Goal: Task Accomplishment & Management: Use online tool/utility

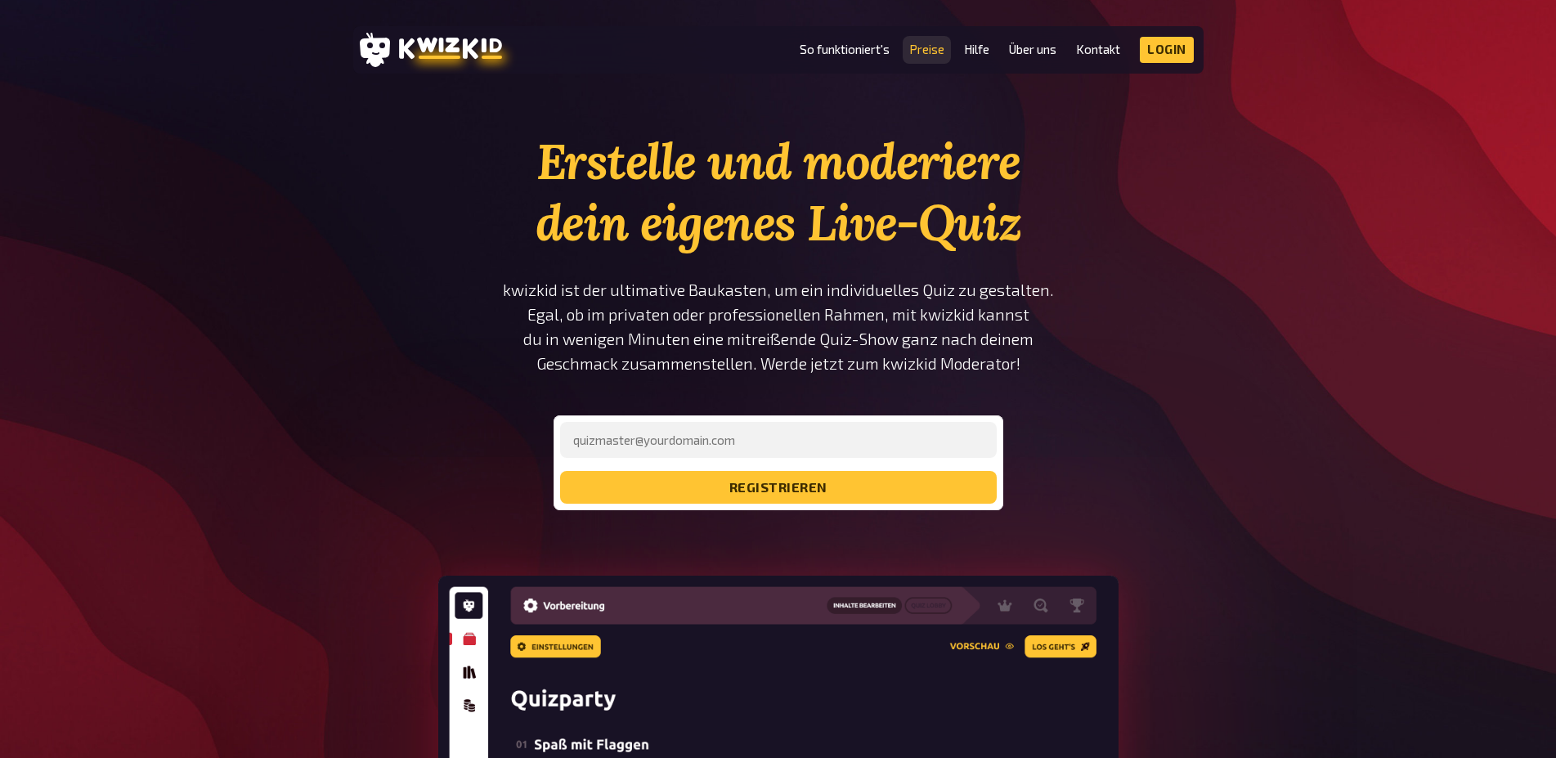
click at [930, 49] on link "Preise" at bounding box center [926, 50] width 35 height 14
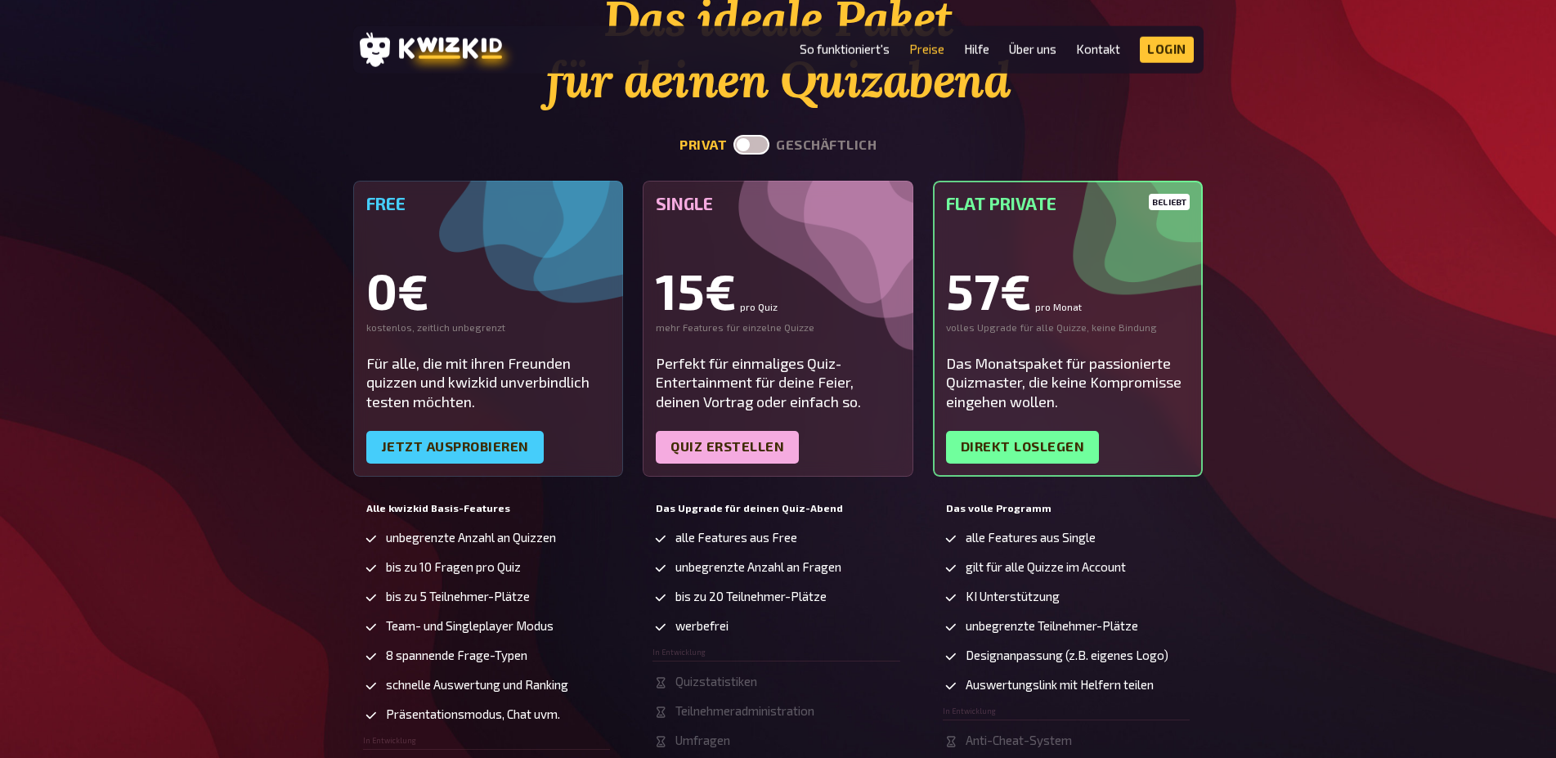
scroll to position [167, 0]
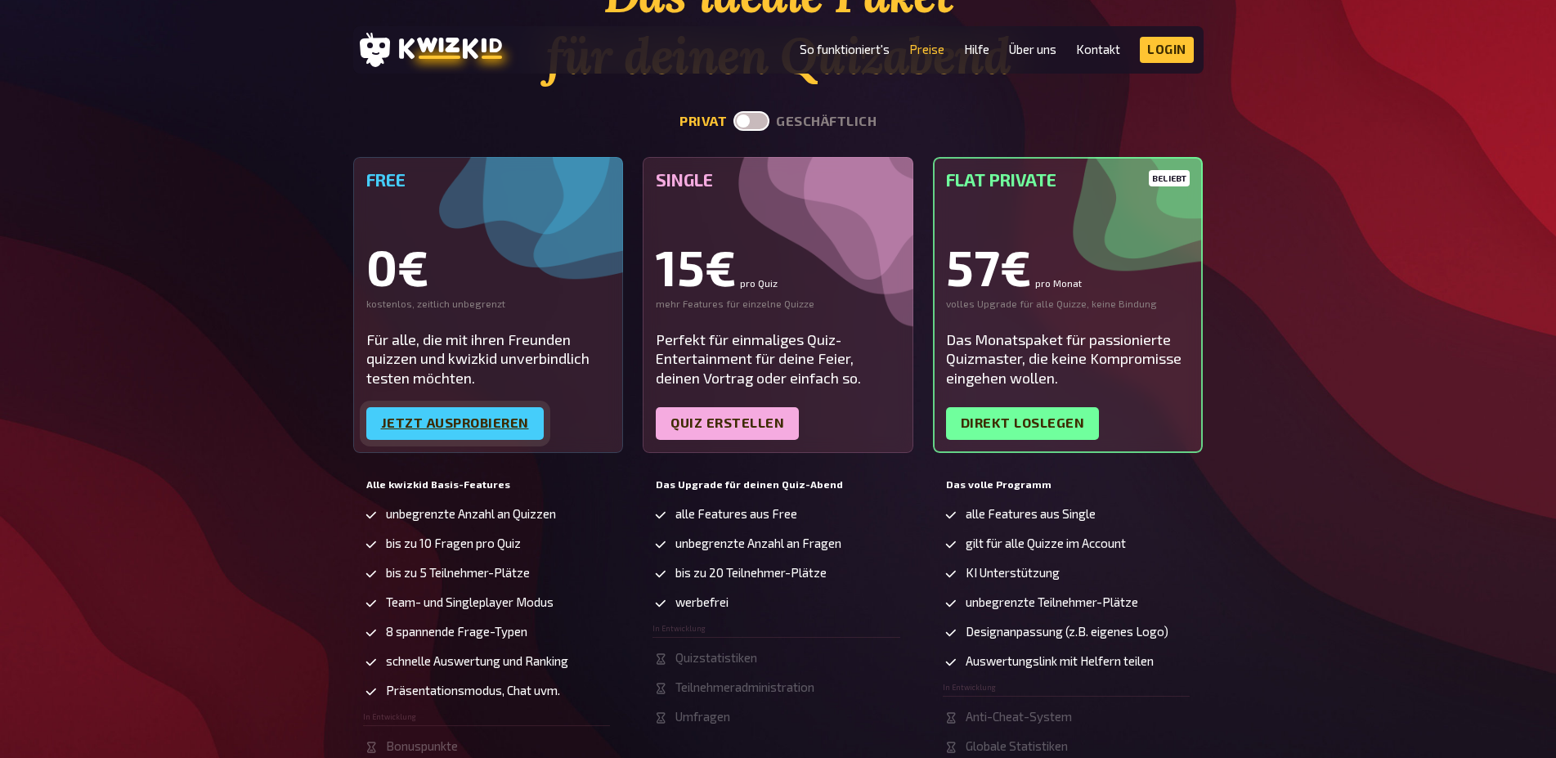
click at [435, 429] on link "Jetzt ausprobieren" at bounding box center [454, 423] width 177 height 33
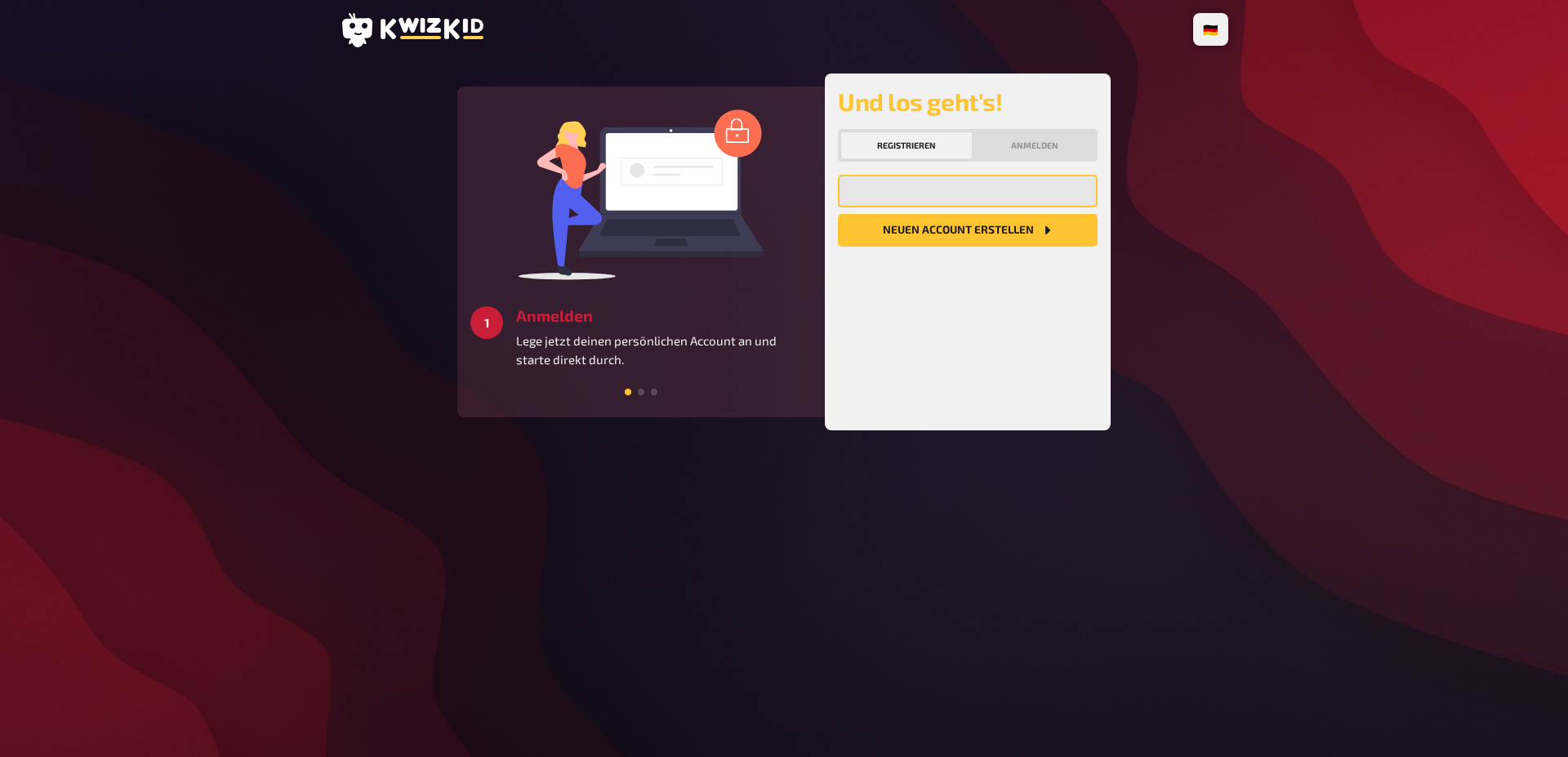
click at [888, 183] on input "email" at bounding box center [968, 191] width 260 height 33
click at [888, 186] on input "email" at bounding box center [968, 191] width 260 height 33
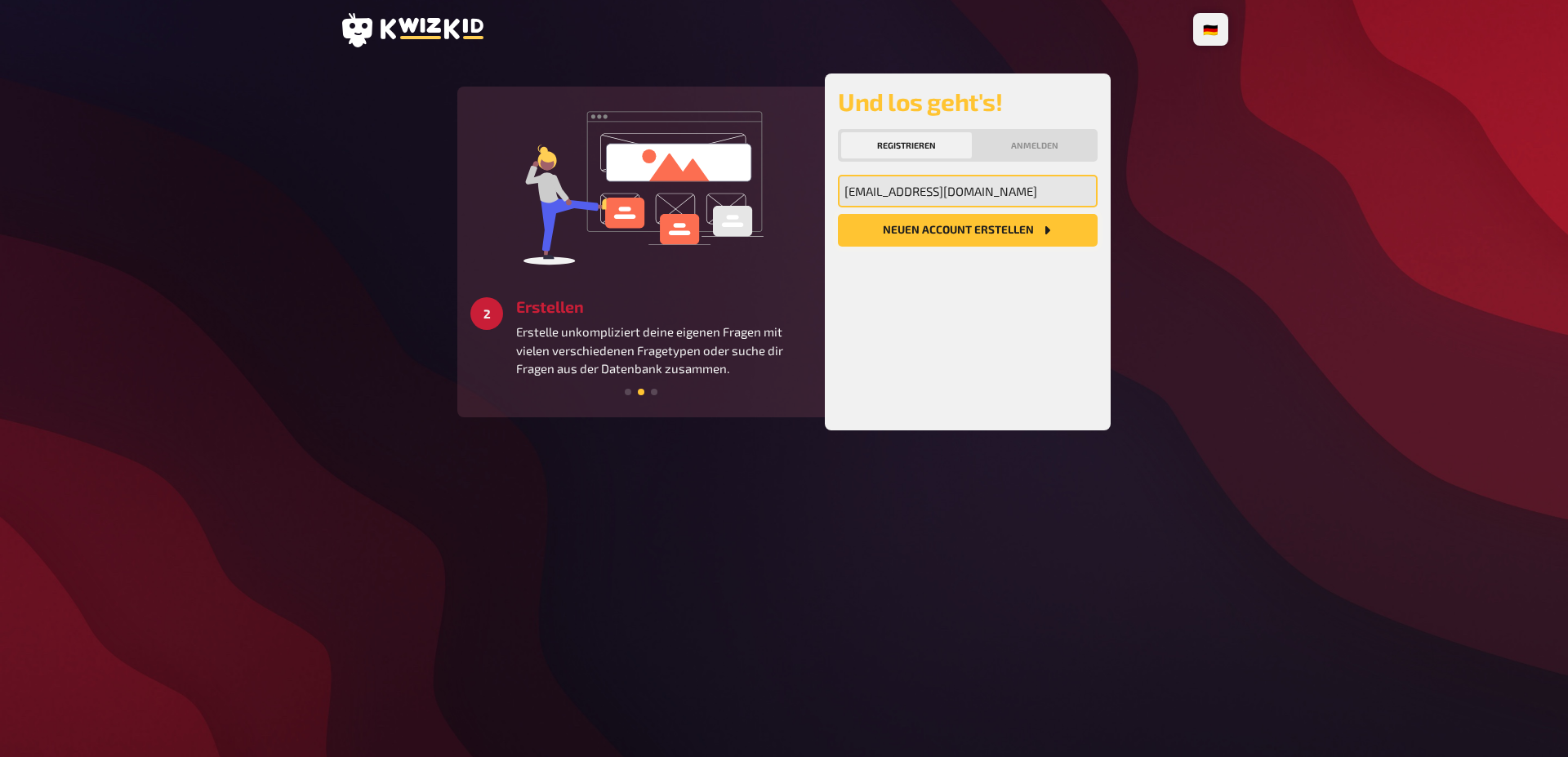
type input "[EMAIL_ADDRESS][DOMAIN_NAME]"
click at [951, 225] on button "Neuen Account Erstellen" at bounding box center [968, 230] width 260 height 33
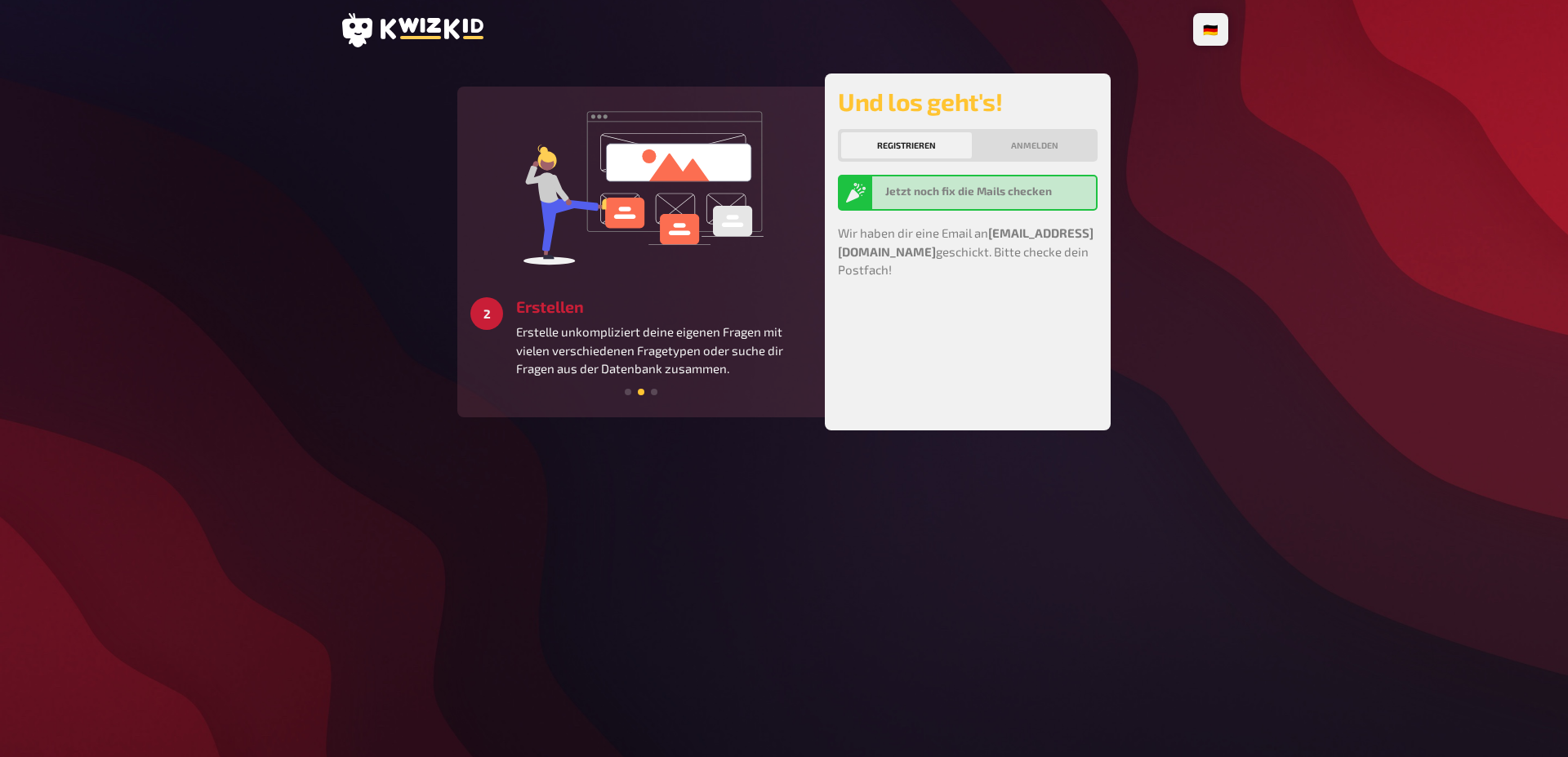
click at [916, 146] on button "Registrieren" at bounding box center [906, 145] width 131 height 26
click at [996, 147] on button "Anmelden" at bounding box center [1034, 145] width 119 height 26
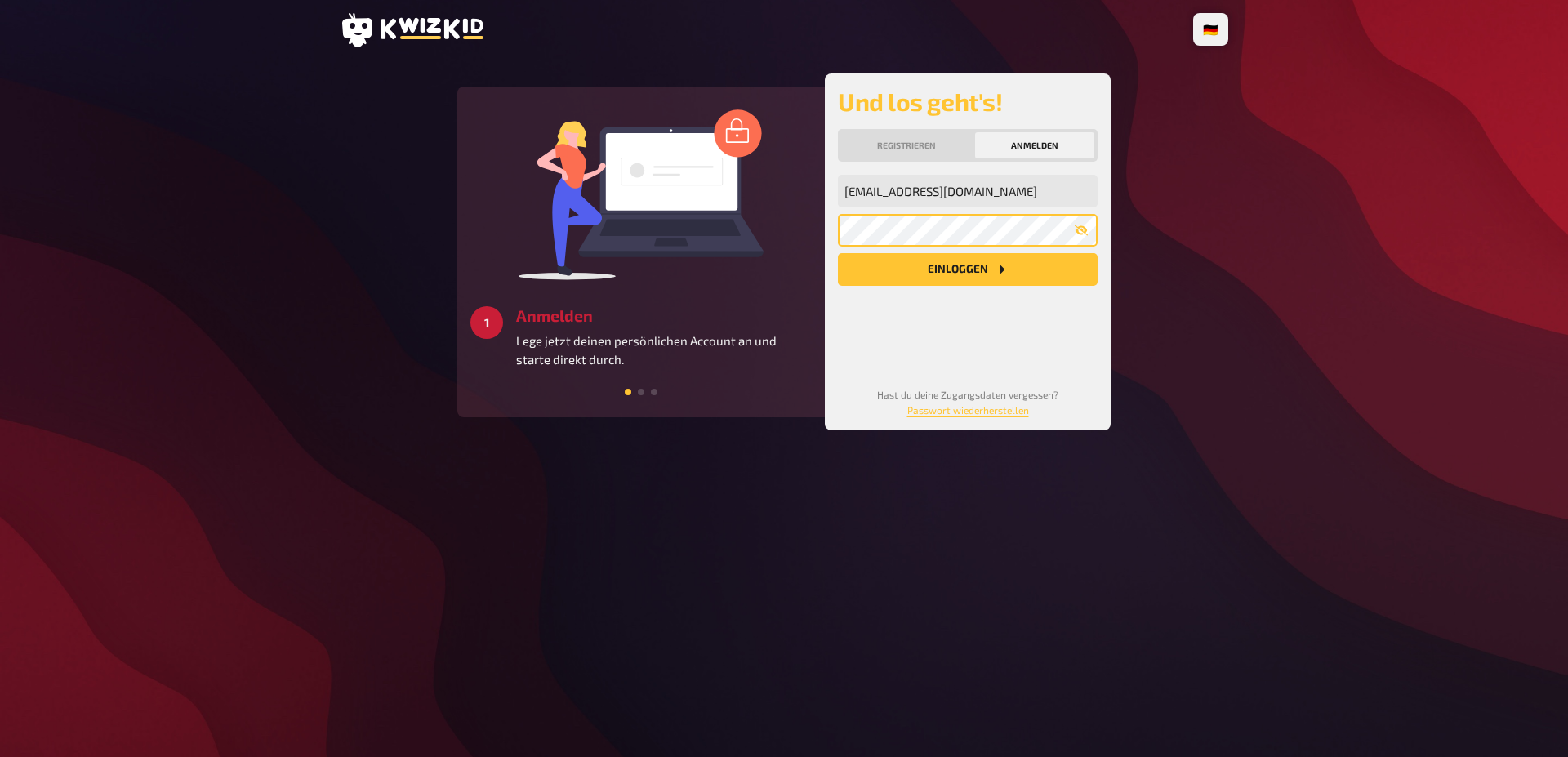
click at [838, 253] on button "Einloggen" at bounding box center [968, 269] width 260 height 33
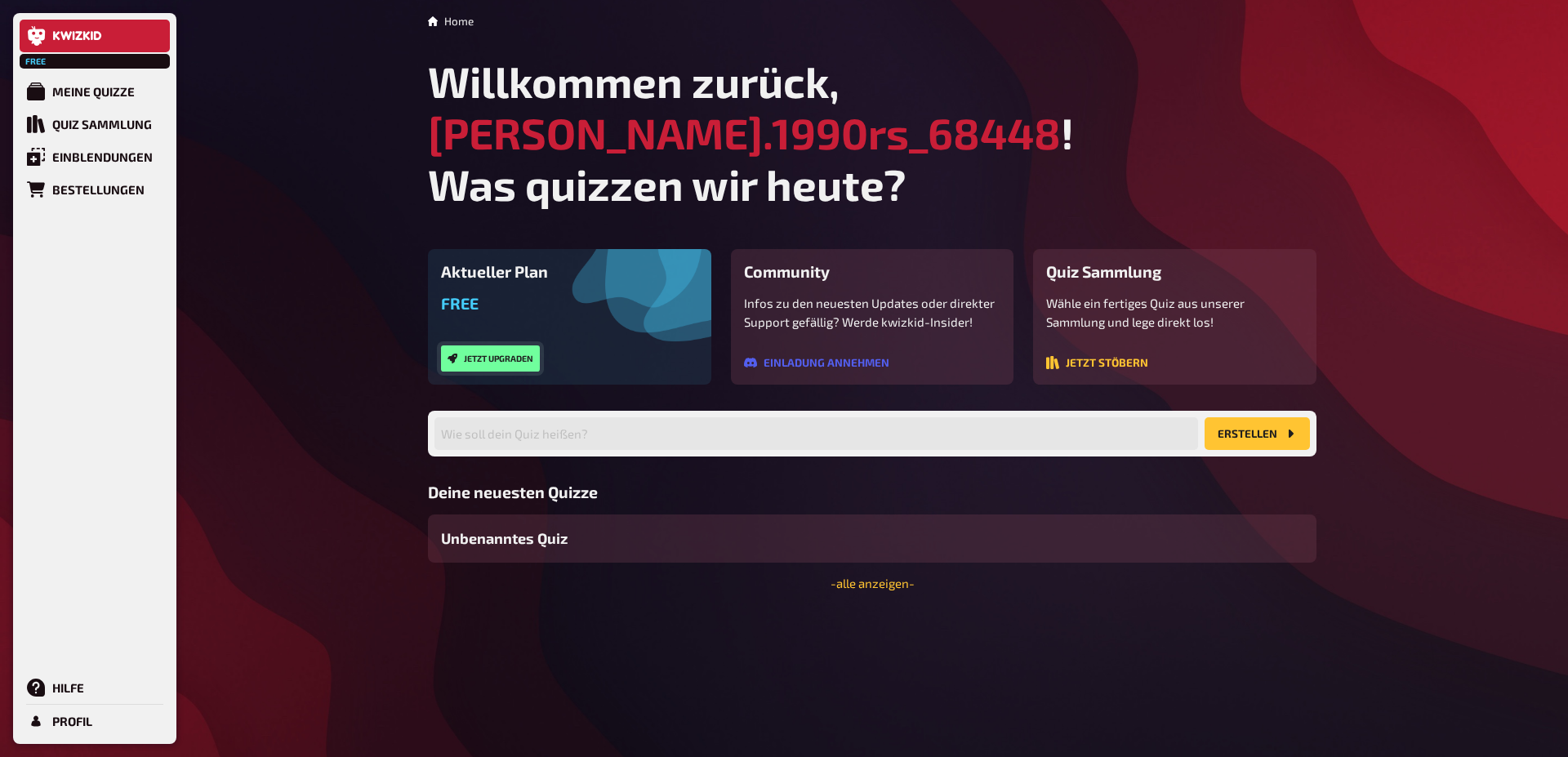
click at [492, 346] on button "Jetzt upgraden" at bounding box center [489, 359] width 99 height 26
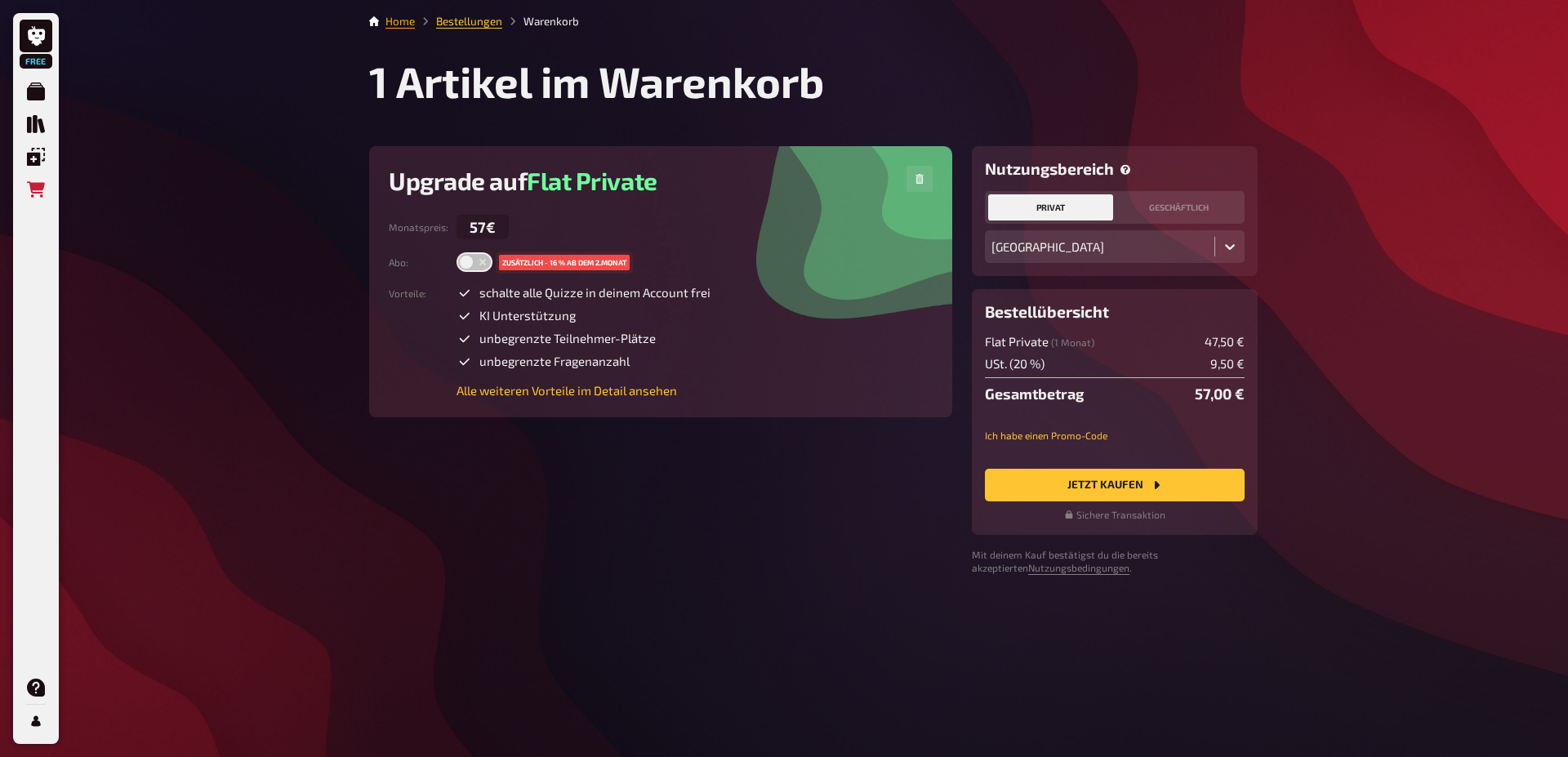
click at [387, 20] on link "Home" at bounding box center [399, 21] width 29 height 13
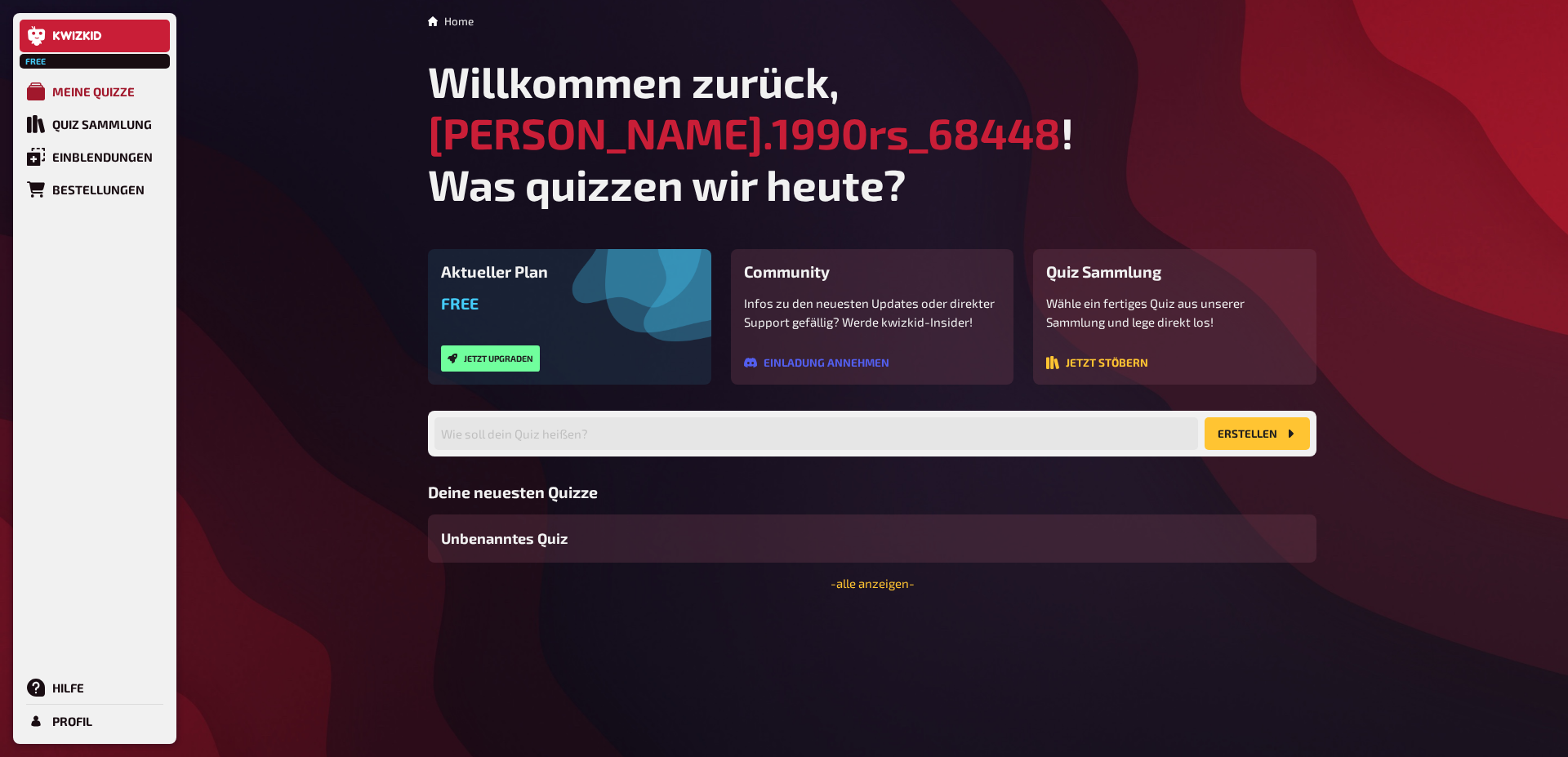
click at [69, 92] on div "Meine Quizze" at bounding box center [93, 91] width 83 height 15
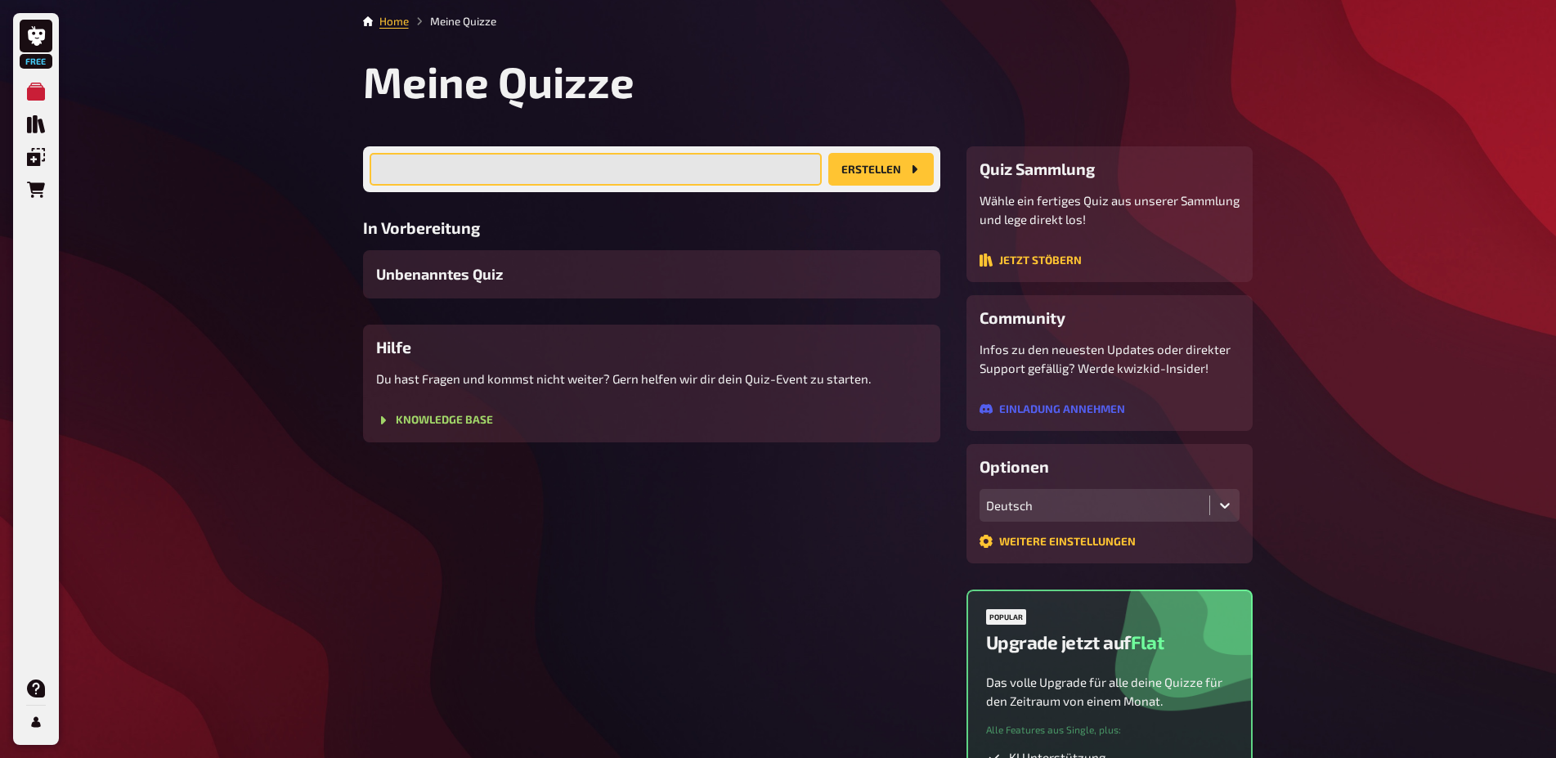
click at [444, 166] on input "text" at bounding box center [596, 169] width 452 height 33
type input "S"
type input "Quiztime Standesamt"
click at [905, 174] on button "Erstellen" at bounding box center [880, 169] width 105 height 33
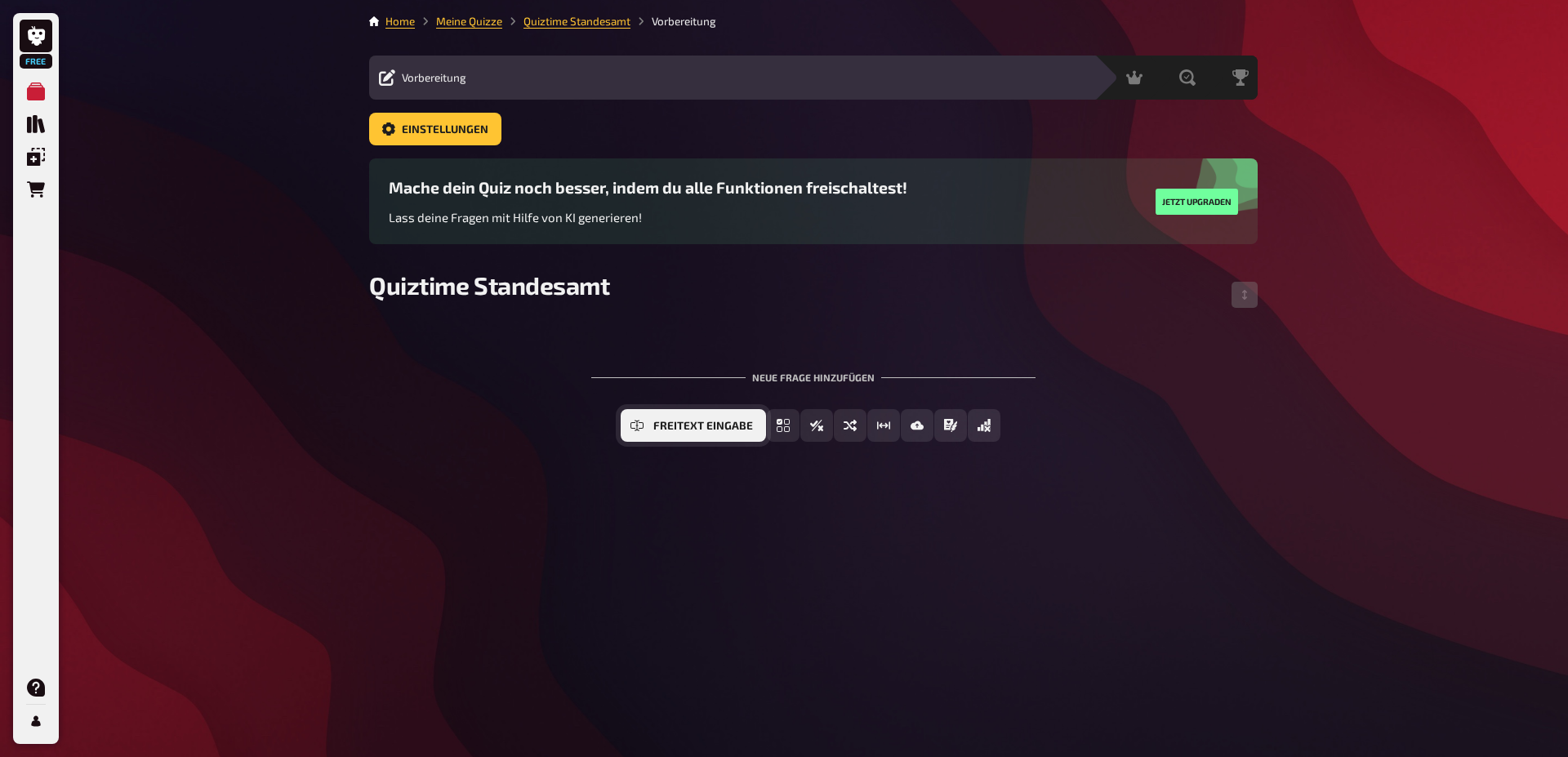
click at [649, 422] on button "Freitext Eingabe" at bounding box center [693, 425] width 146 height 33
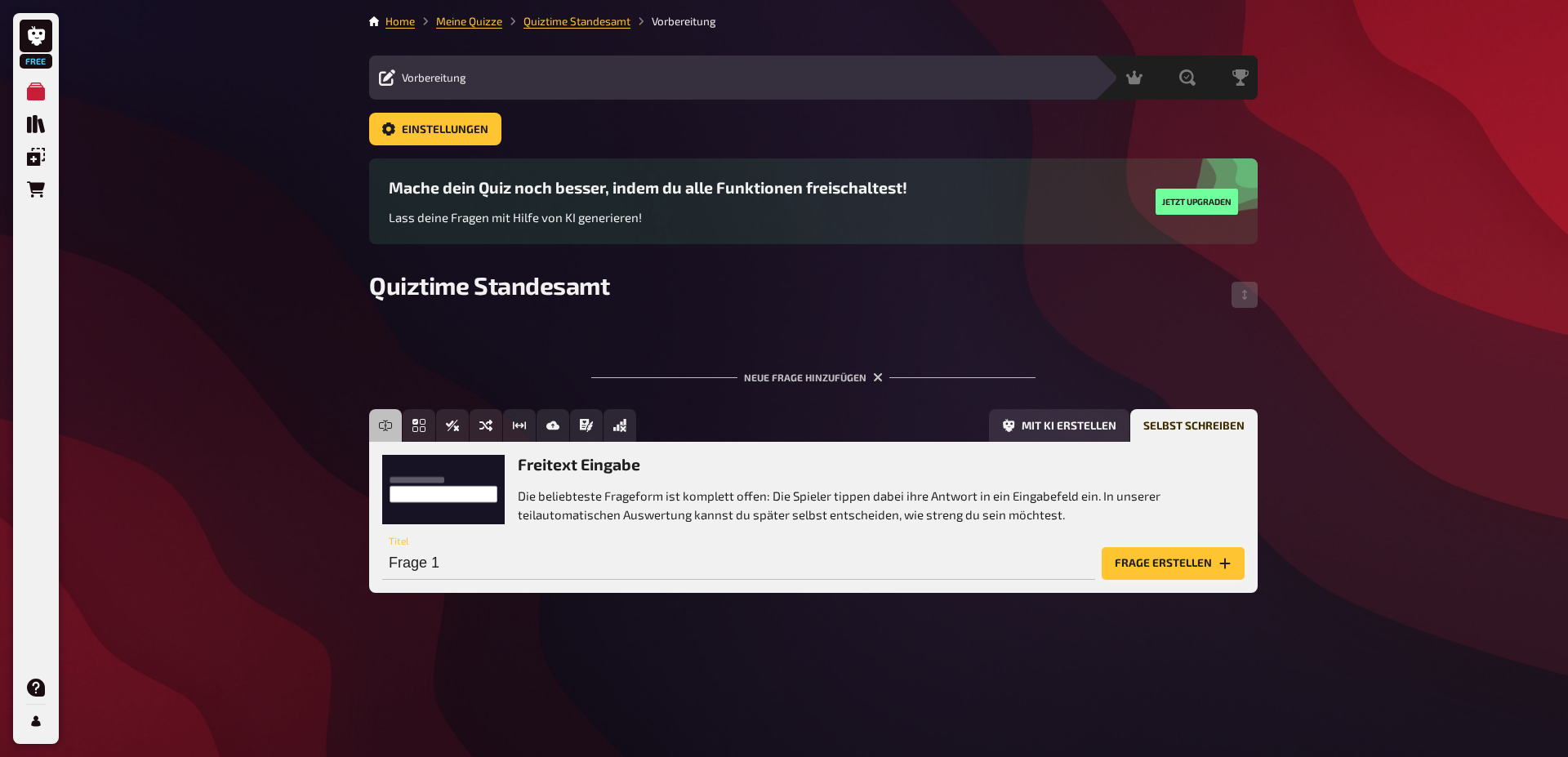
click at [1148, 564] on button "Frage erstellen" at bounding box center [1173, 563] width 143 height 33
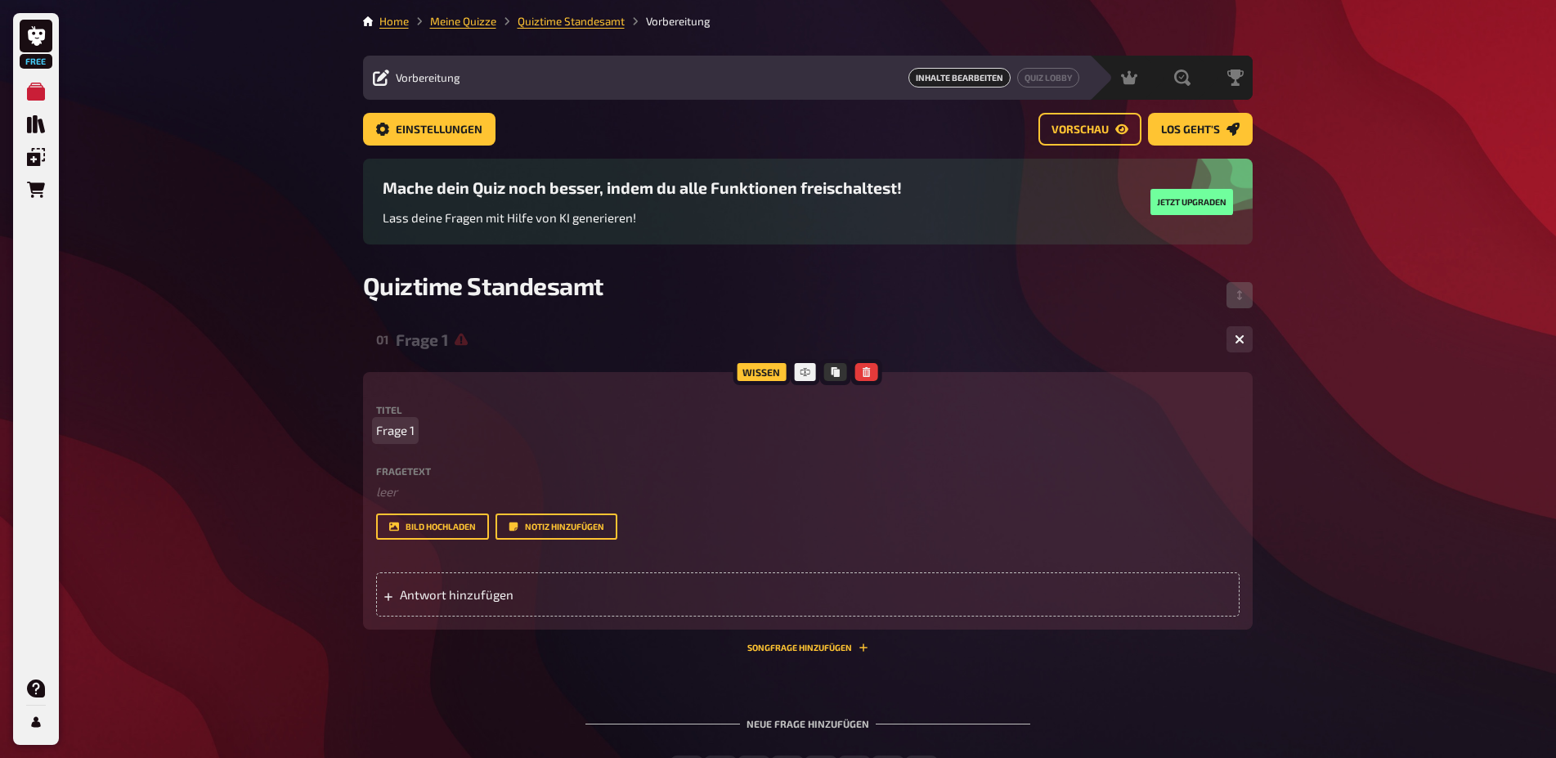
click at [401, 432] on span "Frage 1" at bounding box center [395, 430] width 38 height 19
click at [413, 432] on span "Frage 1In welchem Gesetzt" at bounding box center [449, 430] width 147 height 19
click at [526, 433] on span "Frage 1 In welchem Gesetzt" at bounding box center [451, 430] width 150 height 19
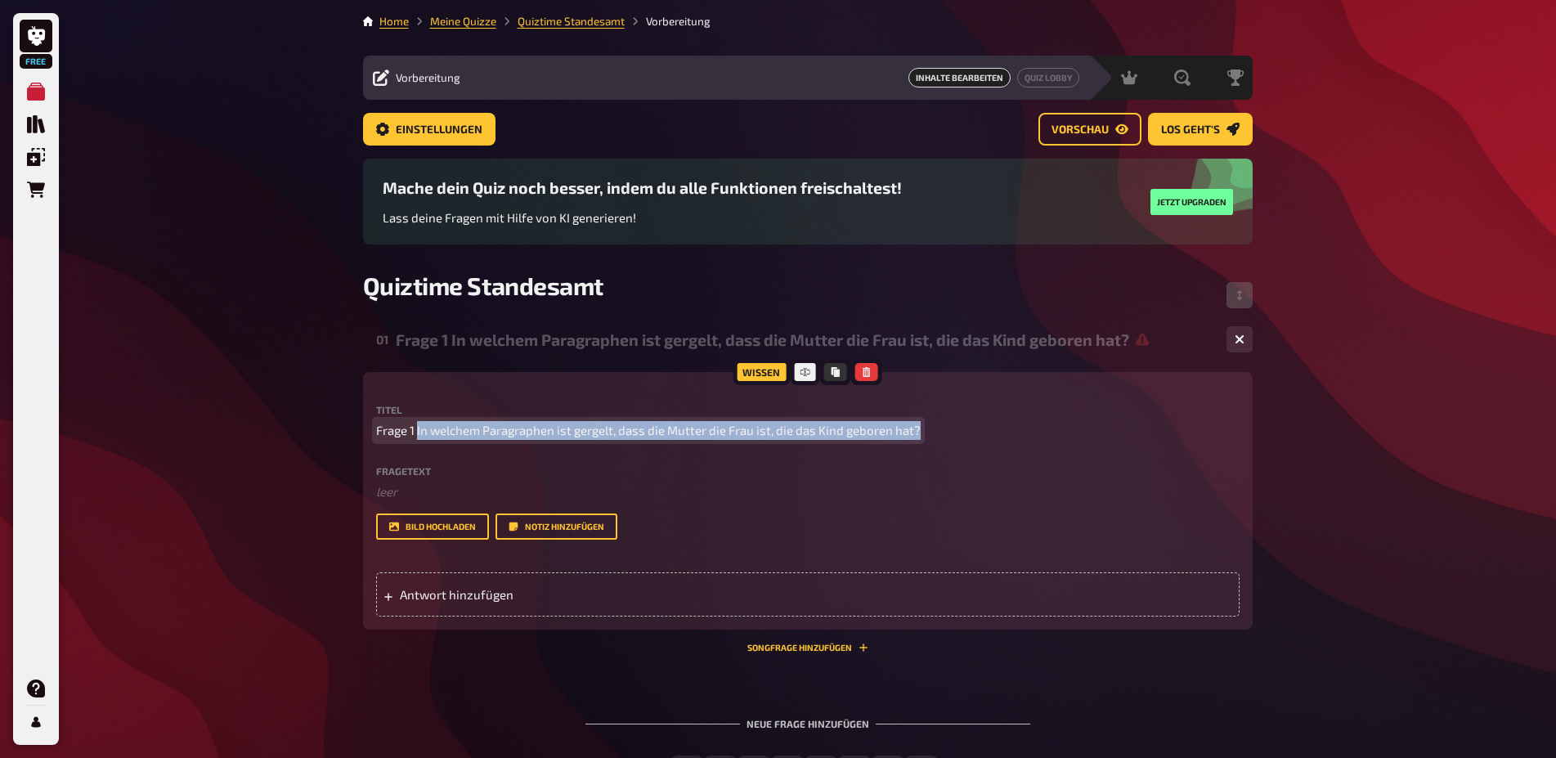
drag, startPoint x: 917, startPoint y: 434, endPoint x: 416, endPoint y: 424, distance: 501.3
click at [416, 424] on span "Frage 1 In welchem Paragraphen ist gergelt, dass die Mutter die Frau ist, die d…" at bounding box center [648, 430] width 544 height 19
copy span "In welchem Paragraphen ist gergelt, dass die Mutter die Frau ist, die das Kind …"
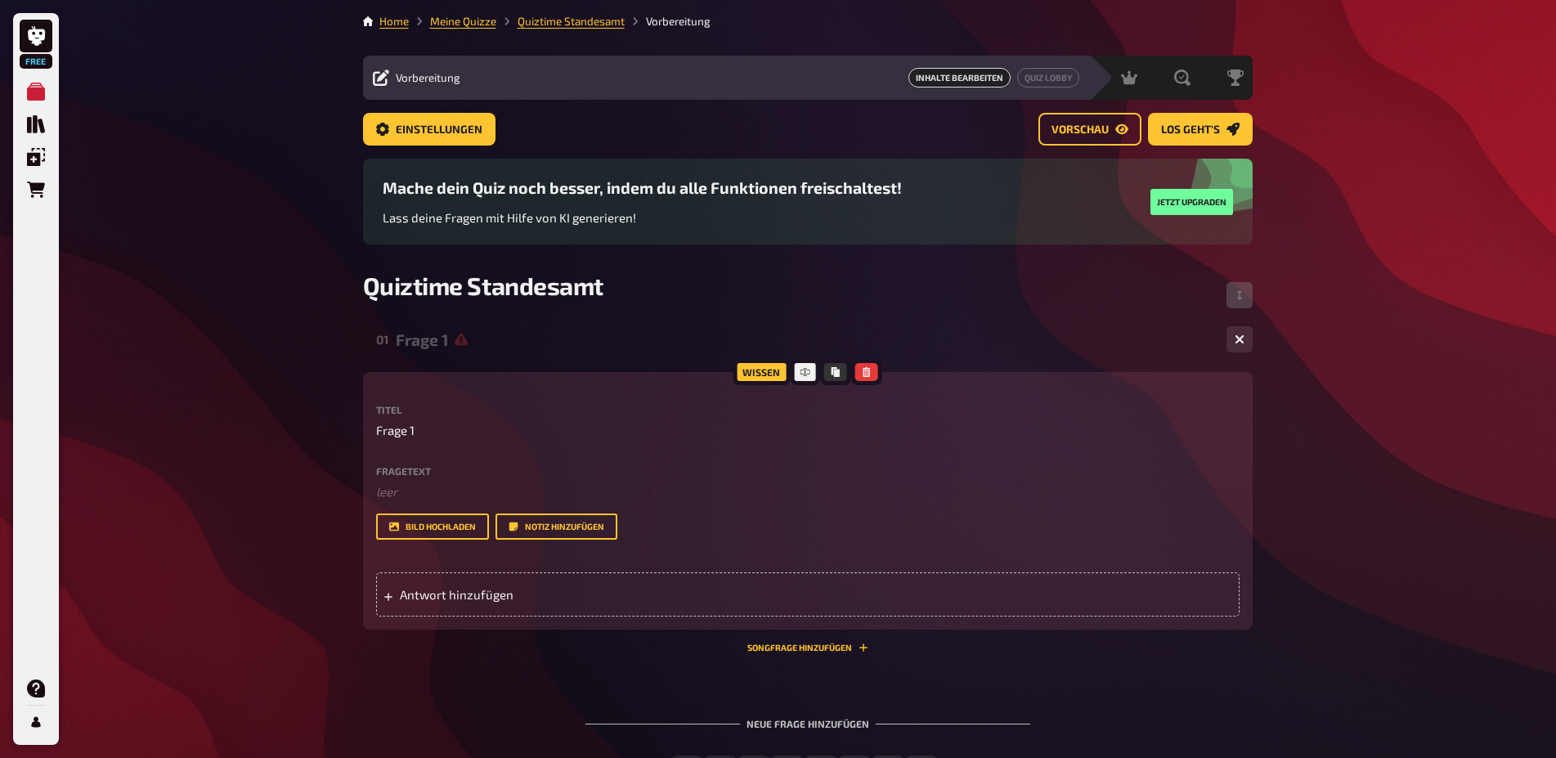
click at [397, 461] on div "Titel Frage 1 Fragetext ﻿ leer Hier hinziehen für Dateiupload Bild hochladen No…" at bounding box center [807, 472] width 863 height 135
click at [397, 491] on p "﻿ leer" at bounding box center [807, 491] width 863 height 19
click at [449, 602] on span "Antwort hinzufügen" at bounding box center [527, 594] width 254 height 15
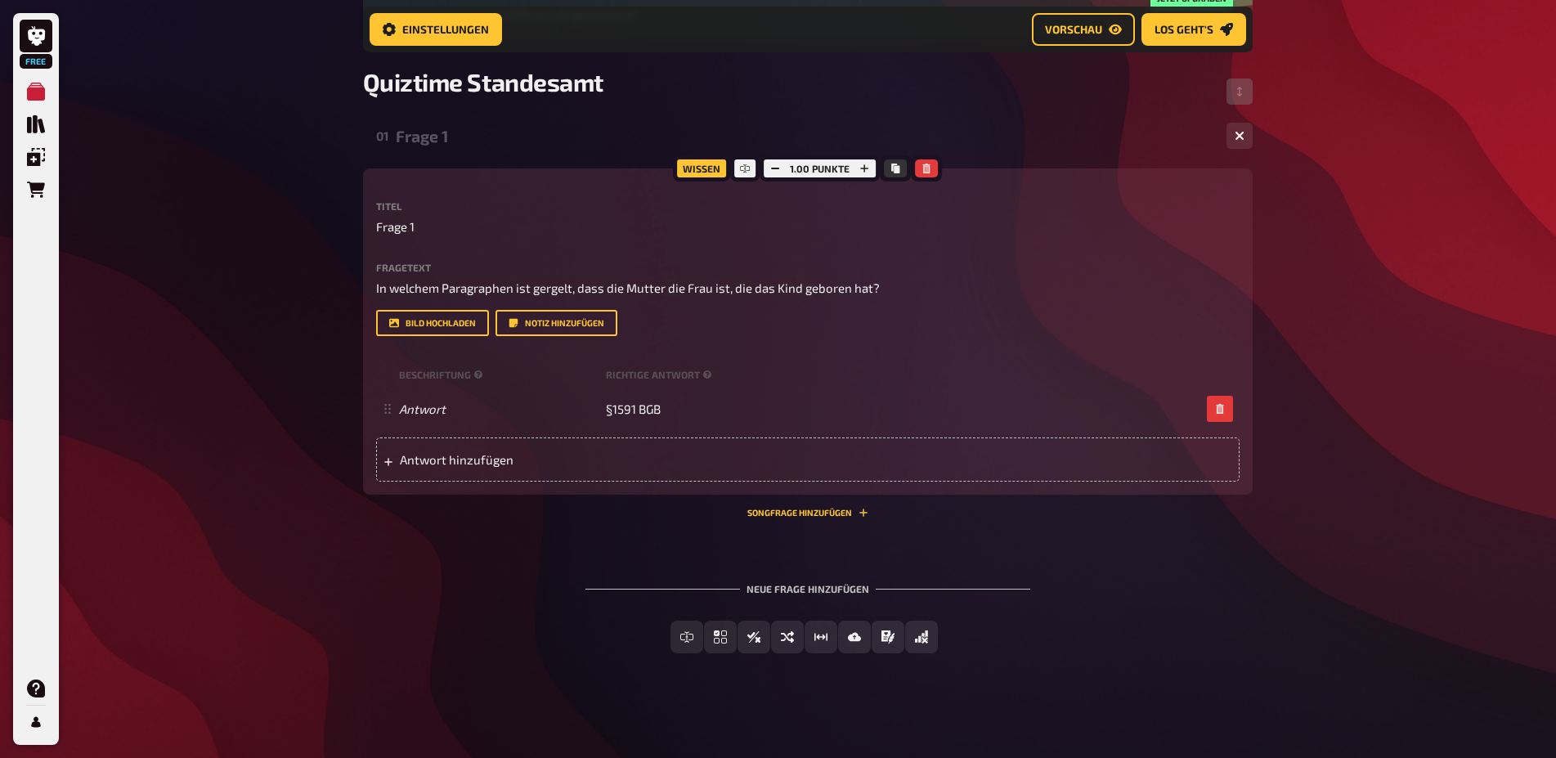
scroll to position [263, 0]
click at [456, 467] on span "Antwort hinzufügen" at bounding box center [527, 459] width 254 height 15
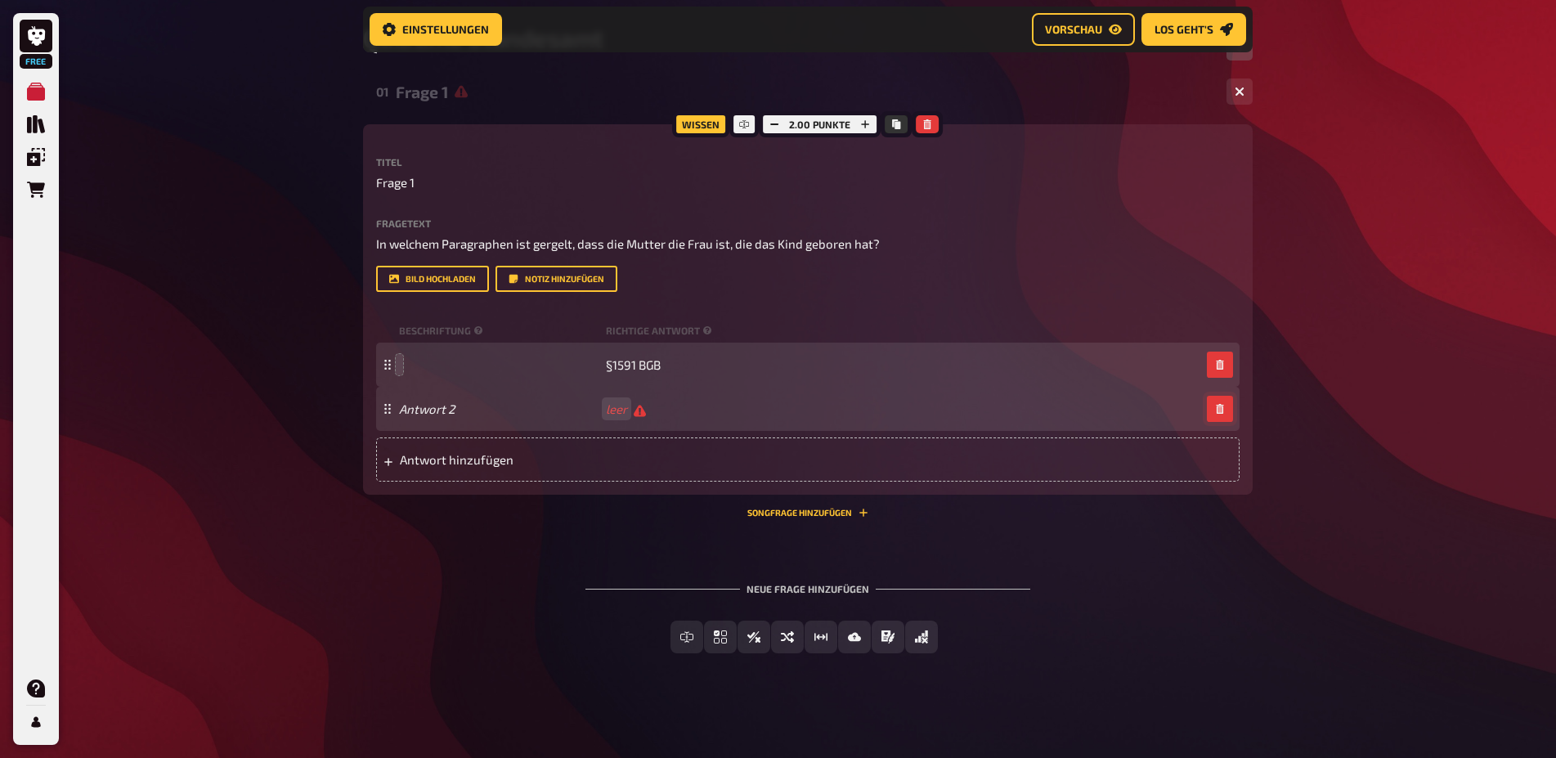
click at [1217, 414] on icon "button" at bounding box center [1219, 409] width 7 height 10
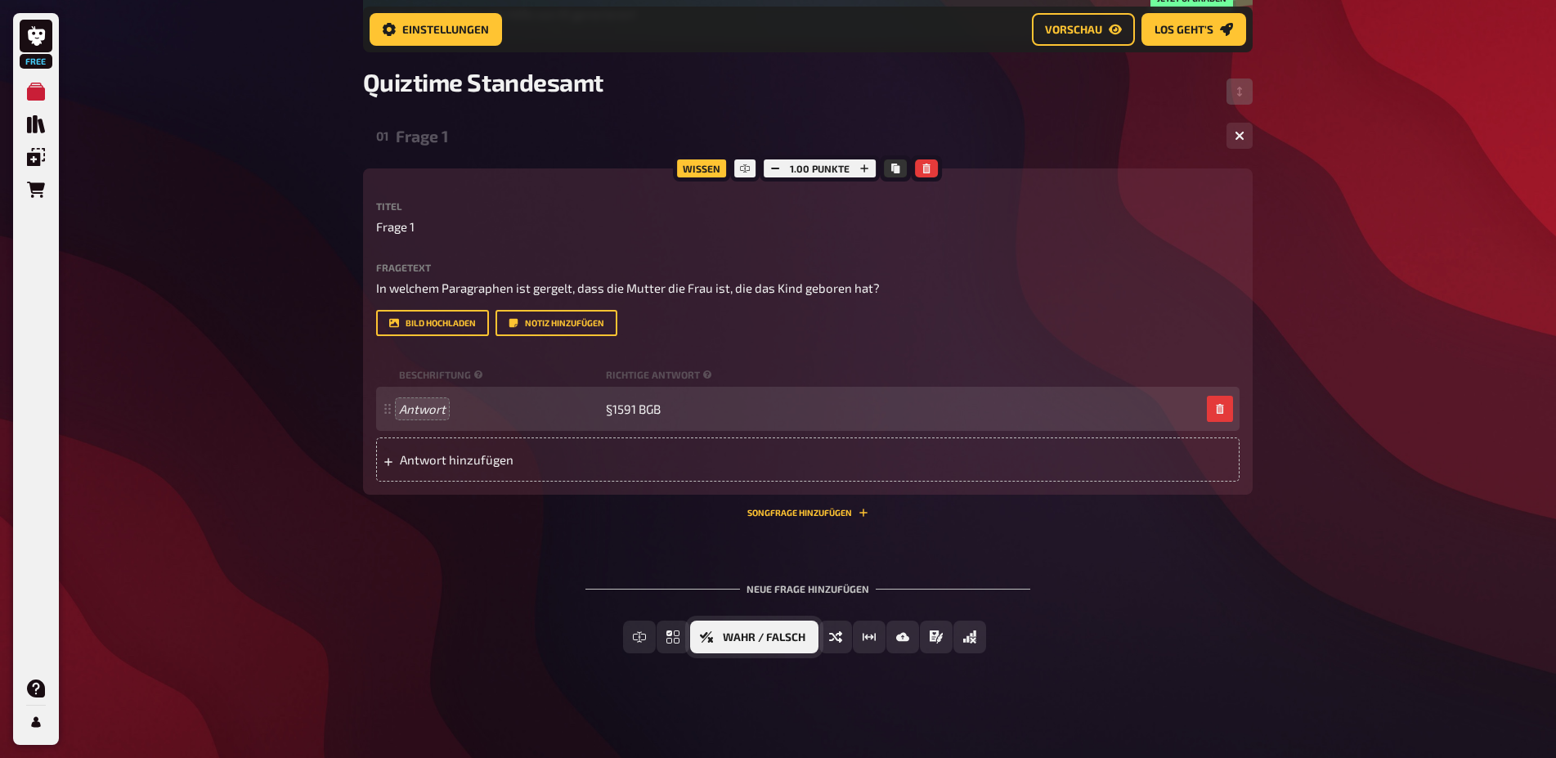
click at [809, 644] on button "Wahr / Falsch" at bounding box center [754, 637] width 128 height 33
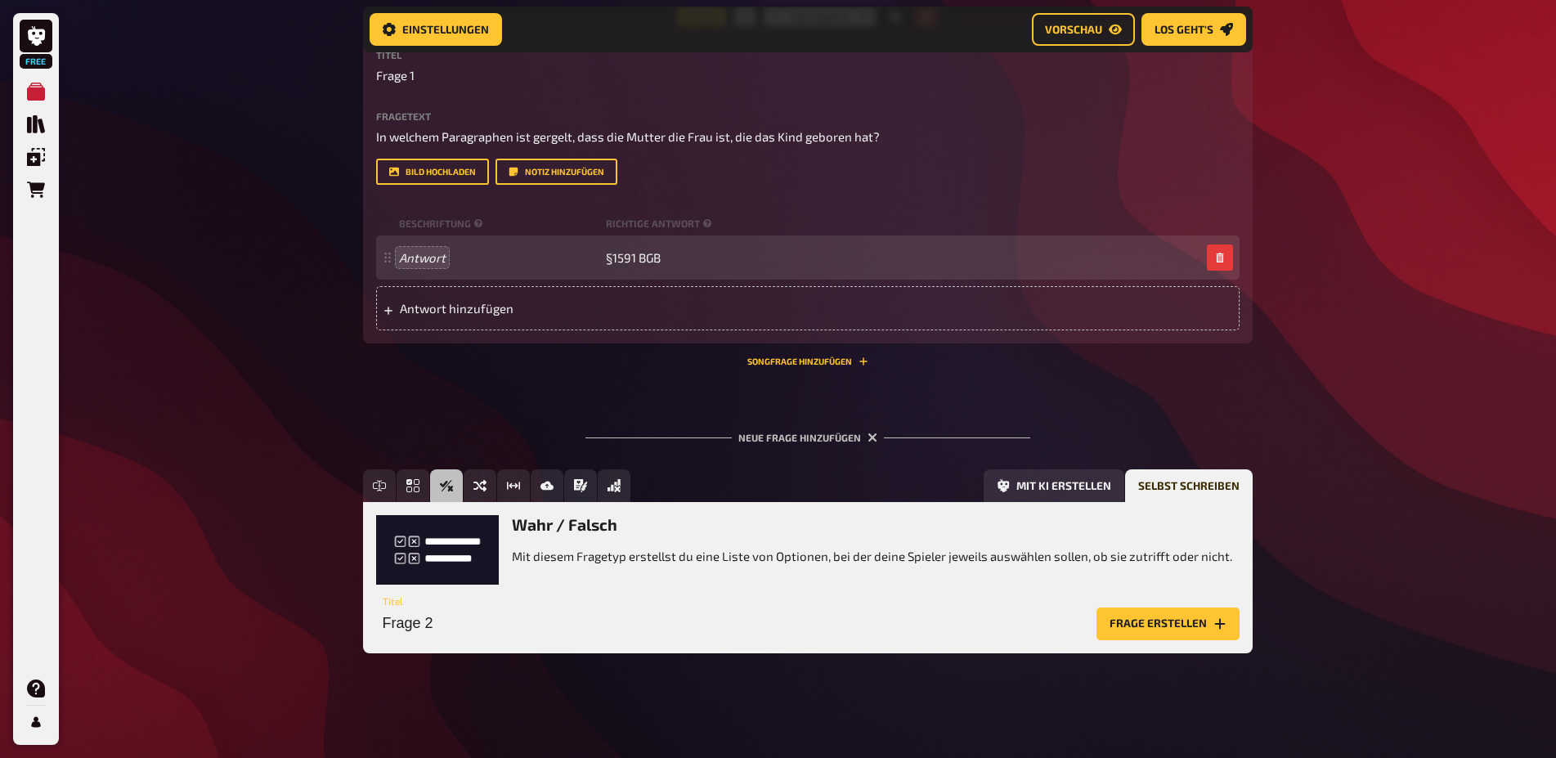
scroll to position [404, 0]
click at [409, 640] on input "Frage 2" at bounding box center [733, 623] width 714 height 33
click at [1172, 637] on button "Frage erstellen" at bounding box center [1167, 623] width 143 height 33
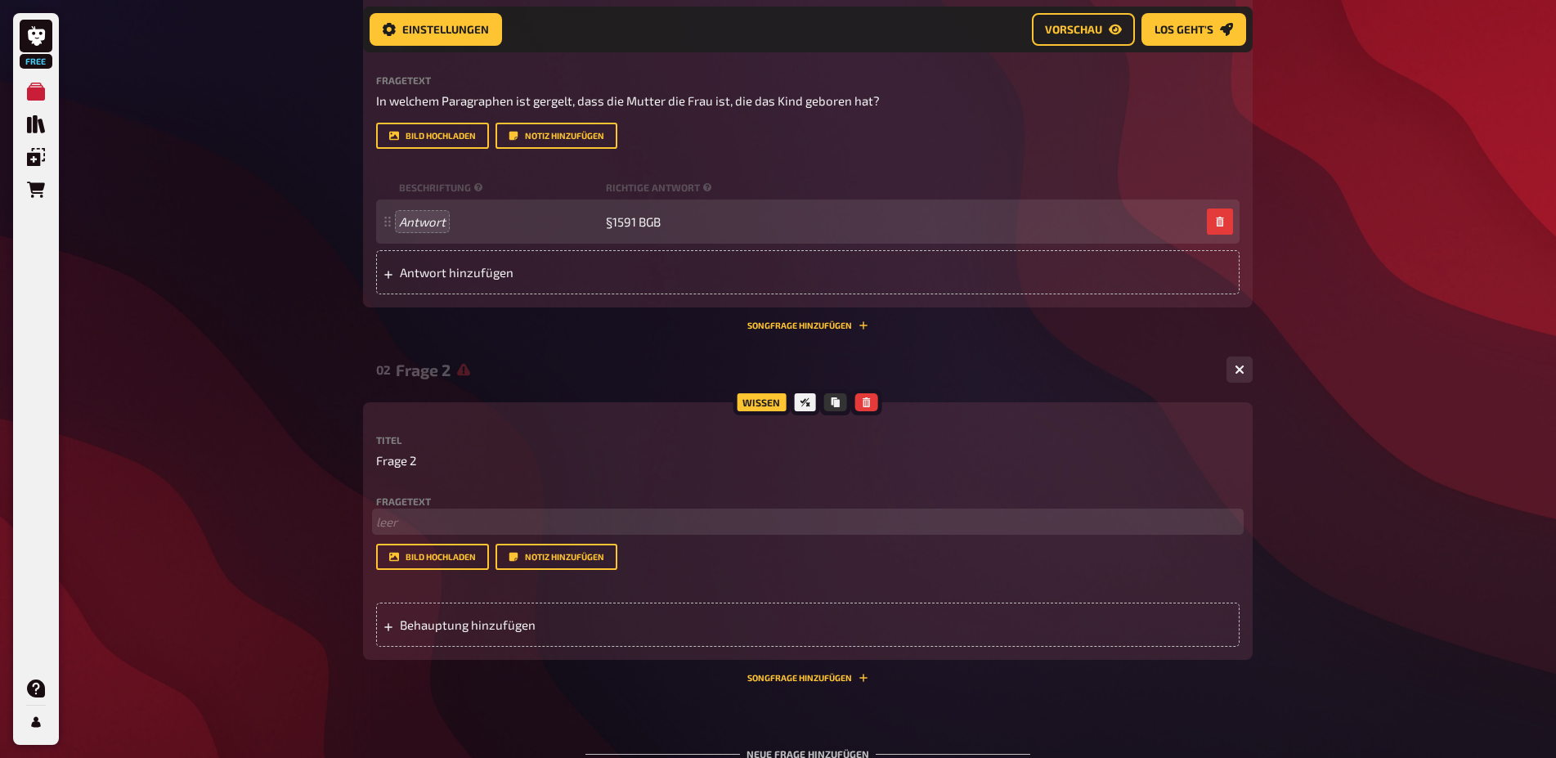
click at [392, 531] on p "﻿ leer" at bounding box center [807, 522] width 863 height 19
click at [401, 647] on div "Behauptung hinzufügen" at bounding box center [807, 625] width 863 height 44
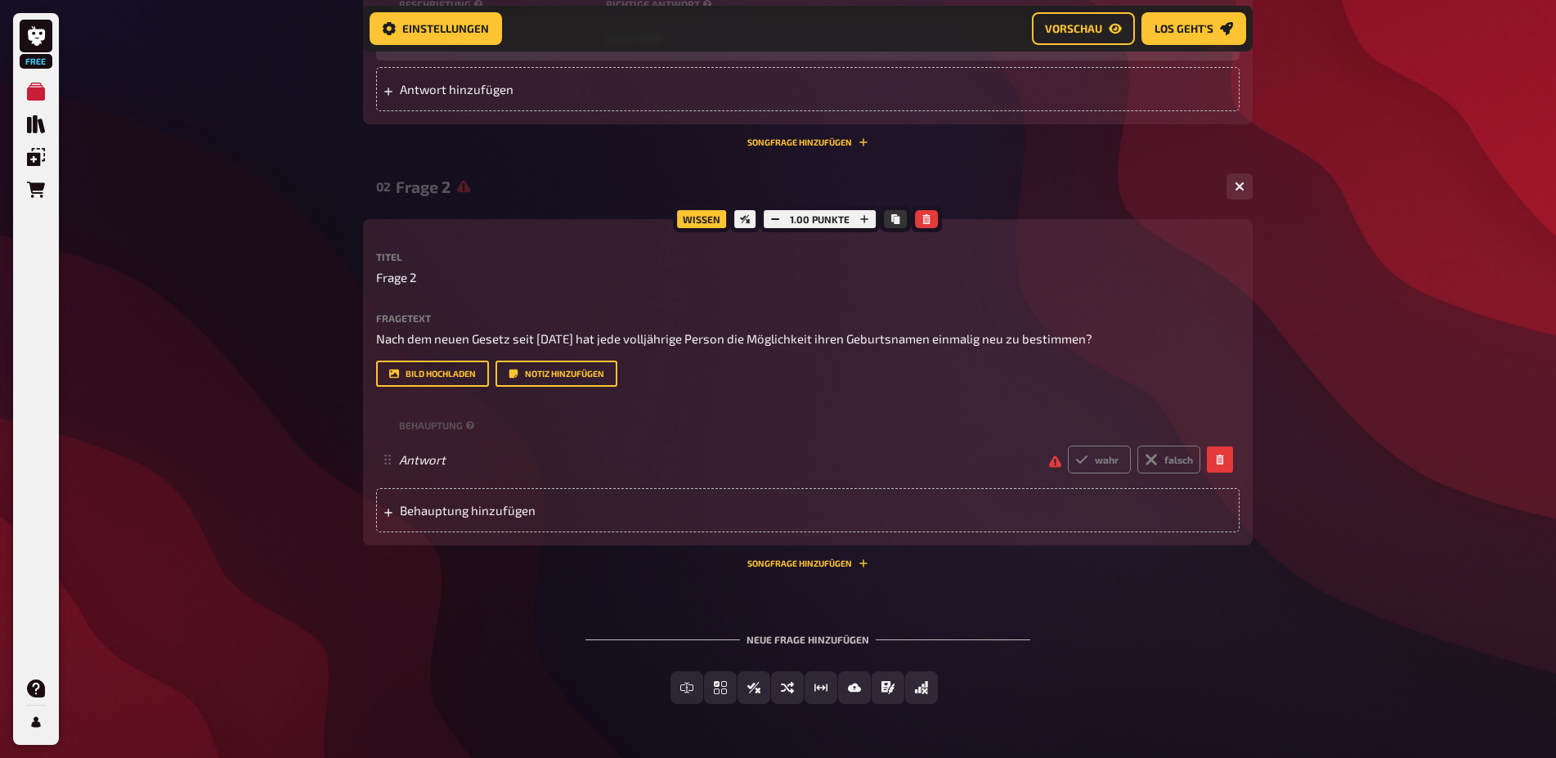
scroll to position [654, 0]
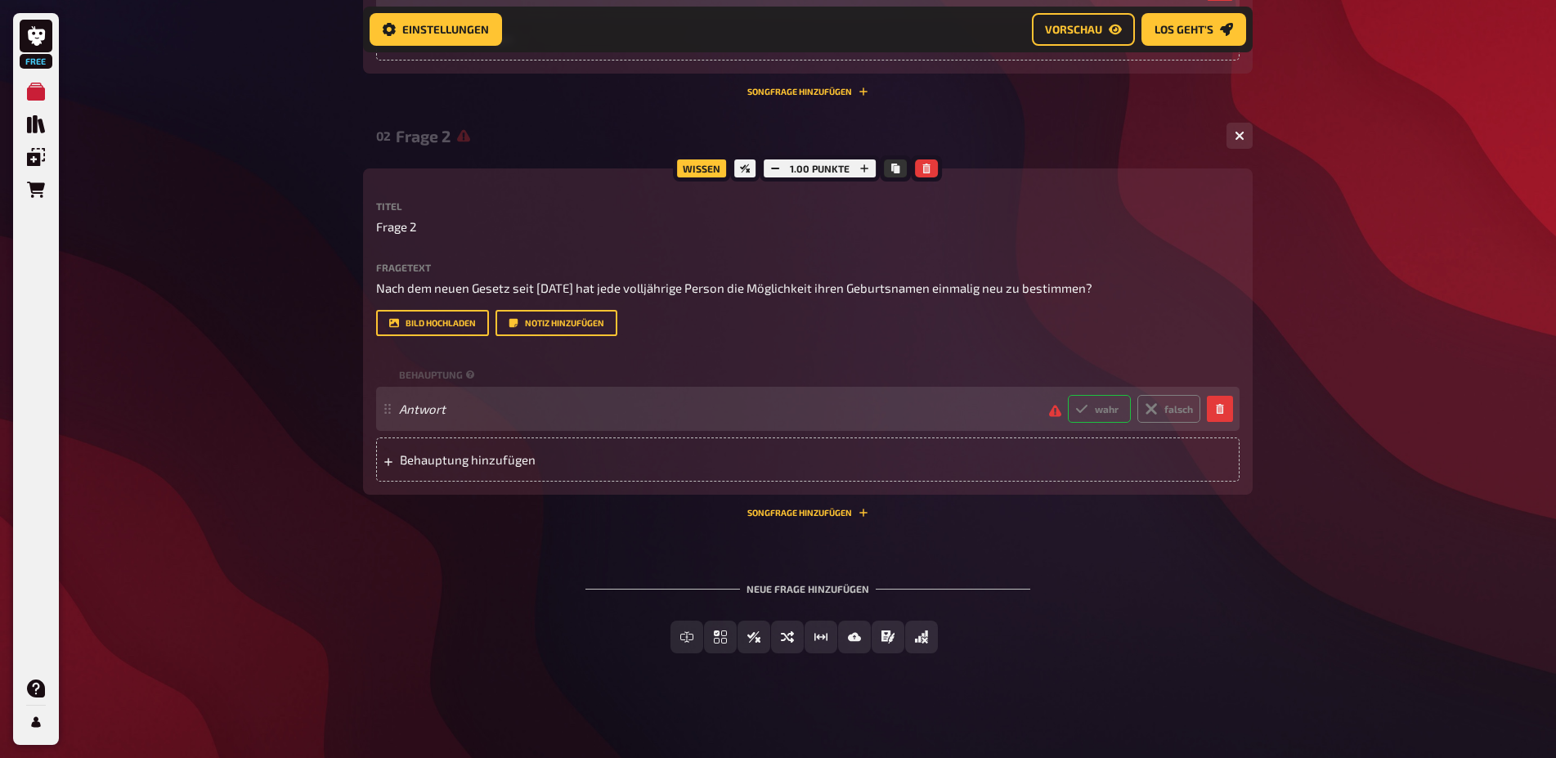
click at [1117, 423] on label "wahr" at bounding box center [1099, 409] width 63 height 28
click at [1068, 395] on input "wahr" at bounding box center [1067, 394] width 1 height 1
radio input "true"
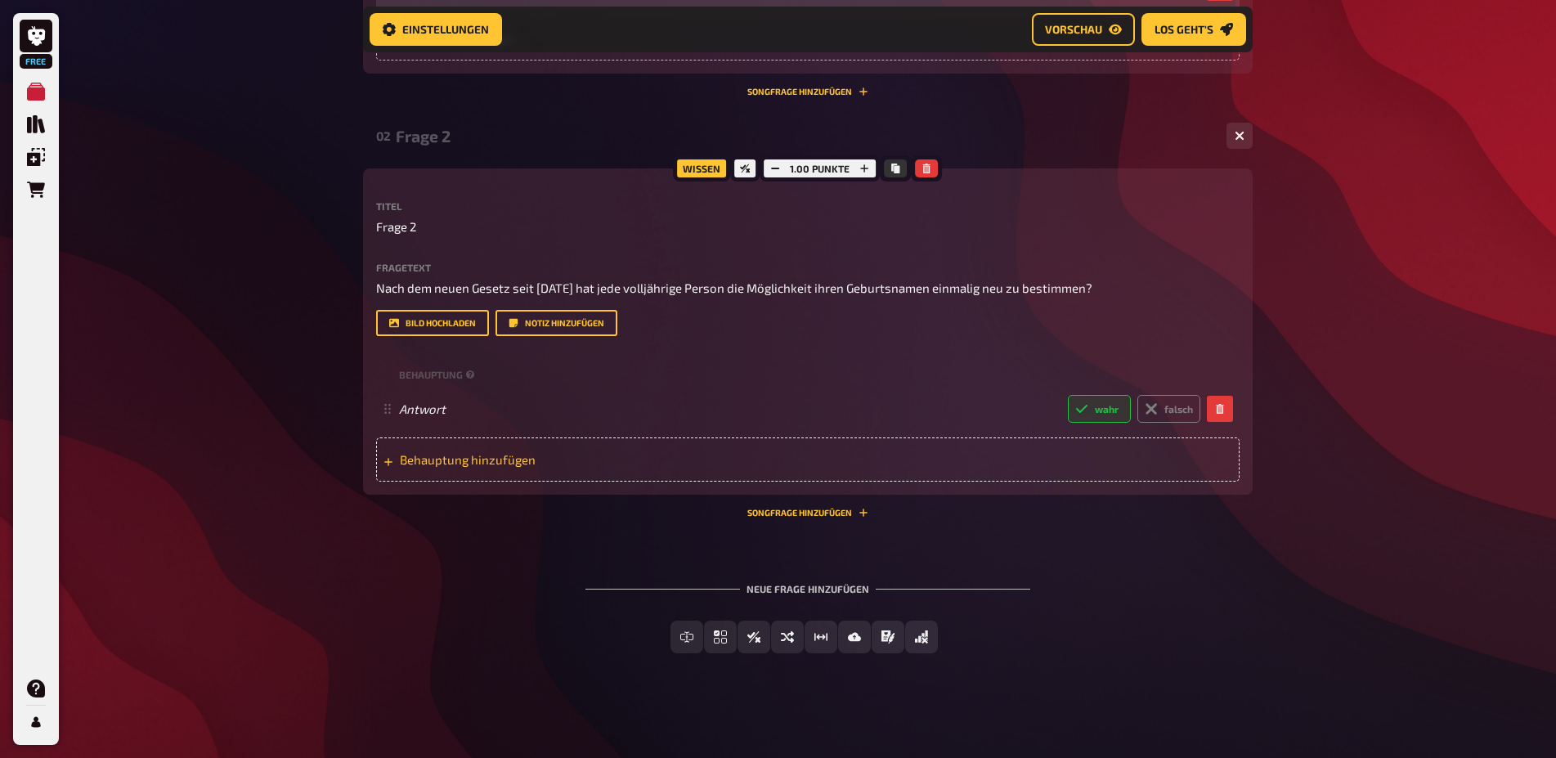
click at [545, 482] on div "Behauptung hinzufügen" at bounding box center [807, 459] width 863 height 44
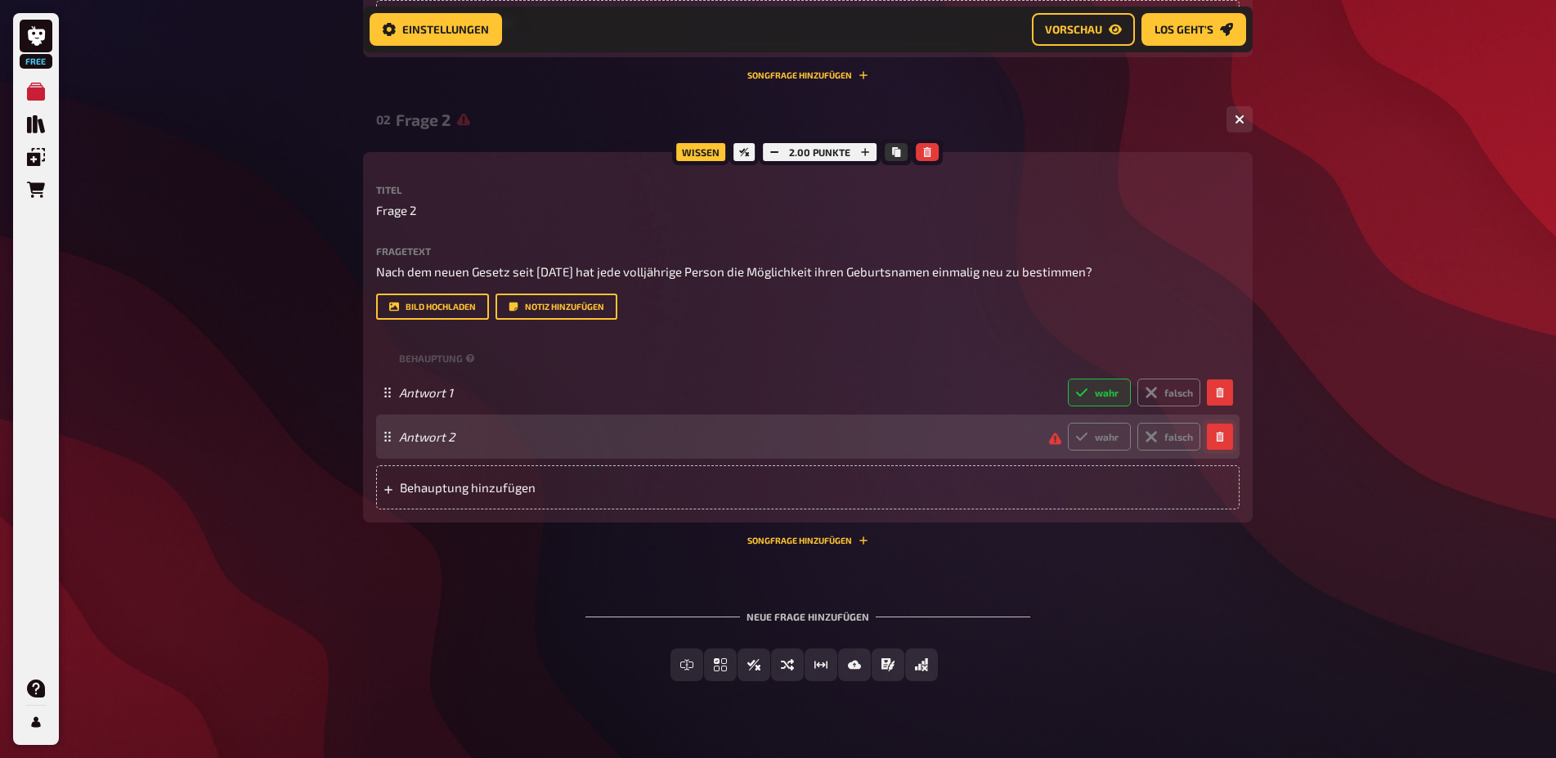
click at [1226, 450] on button "button" at bounding box center [1220, 436] width 26 height 26
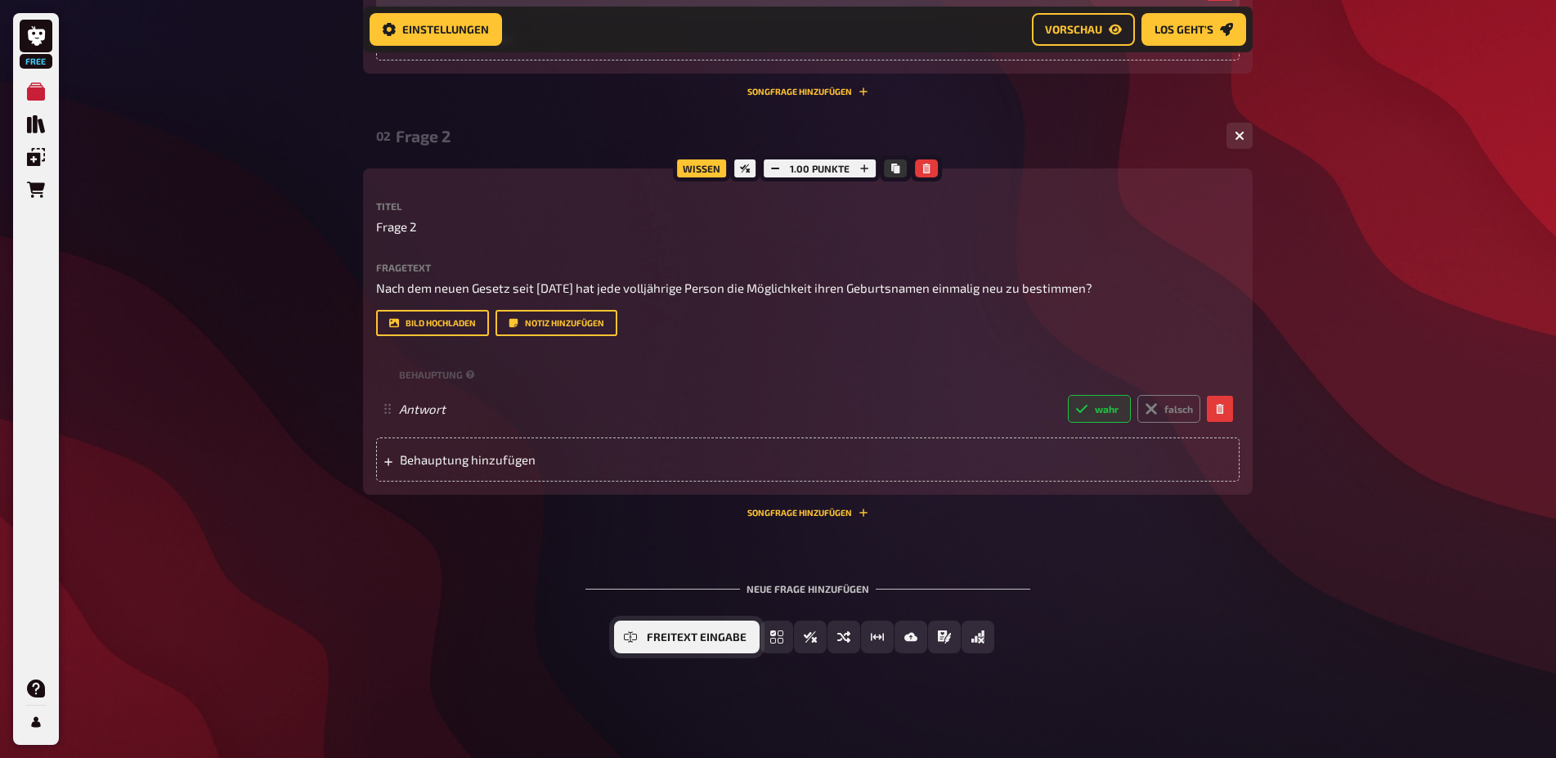
click at [661, 643] on span "Freitext Eingabe" at bounding box center [697, 637] width 100 height 11
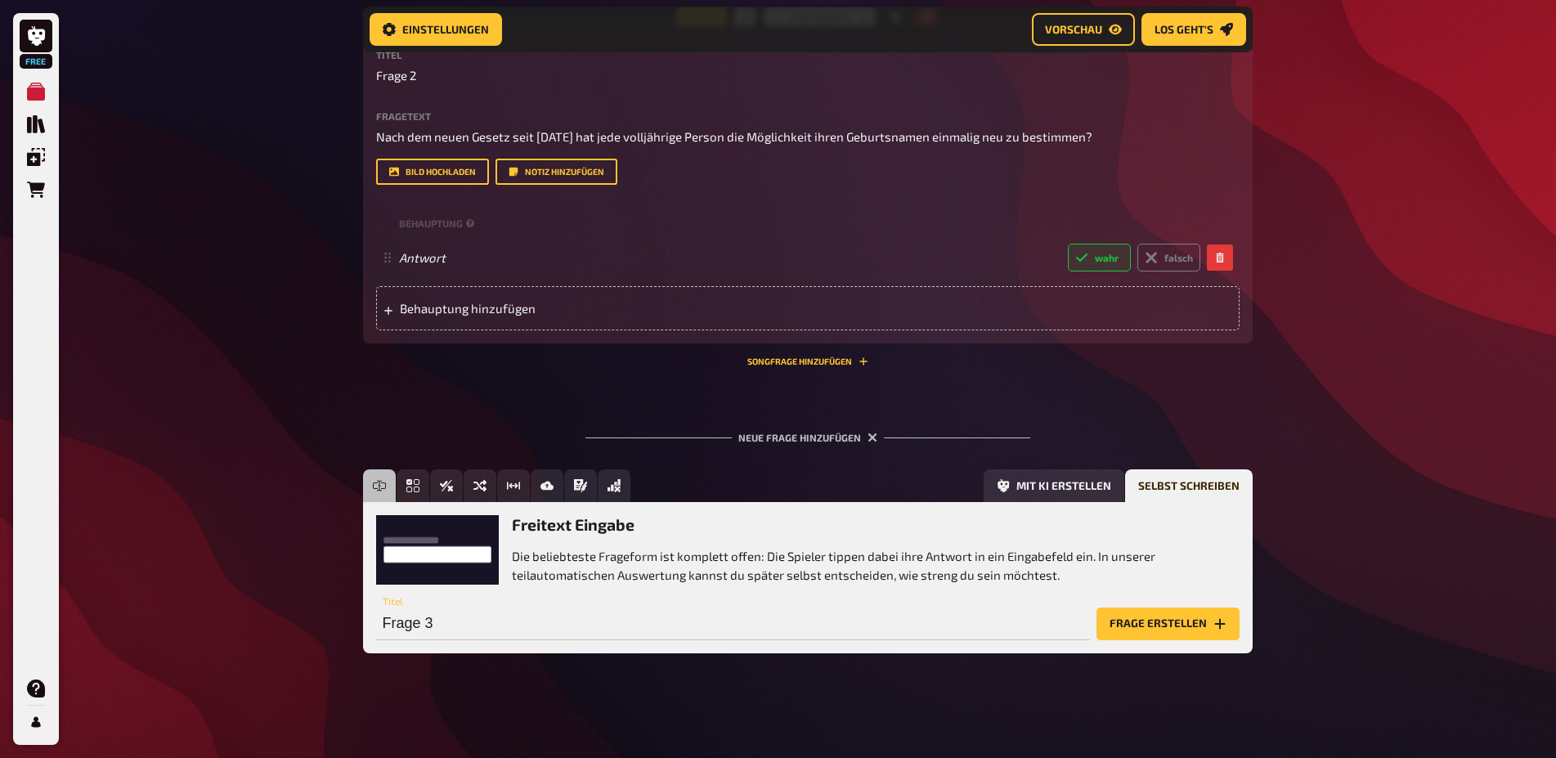
scroll to position [844, 0]
click at [1156, 621] on button "Frage erstellen" at bounding box center [1167, 623] width 143 height 33
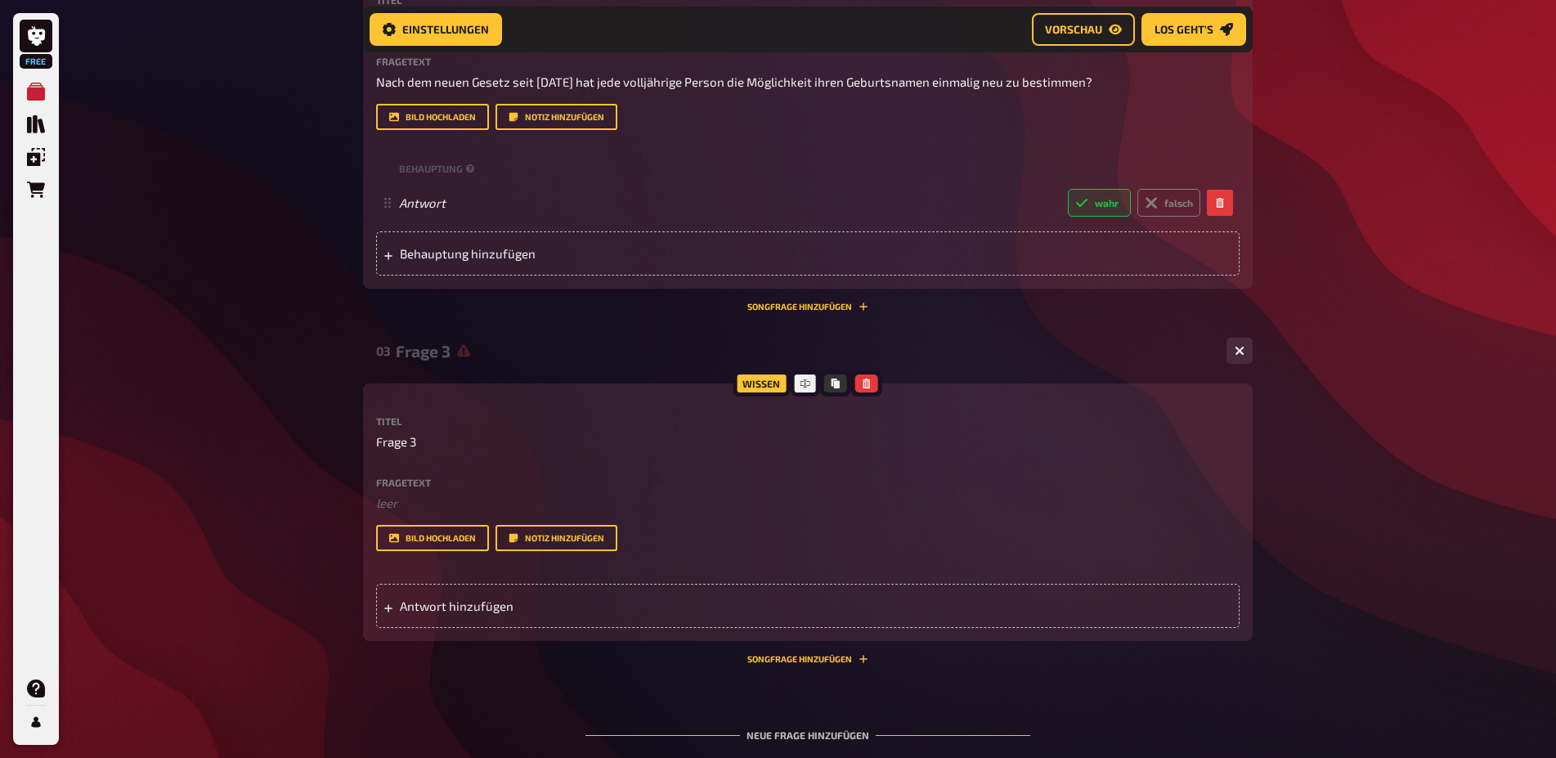
click at [402, 513] on div "Fragetext ﻿ leer Hier hinziehen für Dateiupload" at bounding box center [807, 494] width 863 height 35
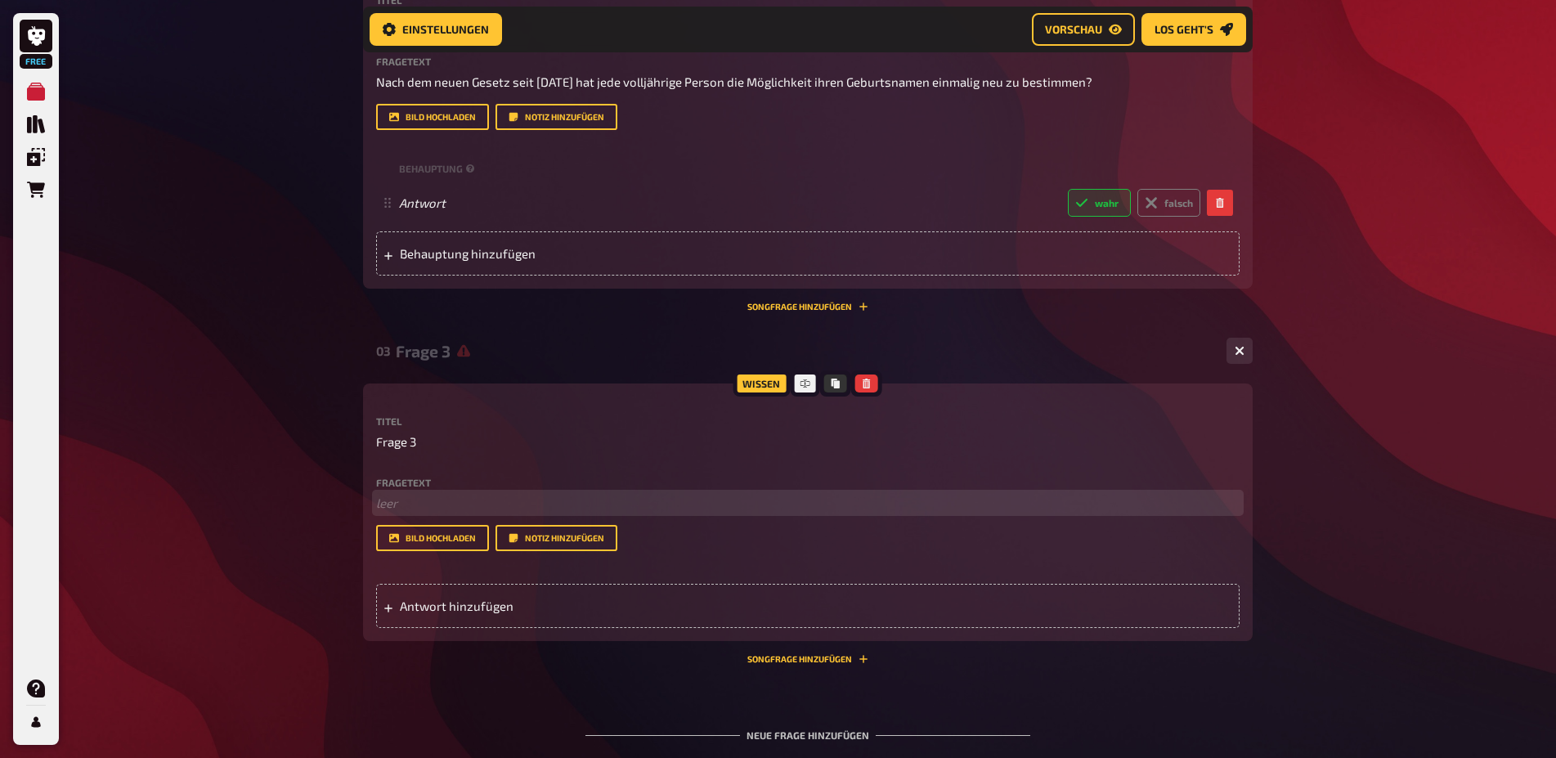
click at [401, 513] on p "﻿ leer" at bounding box center [807, 503] width 863 height 19
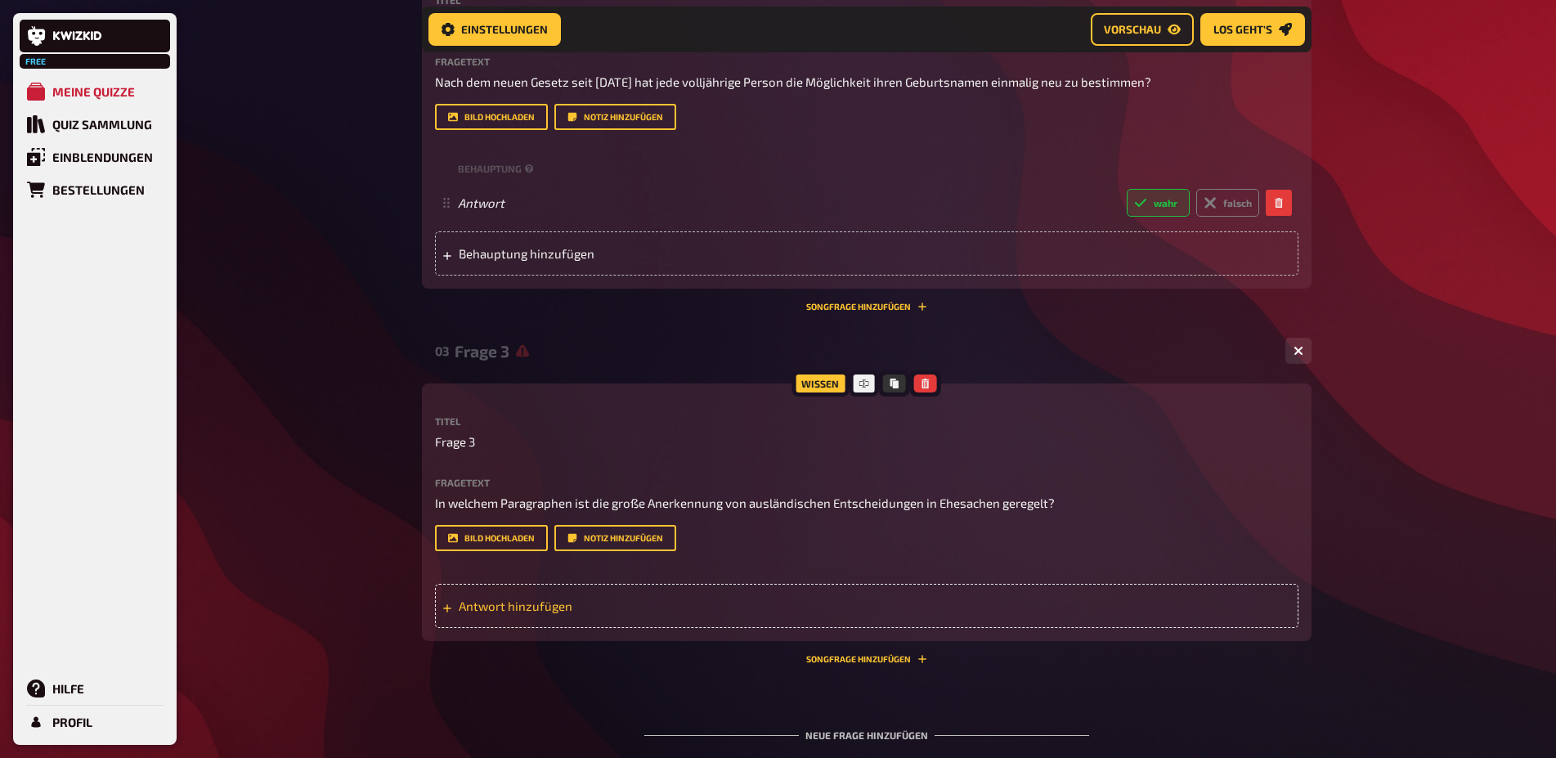
click at [550, 613] on span "Antwort hinzufügen" at bounding box center [586, 605] width 254 height 15
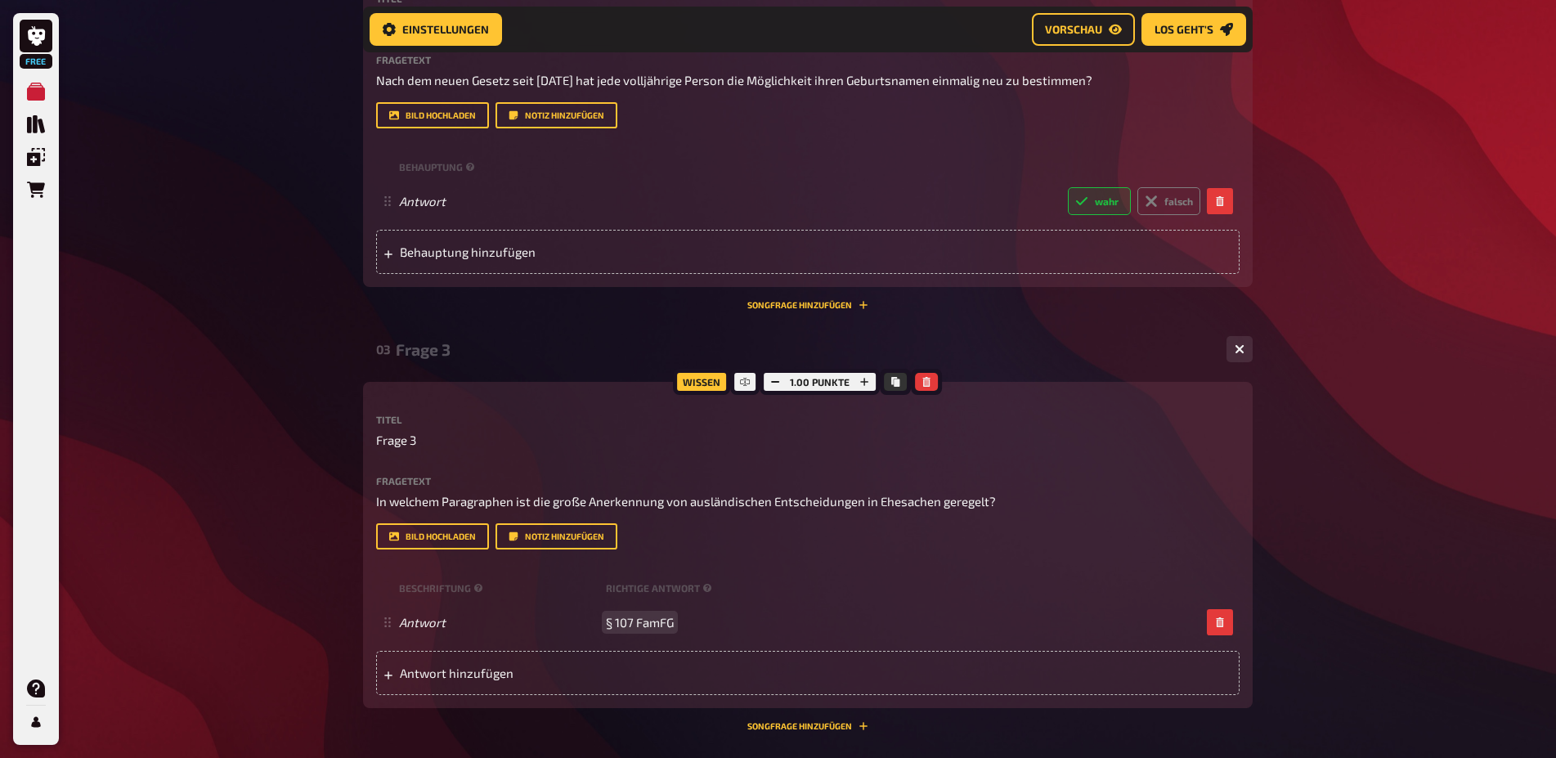
scroll to position [1114, 0]
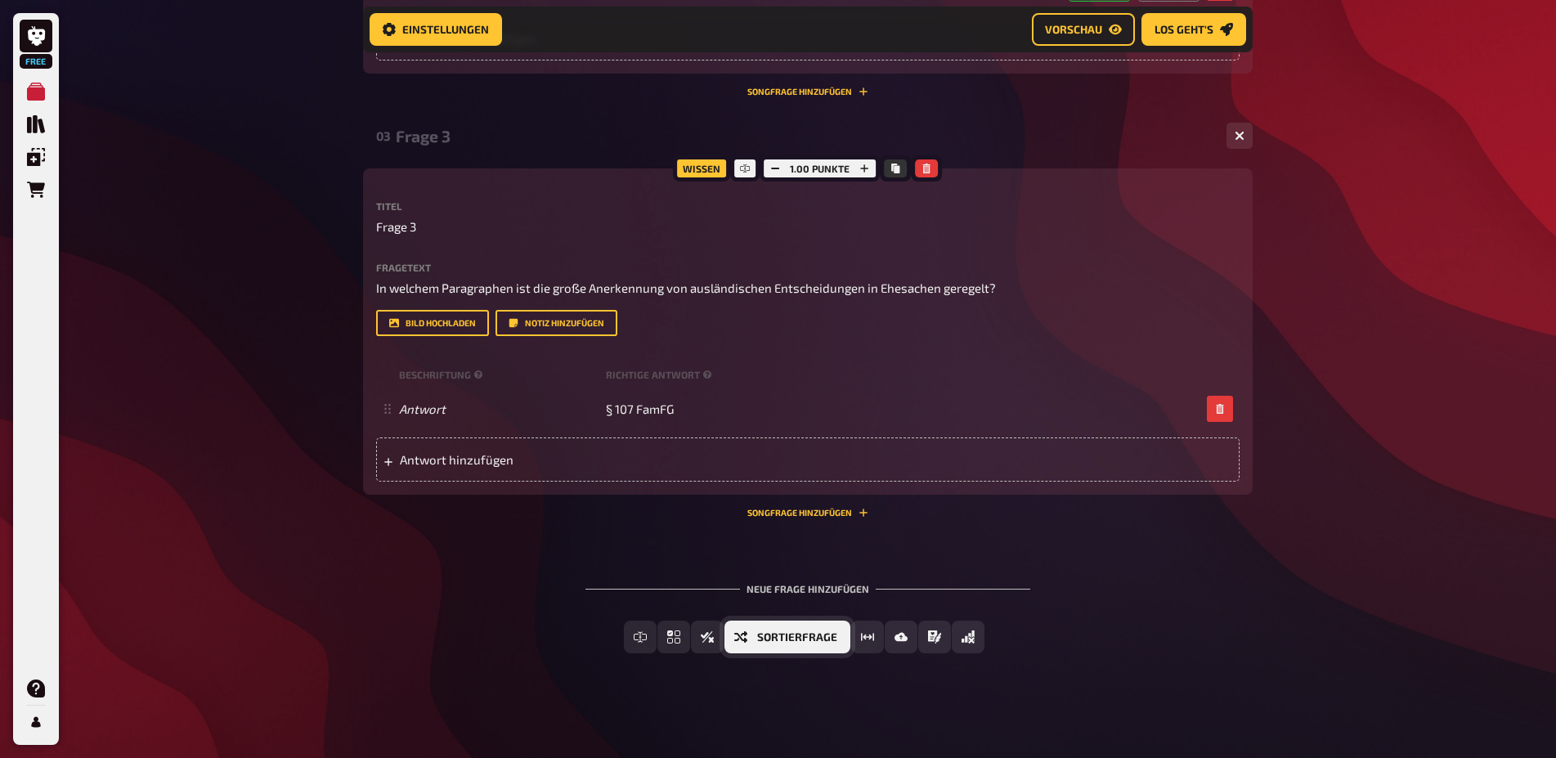
click at [773, 641] on span "Sortierfrage" at bounding box center [797, 637] width 80 height 11
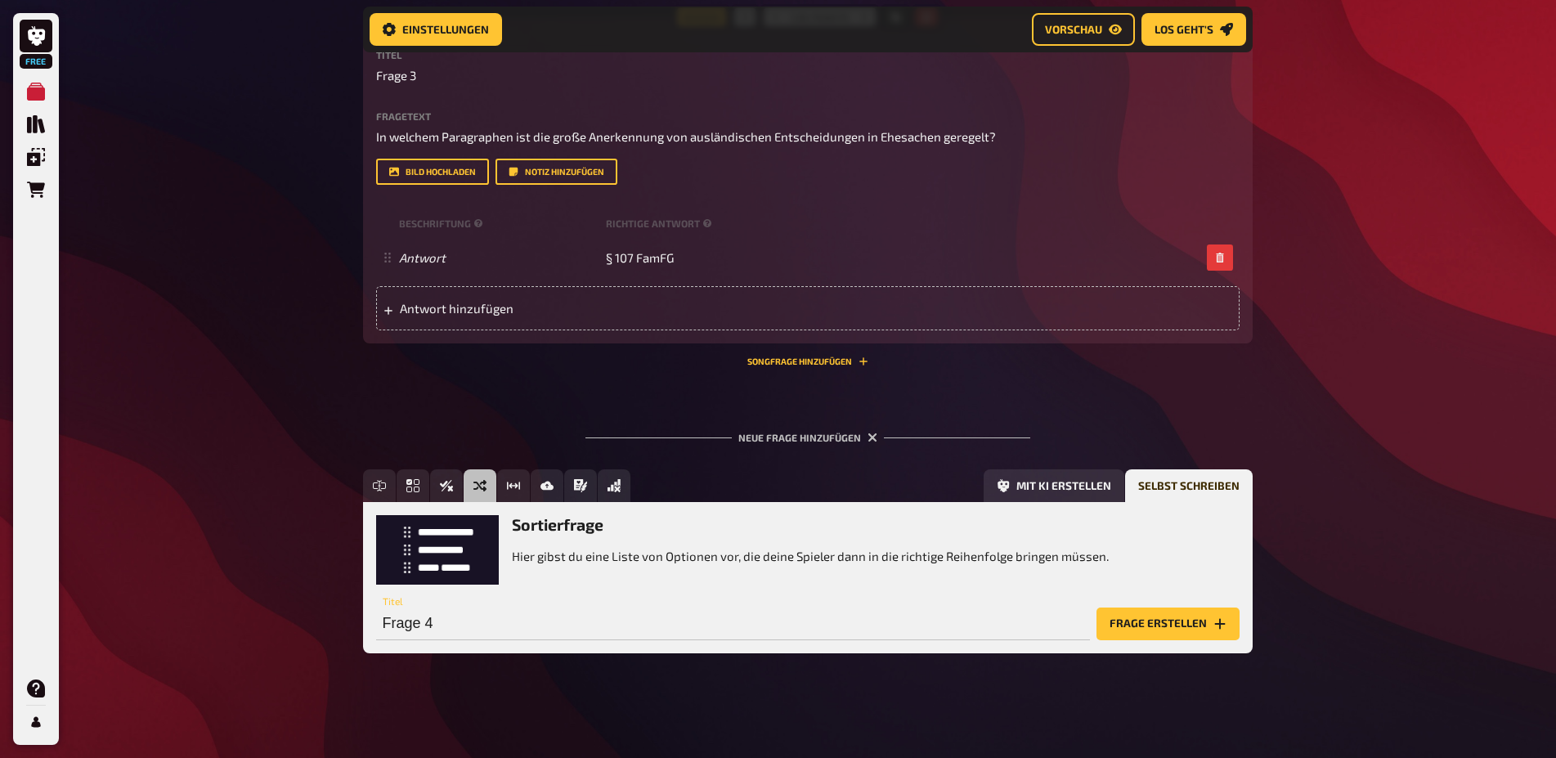
scroll to position [1246, 0]
click at [1186, 640] on button "Frage erstellen" at bounding box center [1167, 623] width 143 height 33
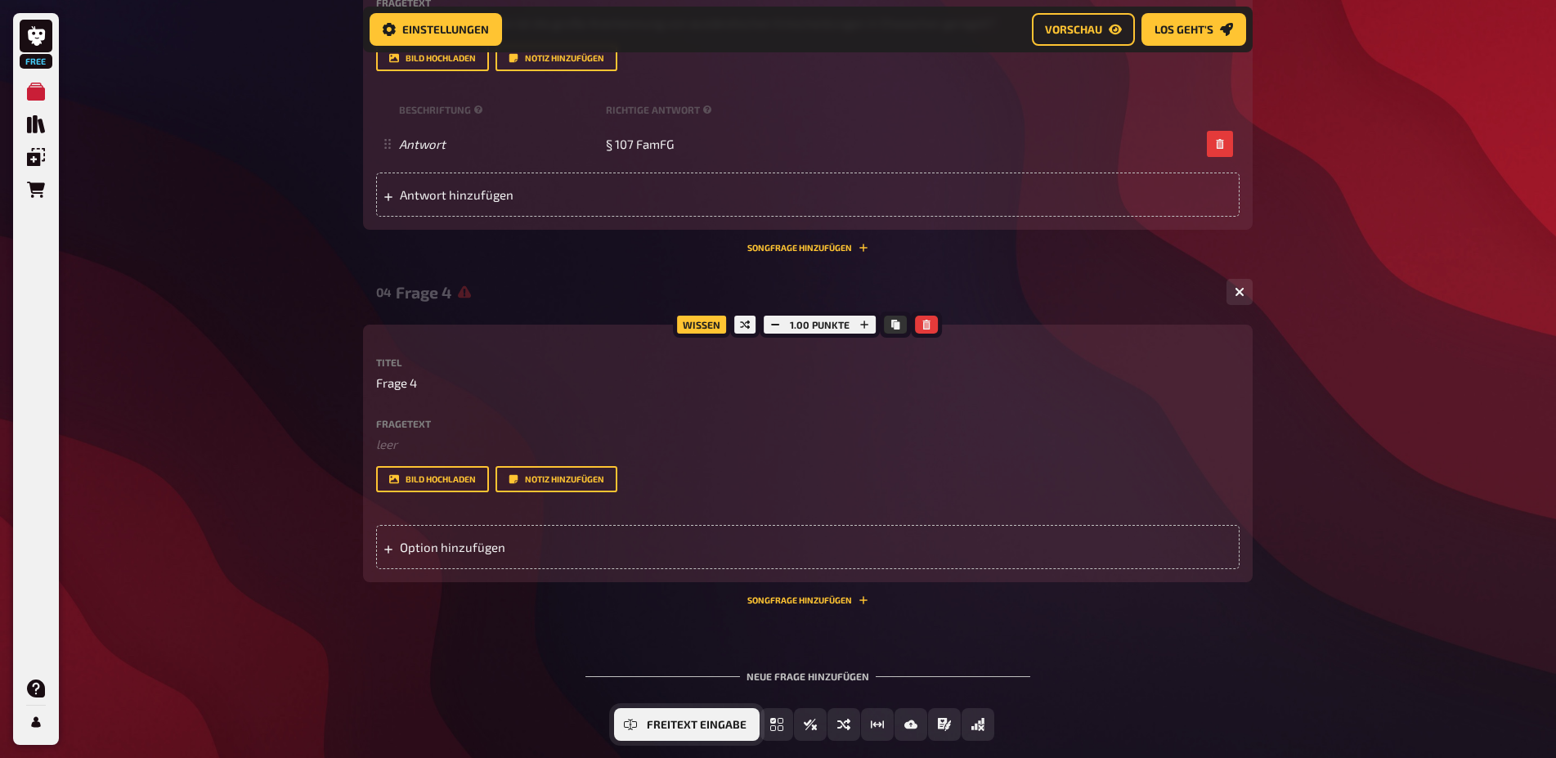
scroll to position [1485, 0]
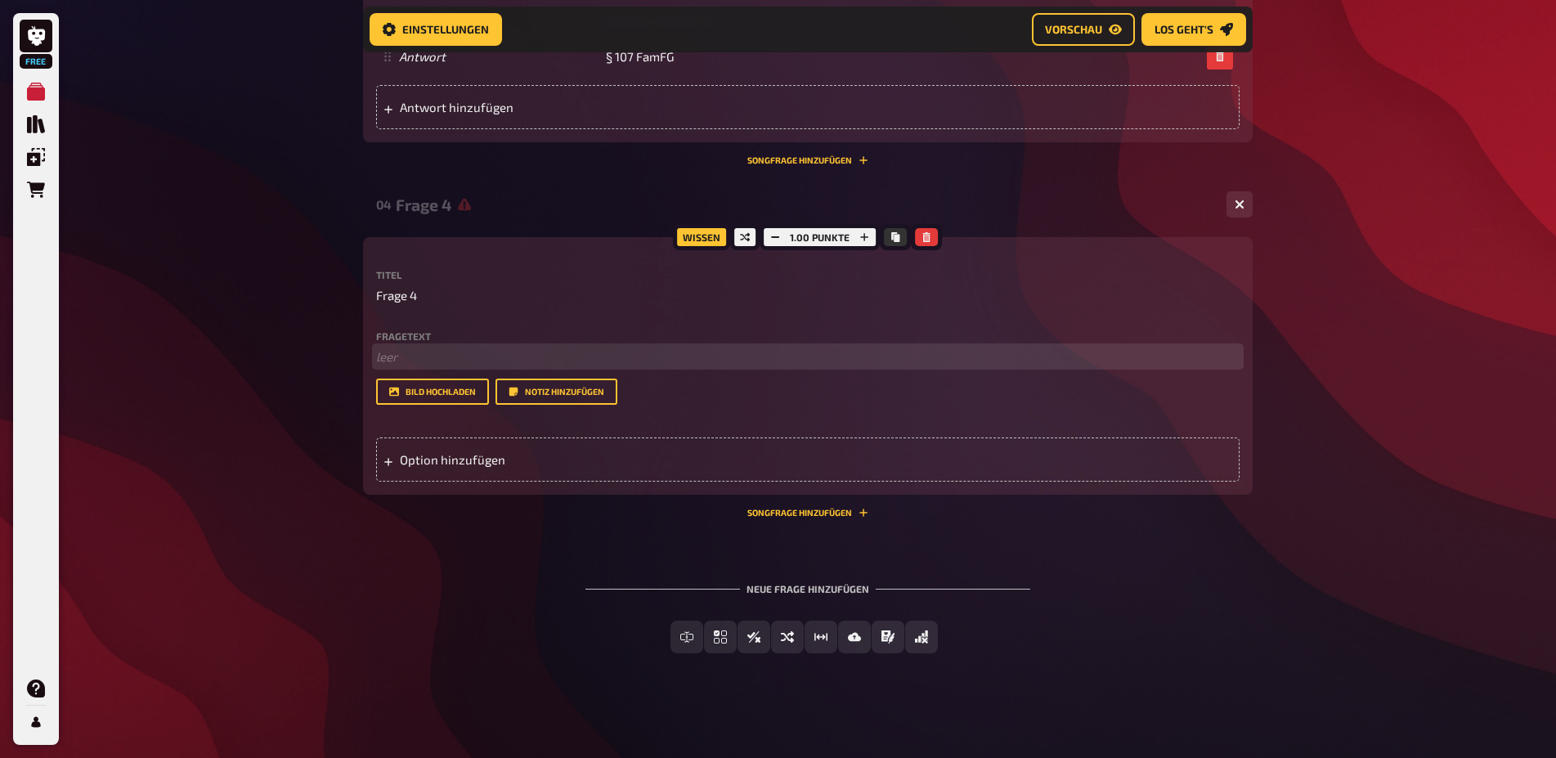
click at [411, 347] on p "﻿ leer" at bounding box center [807, 356] width 863 height 19
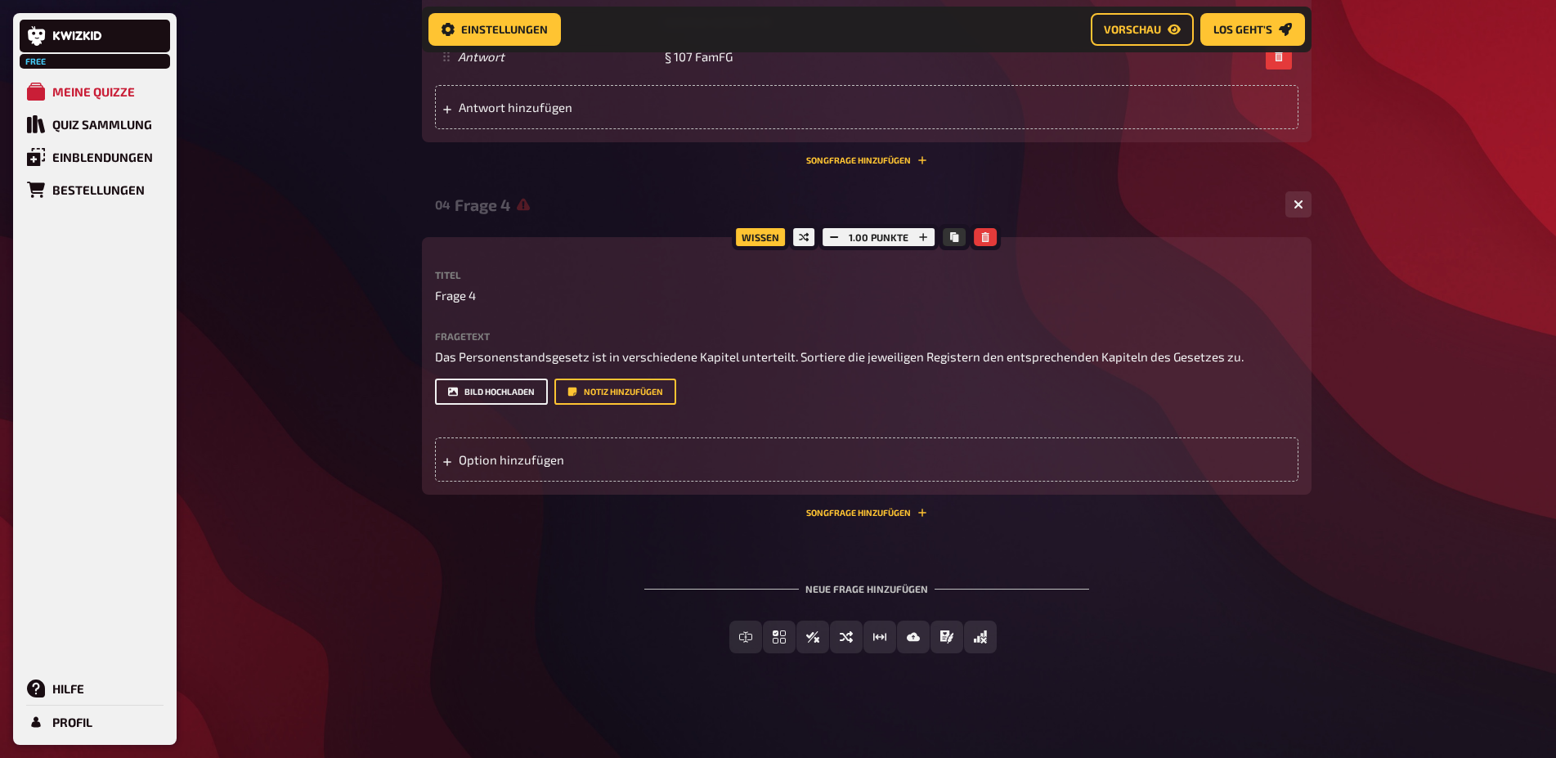
click at [498, 392] on button "Bild hochladen" at bounding box center [491, 392] width 113 height 26
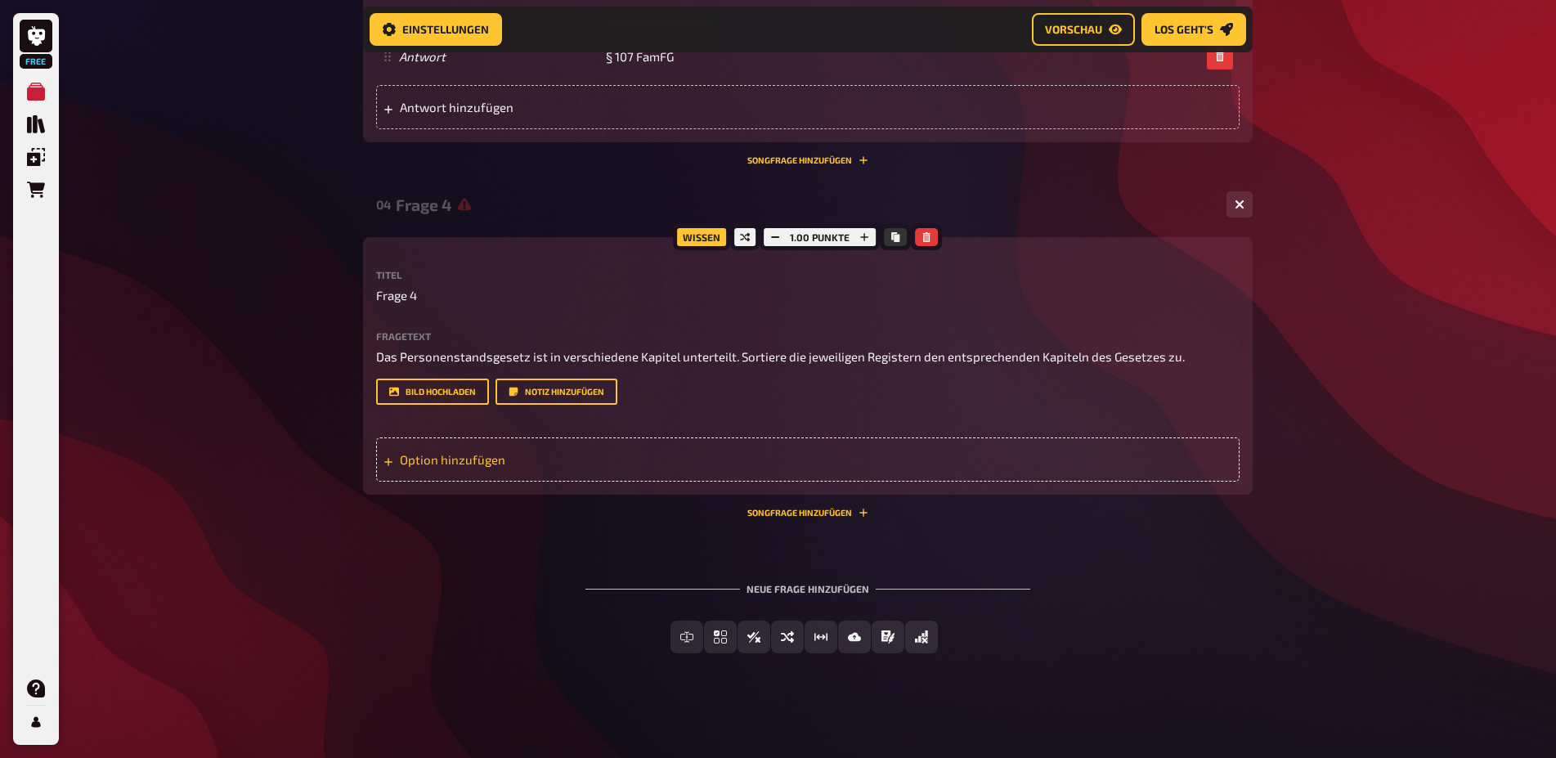
click at [478, 466] on div "Option hinzufügen" at bounding box center [807, 459] width 863 height 44
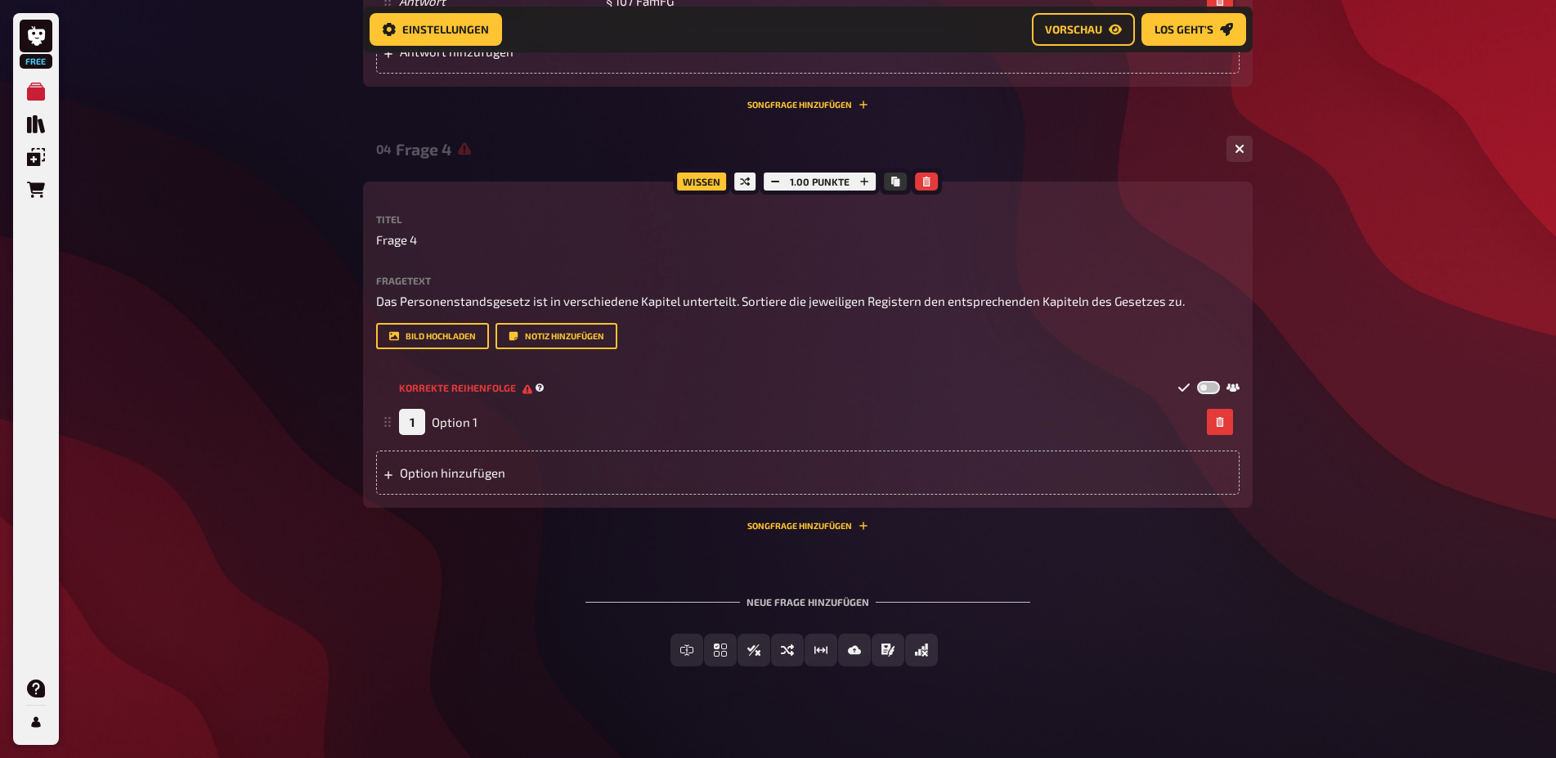
click at [1215, 395] on label at bounding box center [1208, 388] width 23 height 14
click at [1197, 381] on input "checkbox" at bounding box center [1196, 380] width 1 height 1
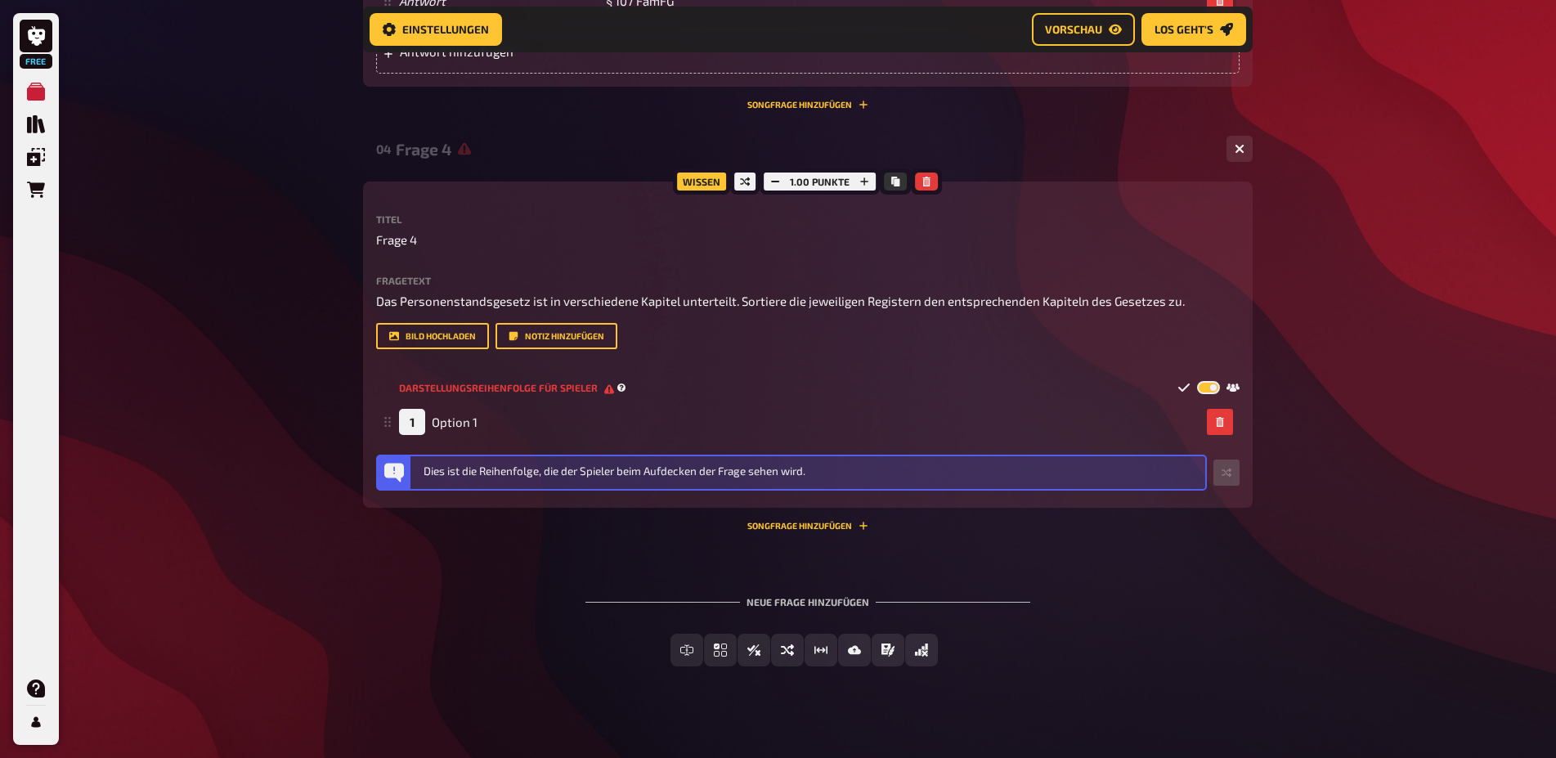
click at [1206, 395] on label at bounding box center [1208, 388] width 23 height 14
click at [1197, 381] on input "checkbox" at bounding box center [1196, 380] width 1 height 1
checkbox input "false"
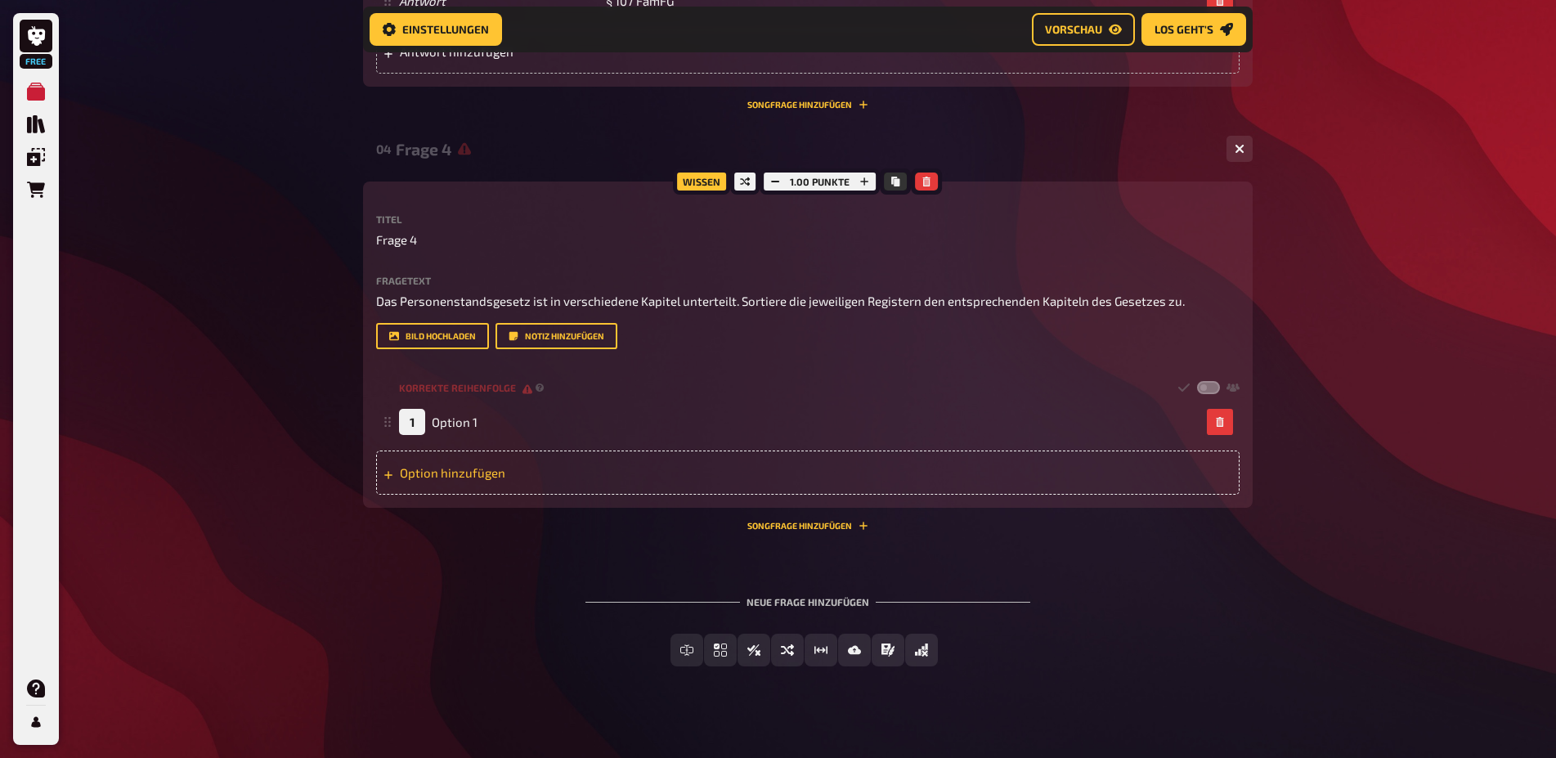
click at [494, 495] on div "Option hinzufügen" at bounding box center [807, 472] width 863 height 44
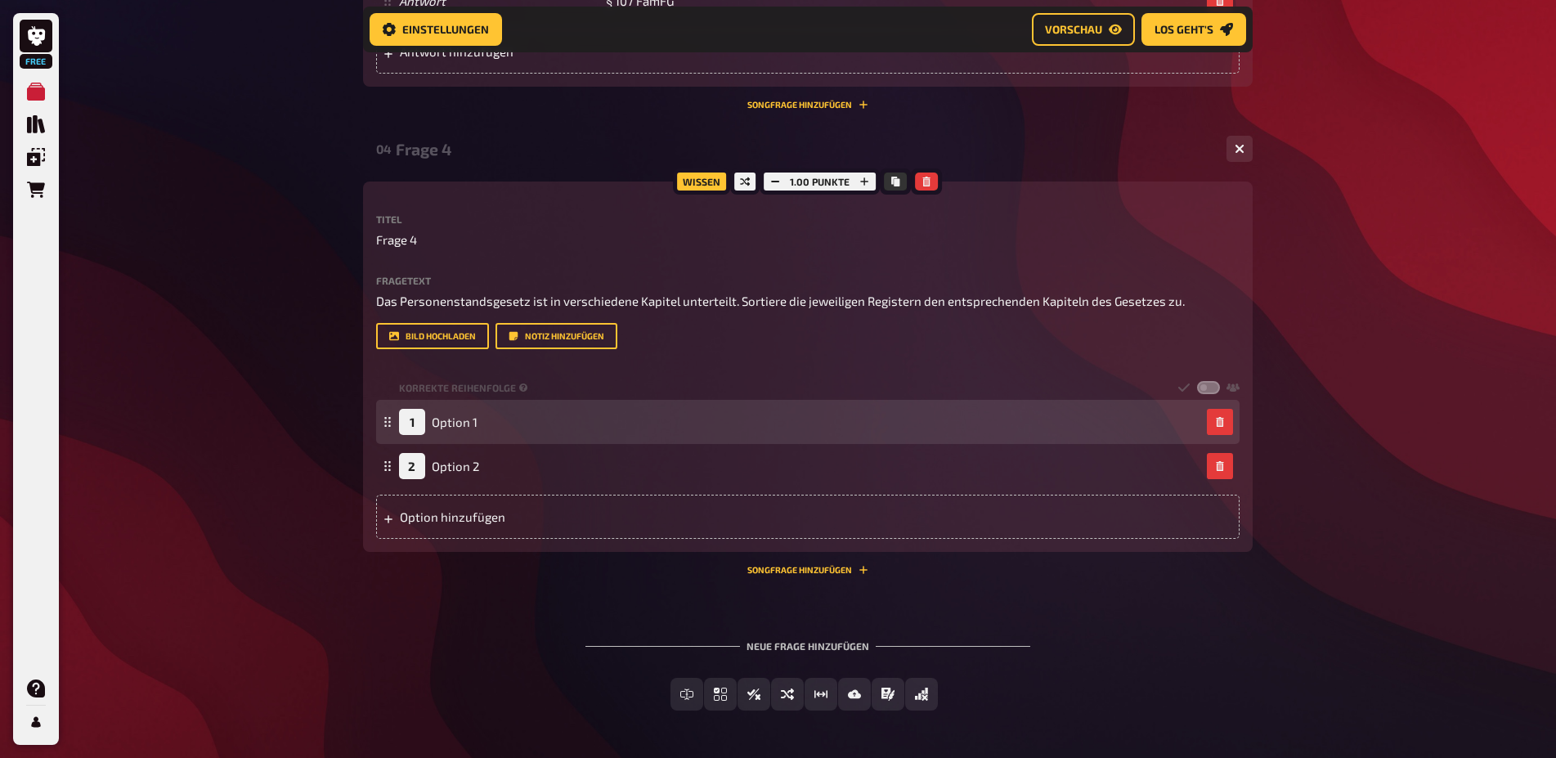
click at [518, 435] on div "1 Option 1" at bounding box center [799, 422] width 801 height 26
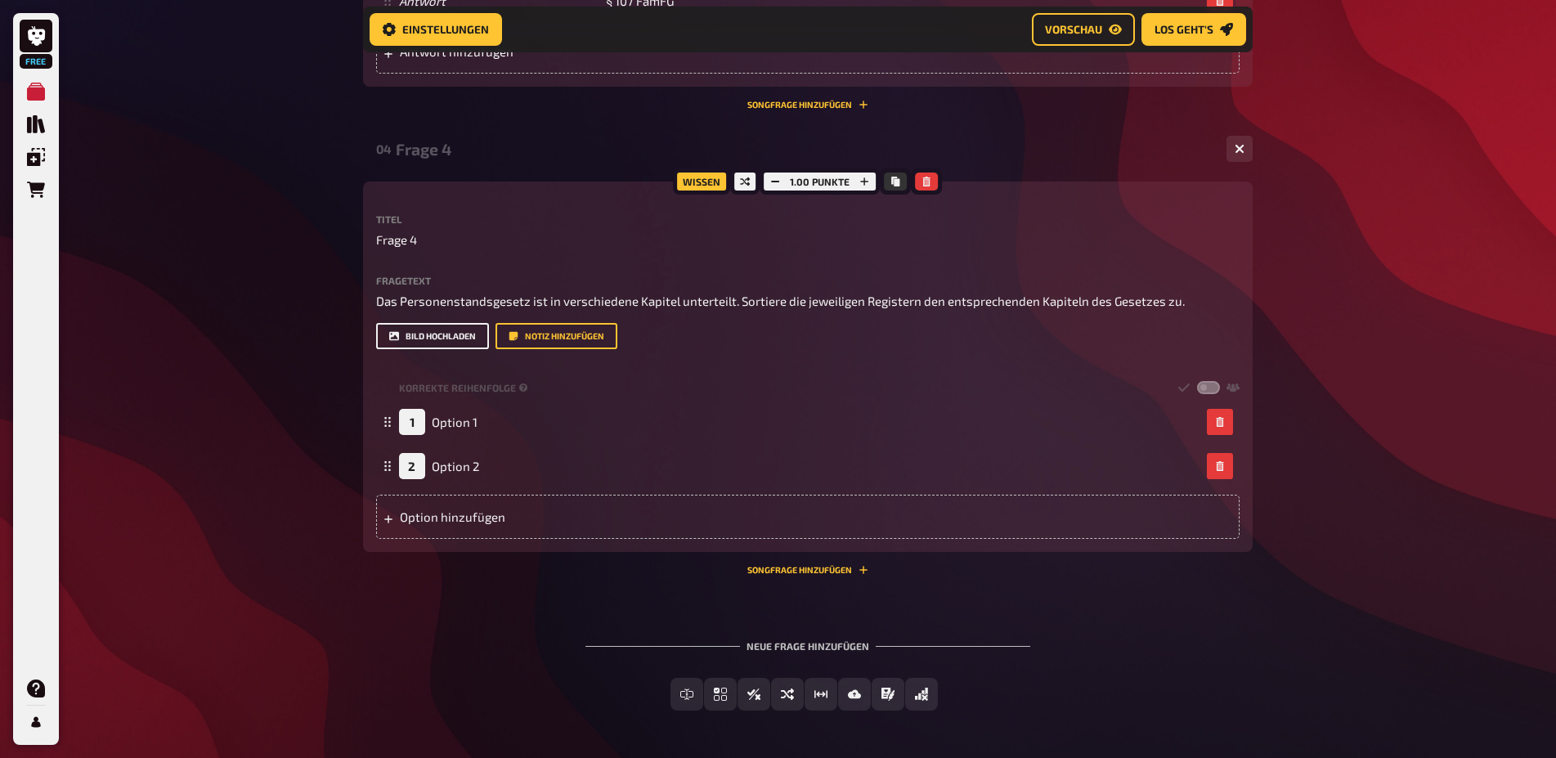
click at [459, 349] on button "Bild hochladen" at bounding box center [432, 336] width 113 height 26
click at [709, 195] on div "Wissen" at bounding box center [701, 181] width 57 height 26
click at [736, 195] on div at bounding box center [744, 181] width 29 height 26
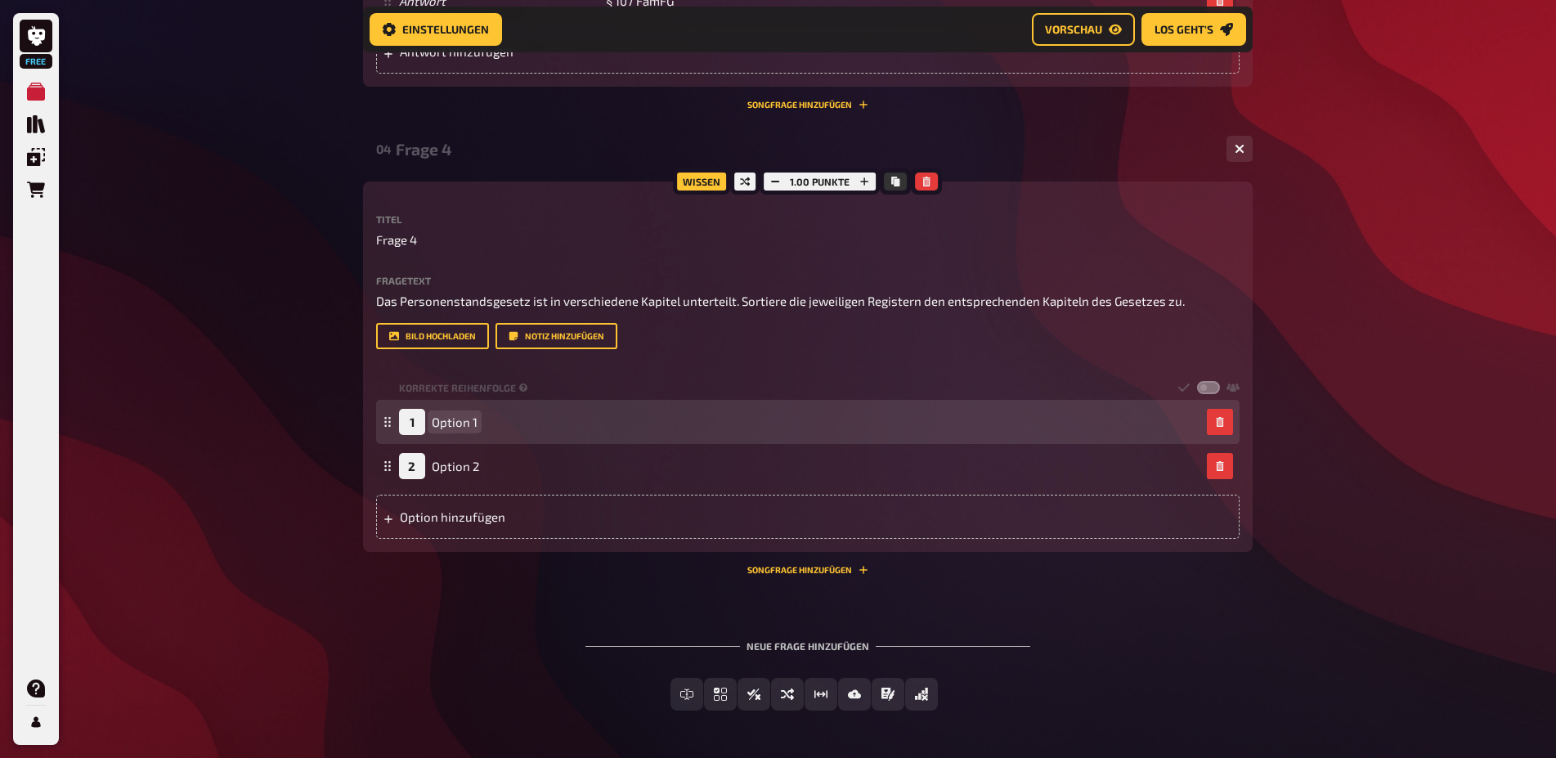
click at [464, 429] on span "Option 1" at bounding box center [455, 421] width 46 height 15
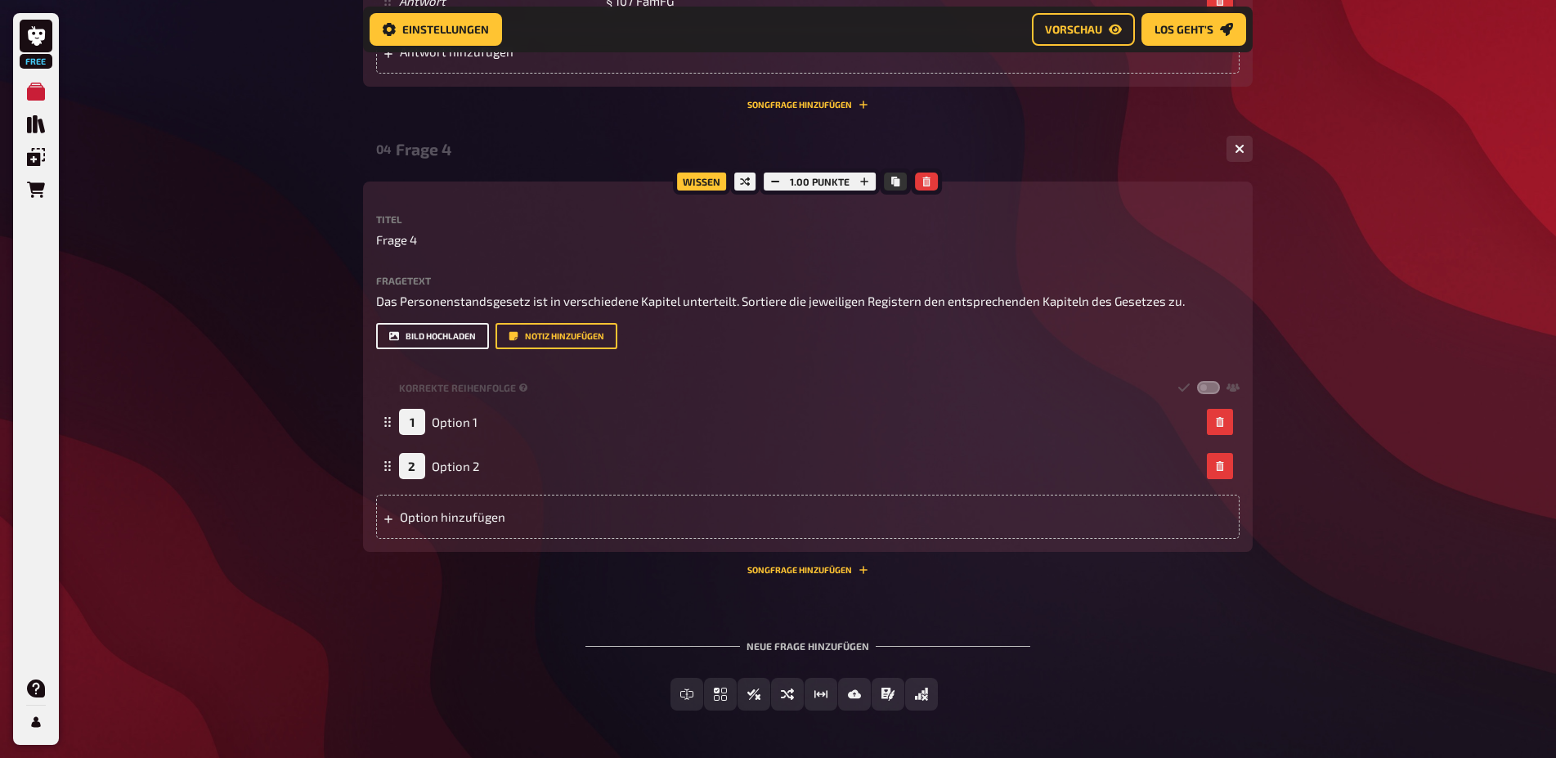
click at [453, 349] on button "Bild hochladen" at bounding box center [432, 336] width 113 height 26
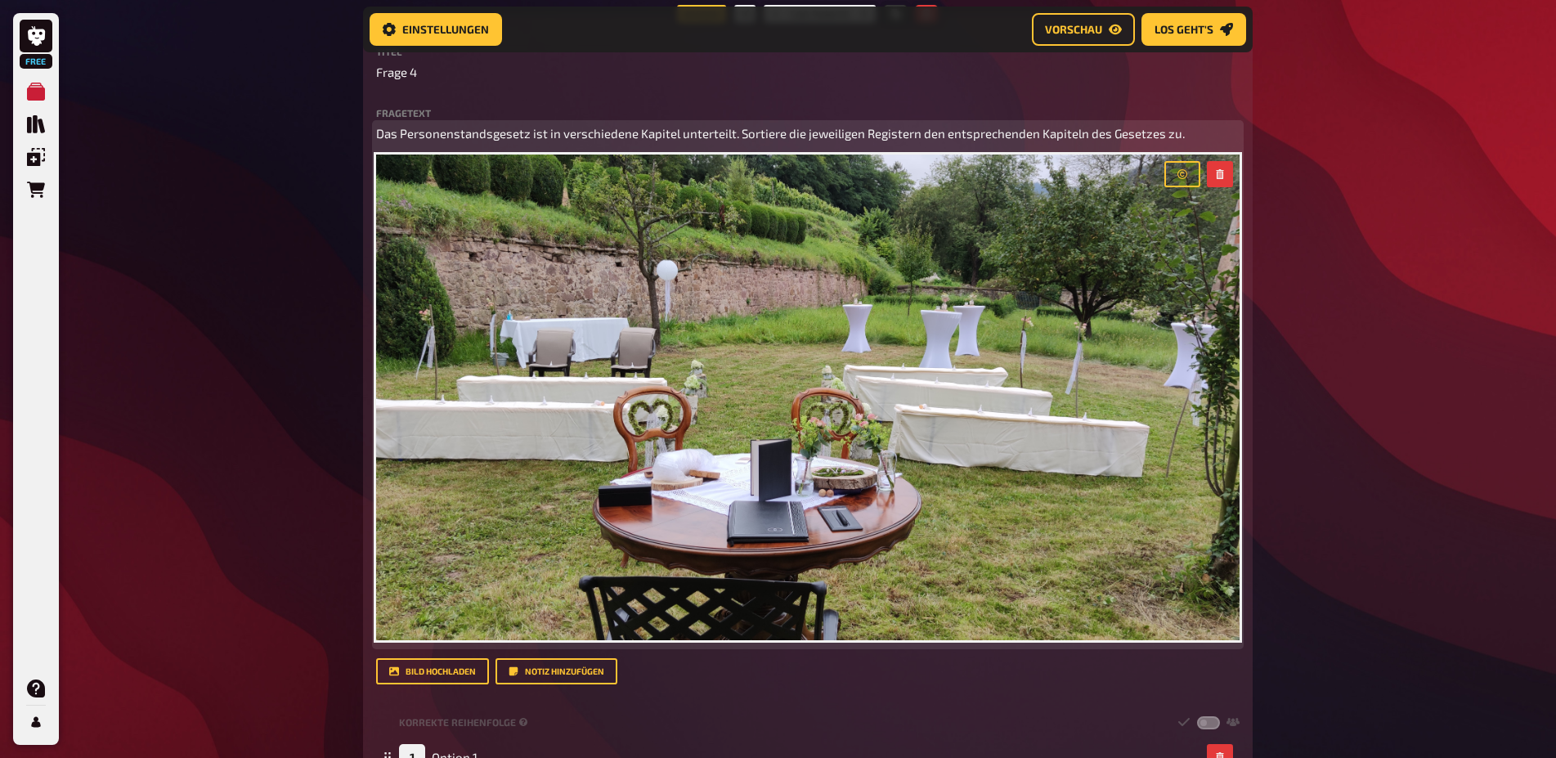
scroll to position [1633, 0]
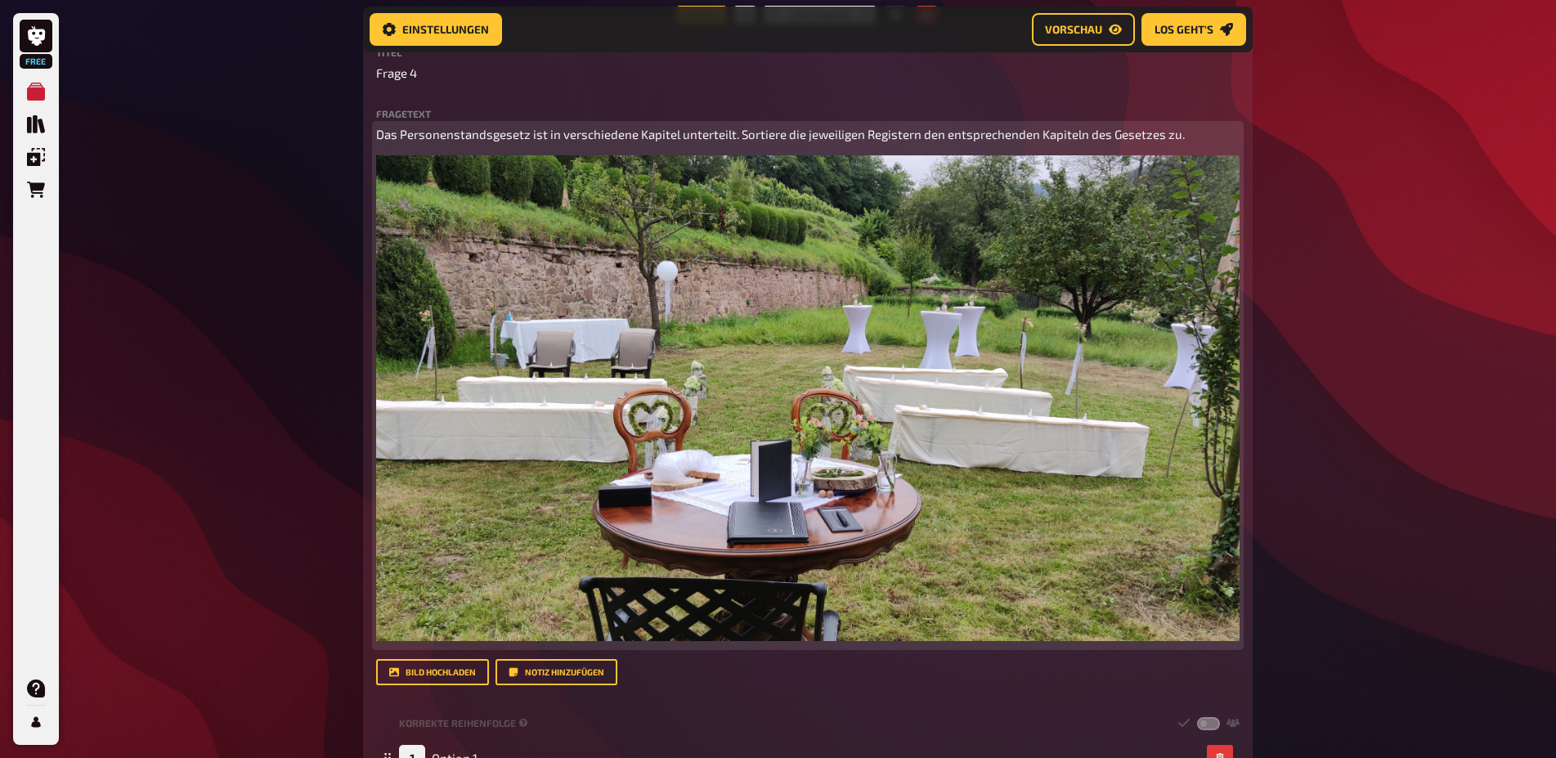
click at [1215, 180] on icon "button" at bounding box center [1220, 175] width 10 height 10
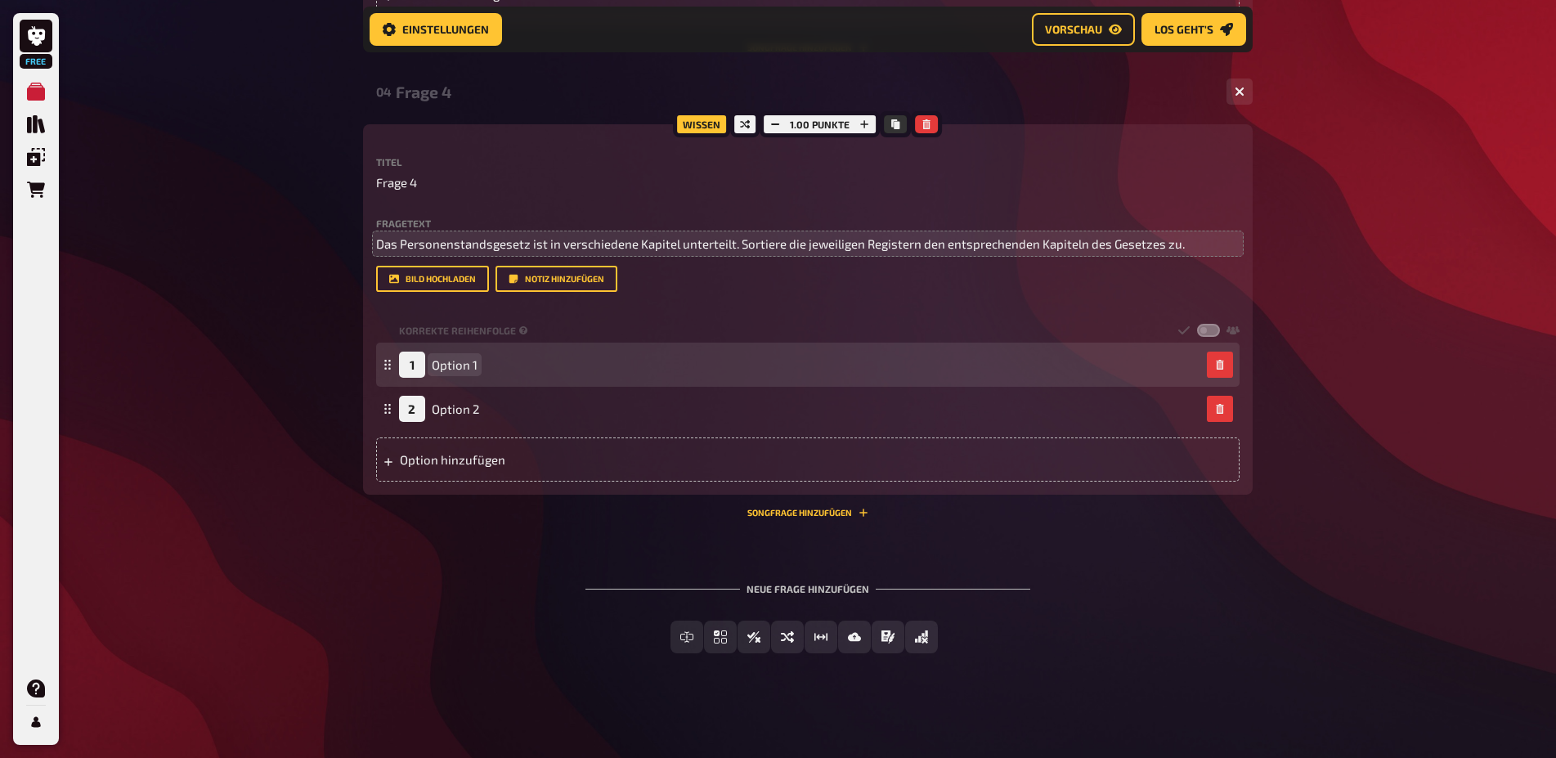
click at [451, 370] on span "Option 1" at bounding box center [455, 364] width 46 height 15
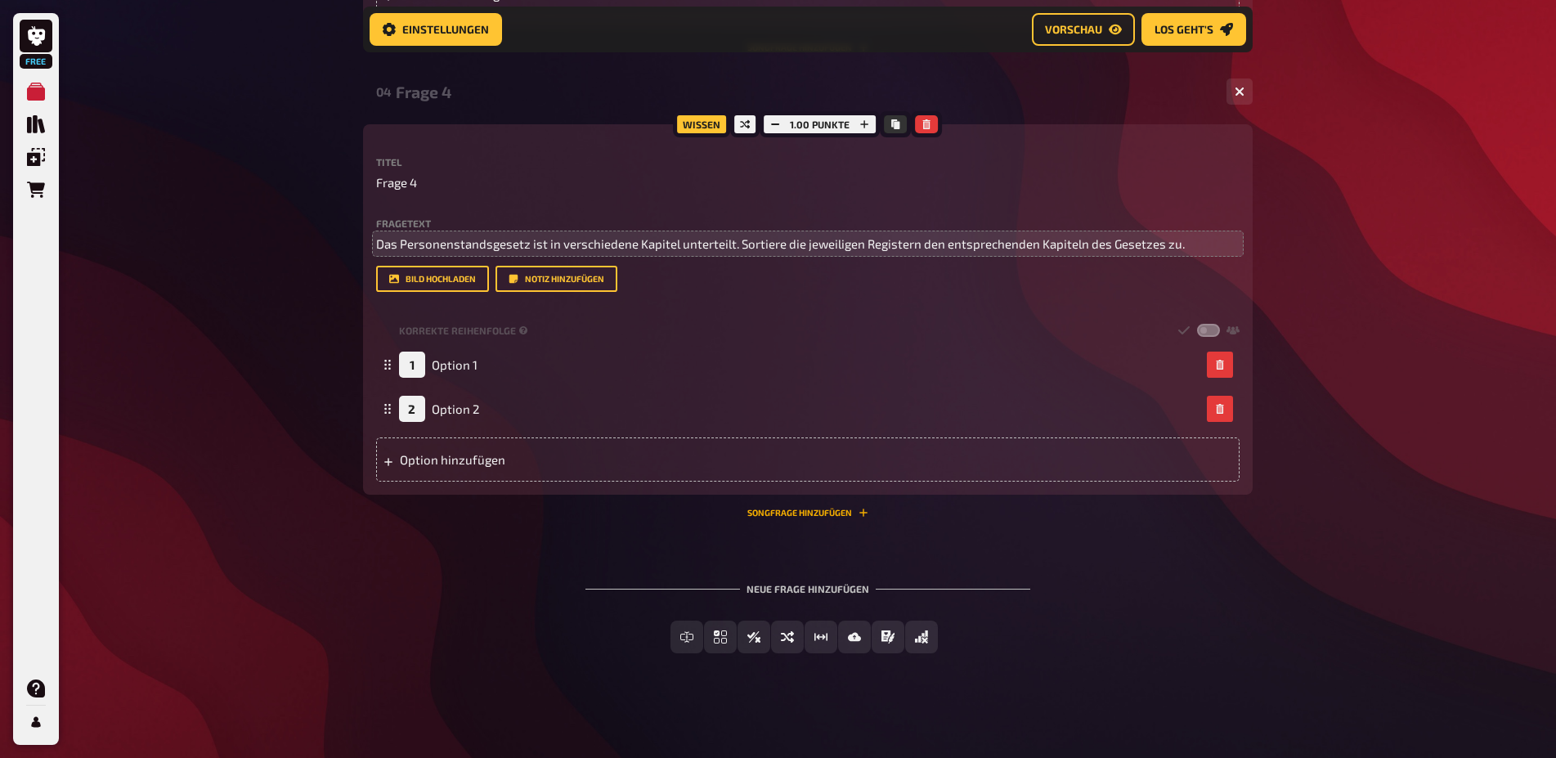
click at [768, 515] on button "Songfrage hinzufügen" at bounding box center [807, 513] width 121 height 10
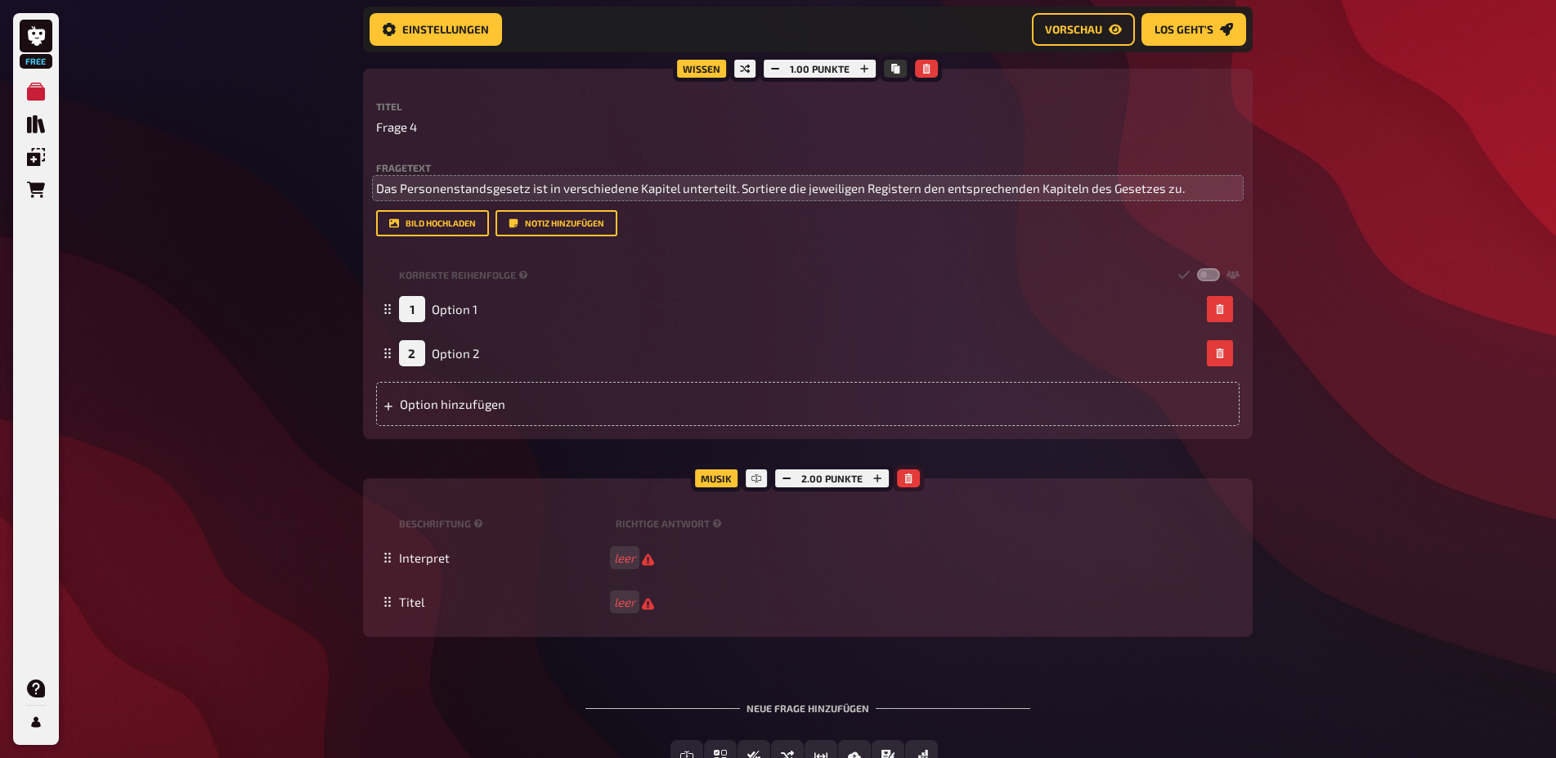
click at [912, 483] on icon "button" at bounding box center [908, 478] width 10 height 10
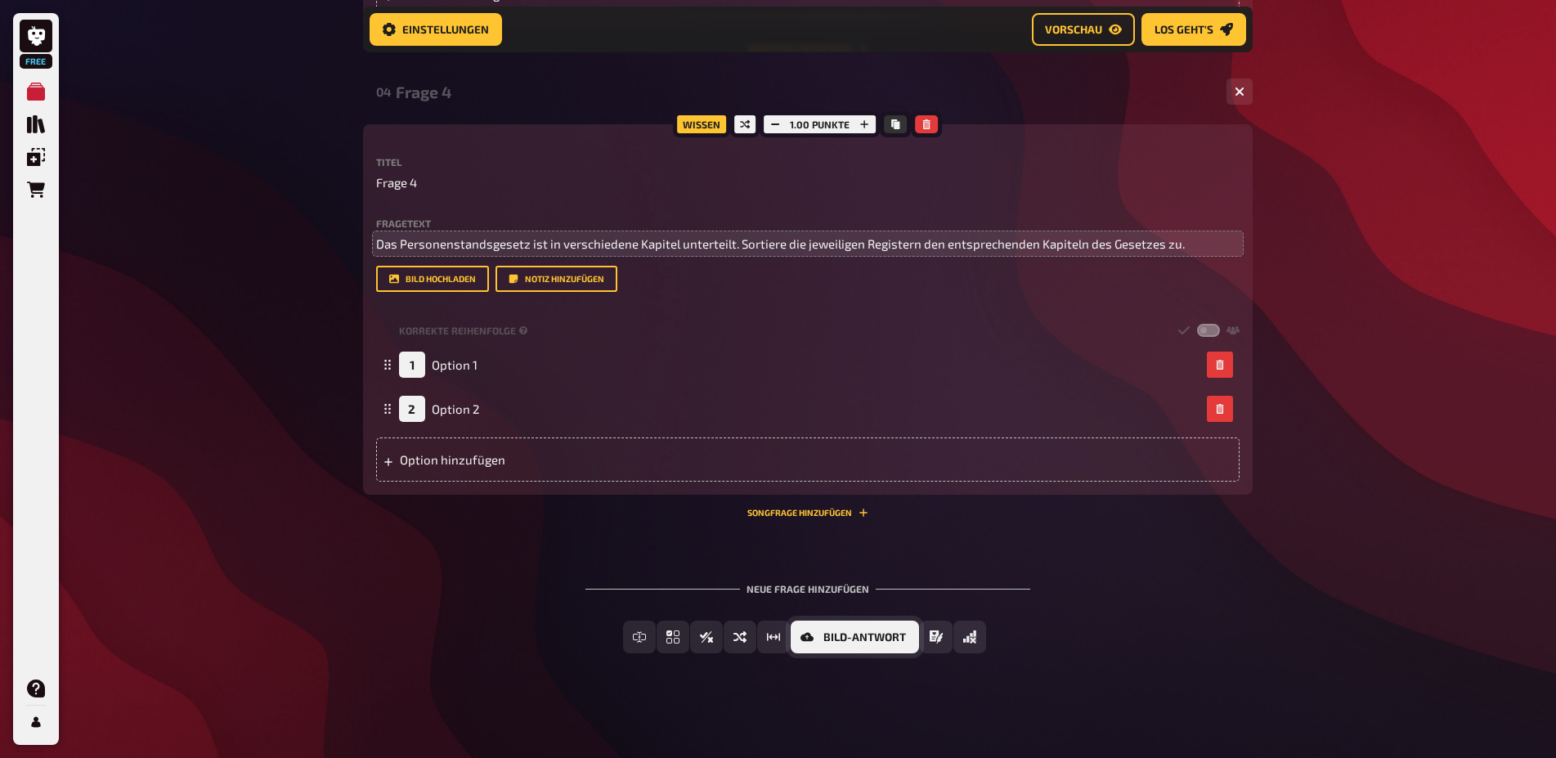
click at [872, 640] on span "Bild-Antwort" at bounding box center [864, 637] width 83 height 11
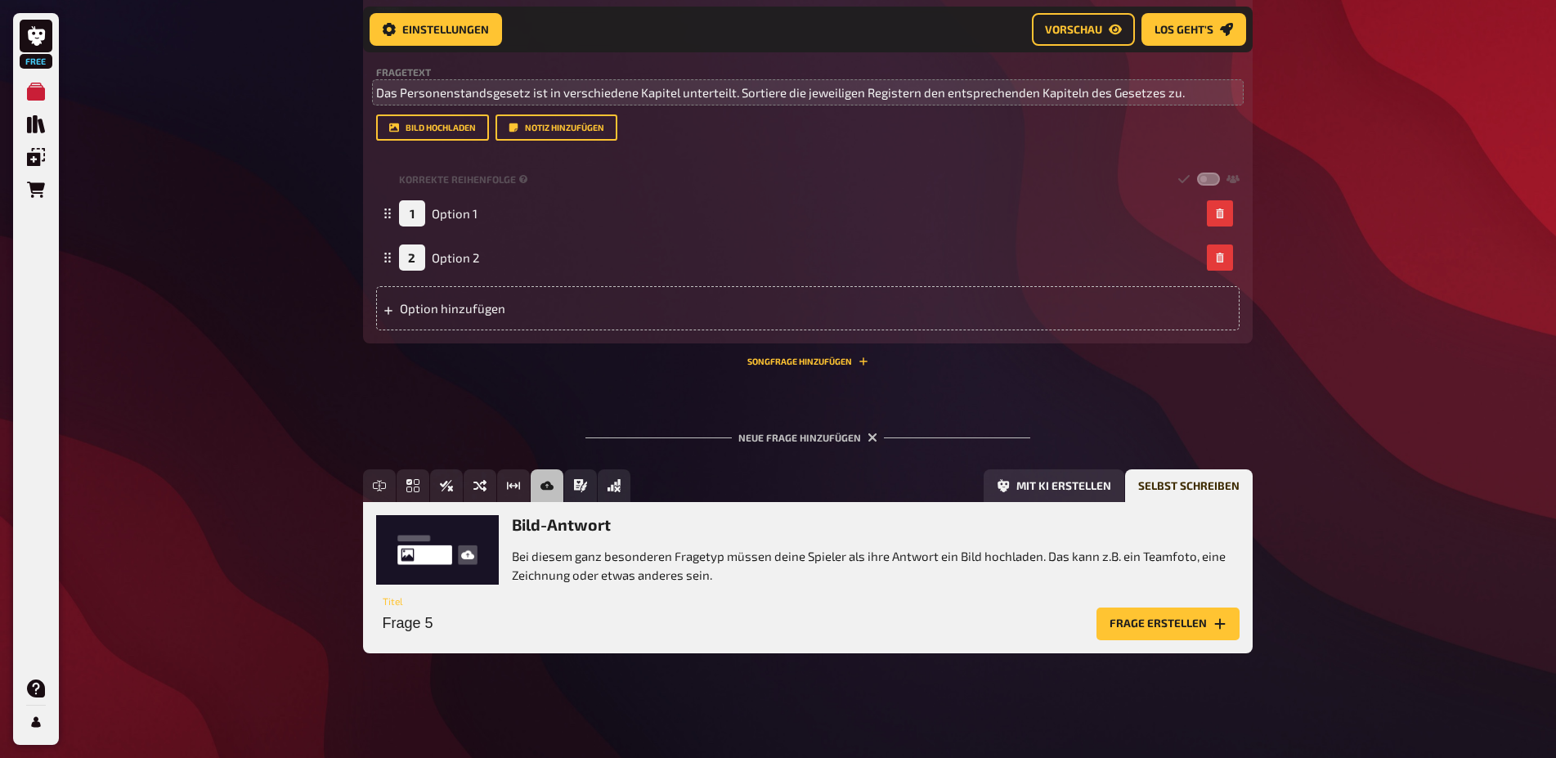
scroll to position [1730, 0]
click at [1087, 481] on button "Mit KI erstellen" at bounding box center [1054, 485] width 141 height 33
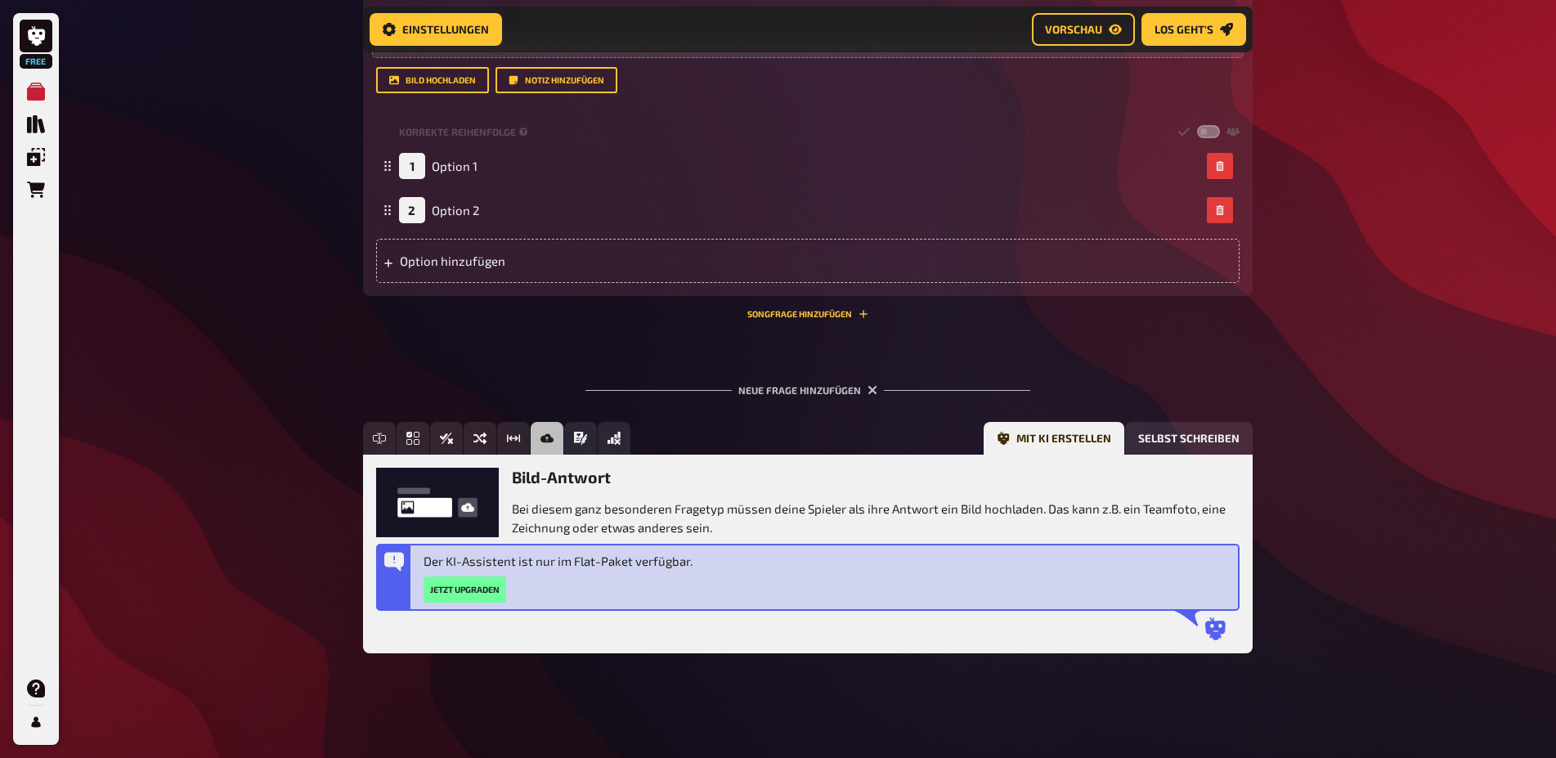
click at [556, 571] on p "Der KI-Assistent ist nur im Flat-Paket verfügbar." at bounding box center [557, 561] width 269 height 19
click at [1156, 455] on button "Selbst schreiben" at bounding box center [1189, 438] width 128 height 33
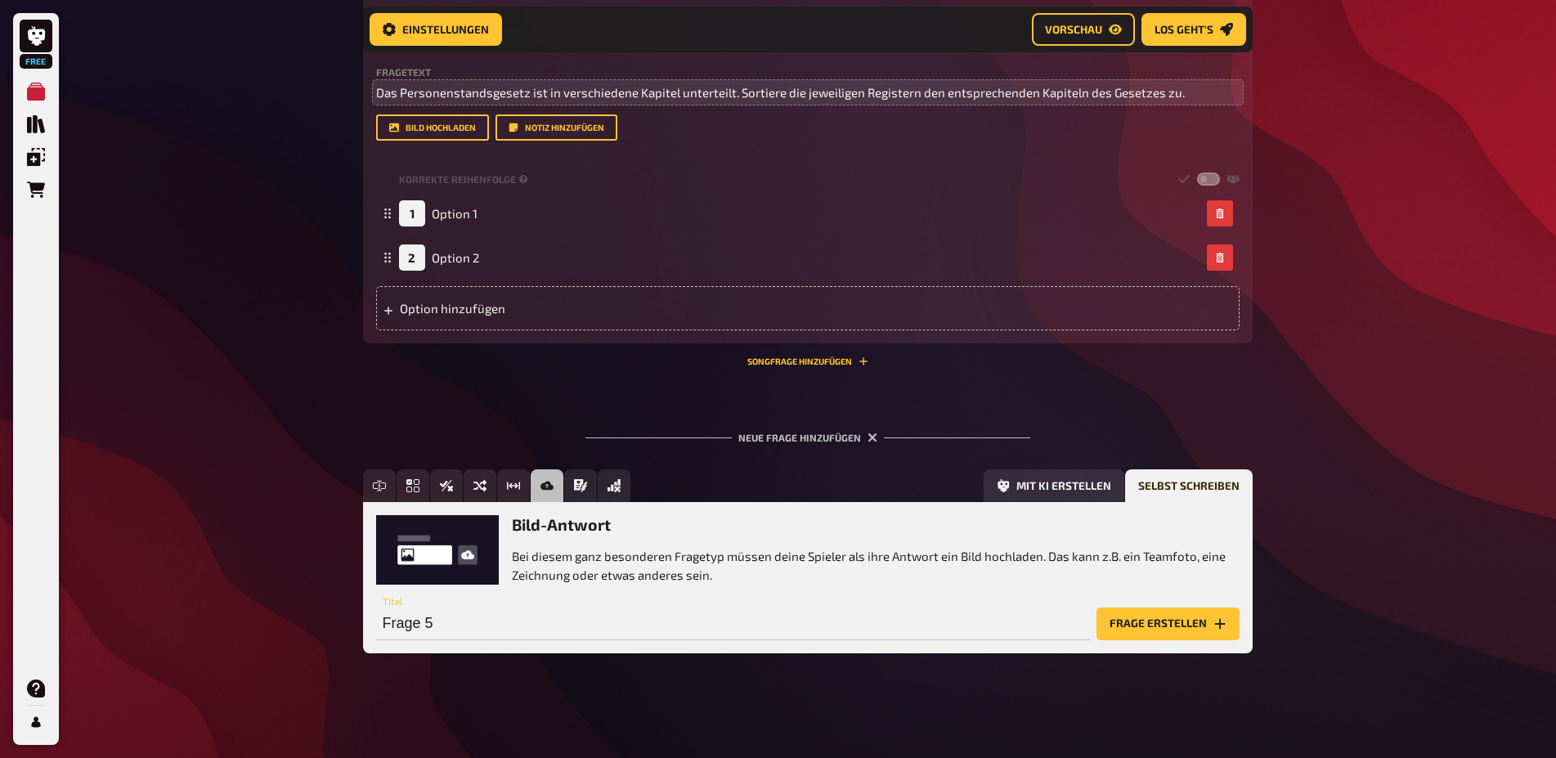
scroll to position [1396, 0]
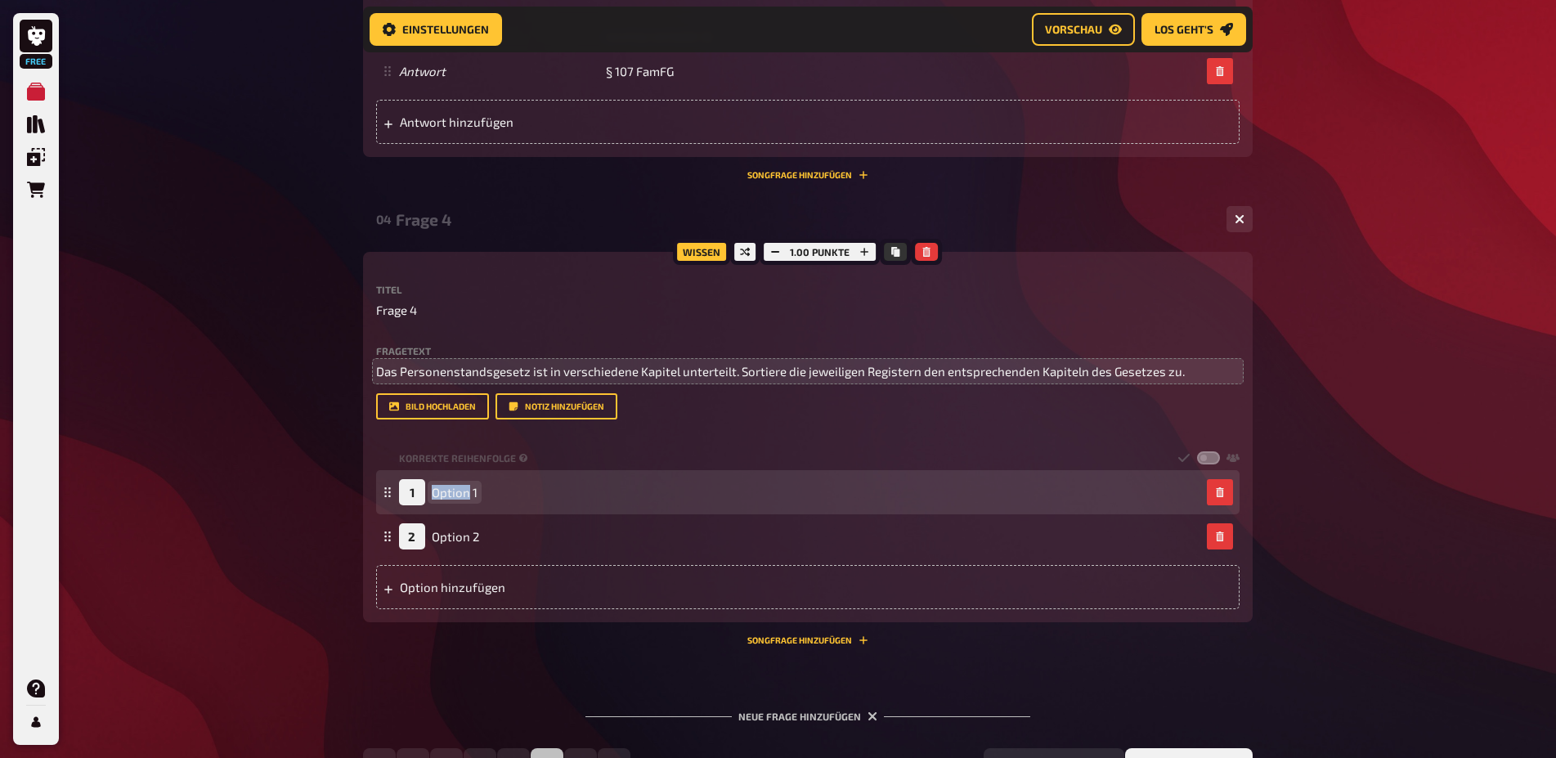
click at [468, 500] on span "Option 1" at bounding box center [455, 492] width 46 height 15
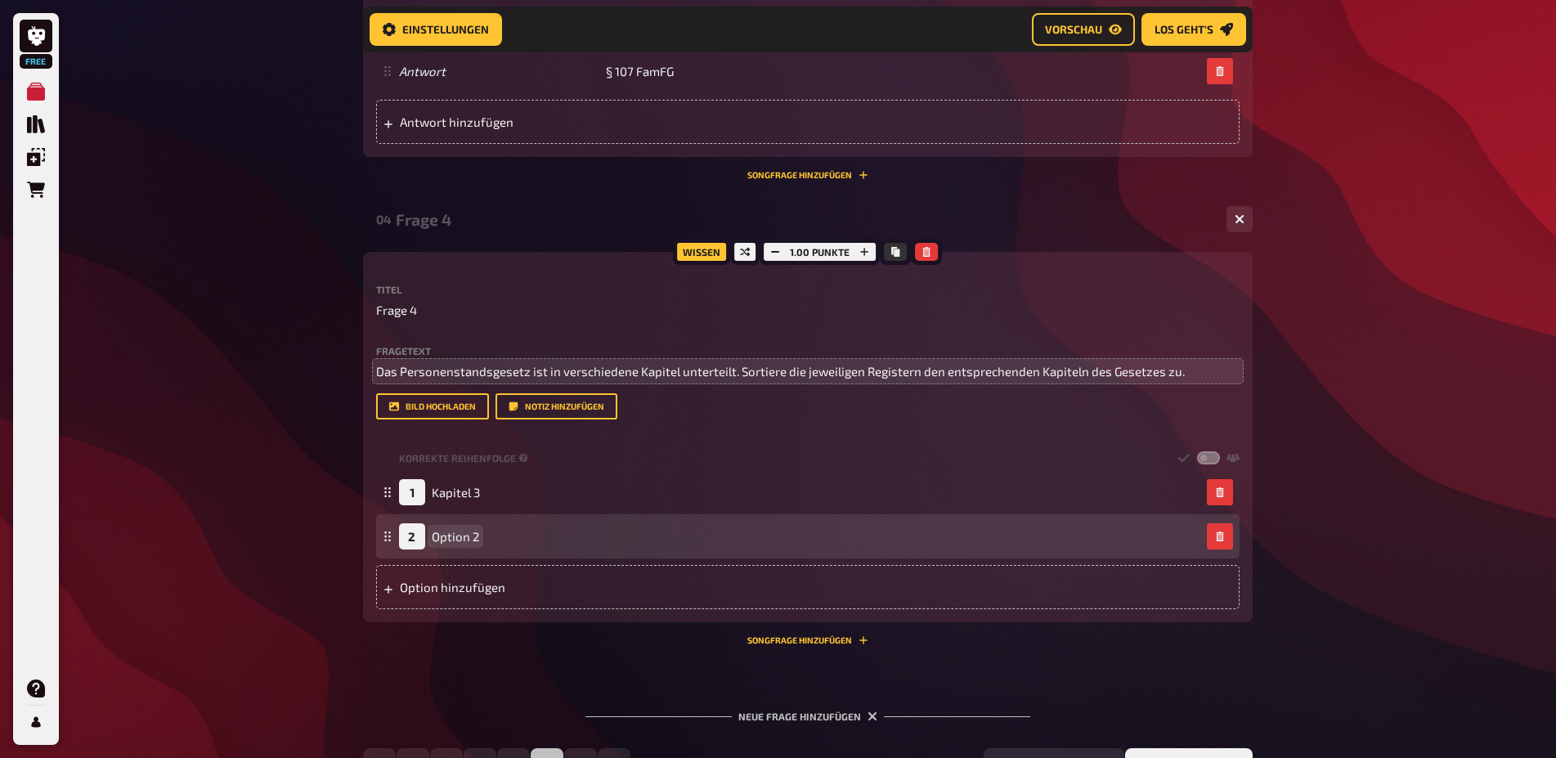
click at [460, 544] on span "Option 2" at bounding box center [455, 536] width 47 height 15
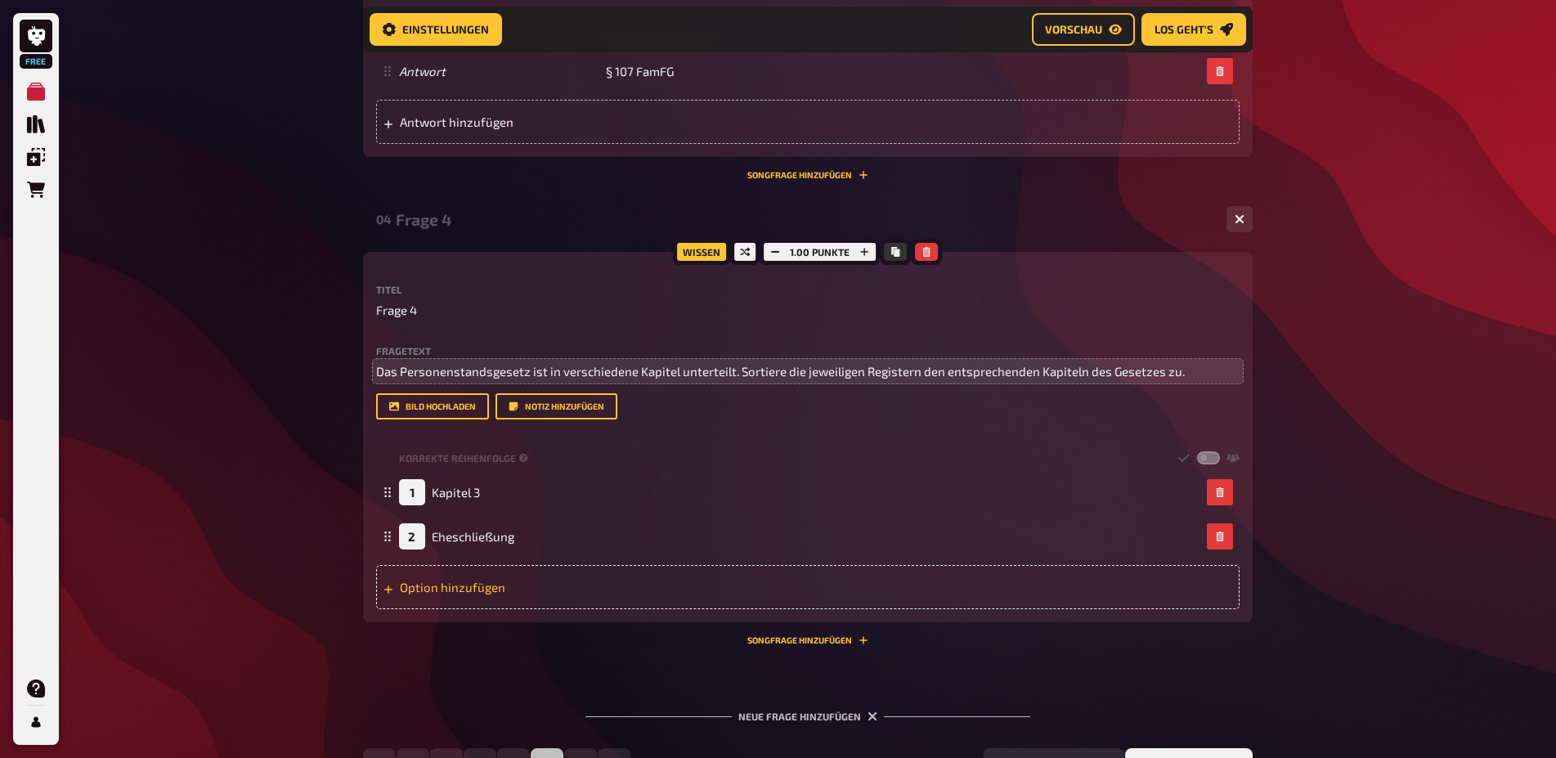
click at [434, 609] on div "Option hinzufügen" at bounding box center [807, 587] width 863 height 44
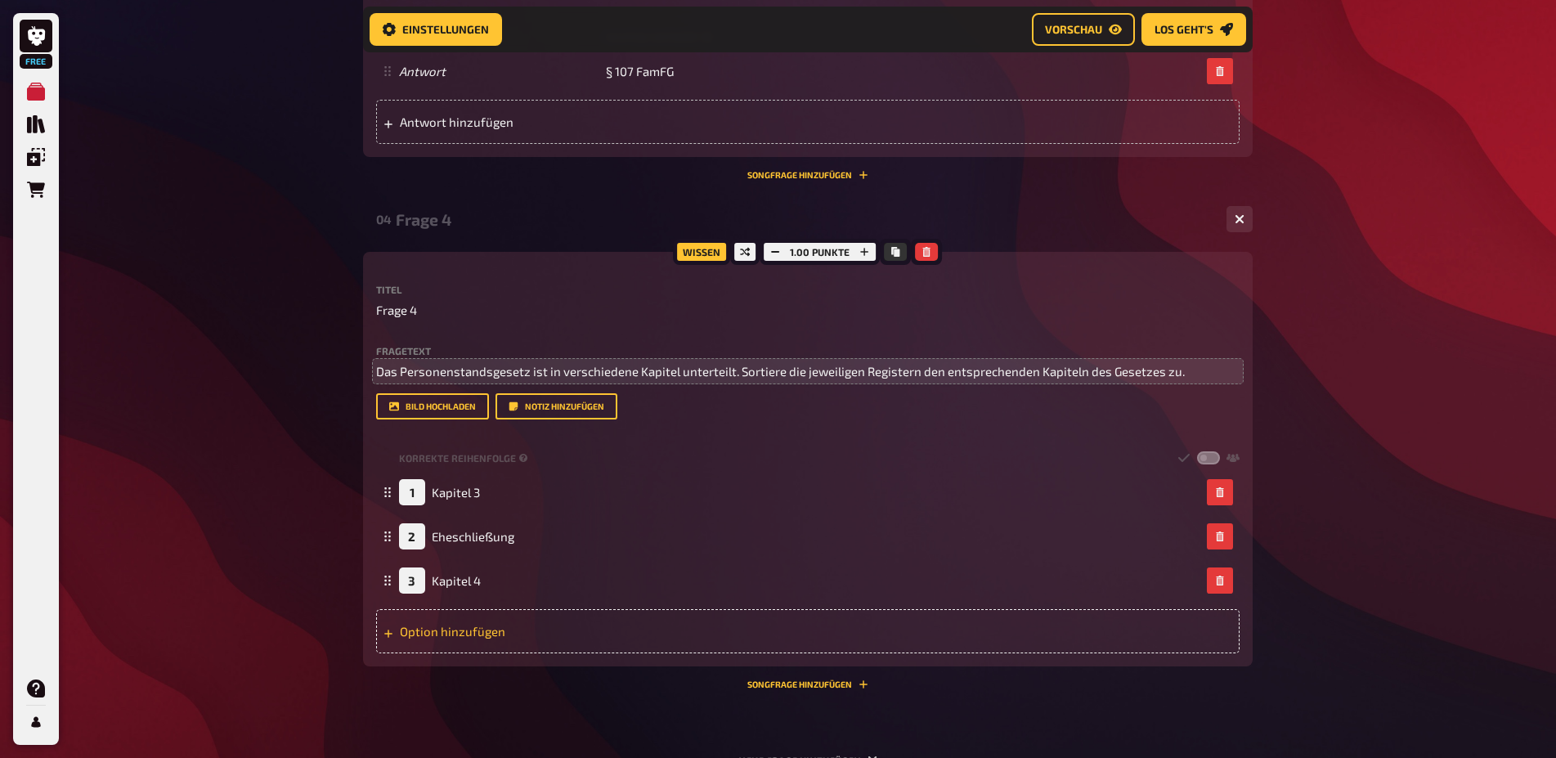
click at [462, 653] on div "Option hinzufügen" at bounding box center [807, 631] width 863 height 44
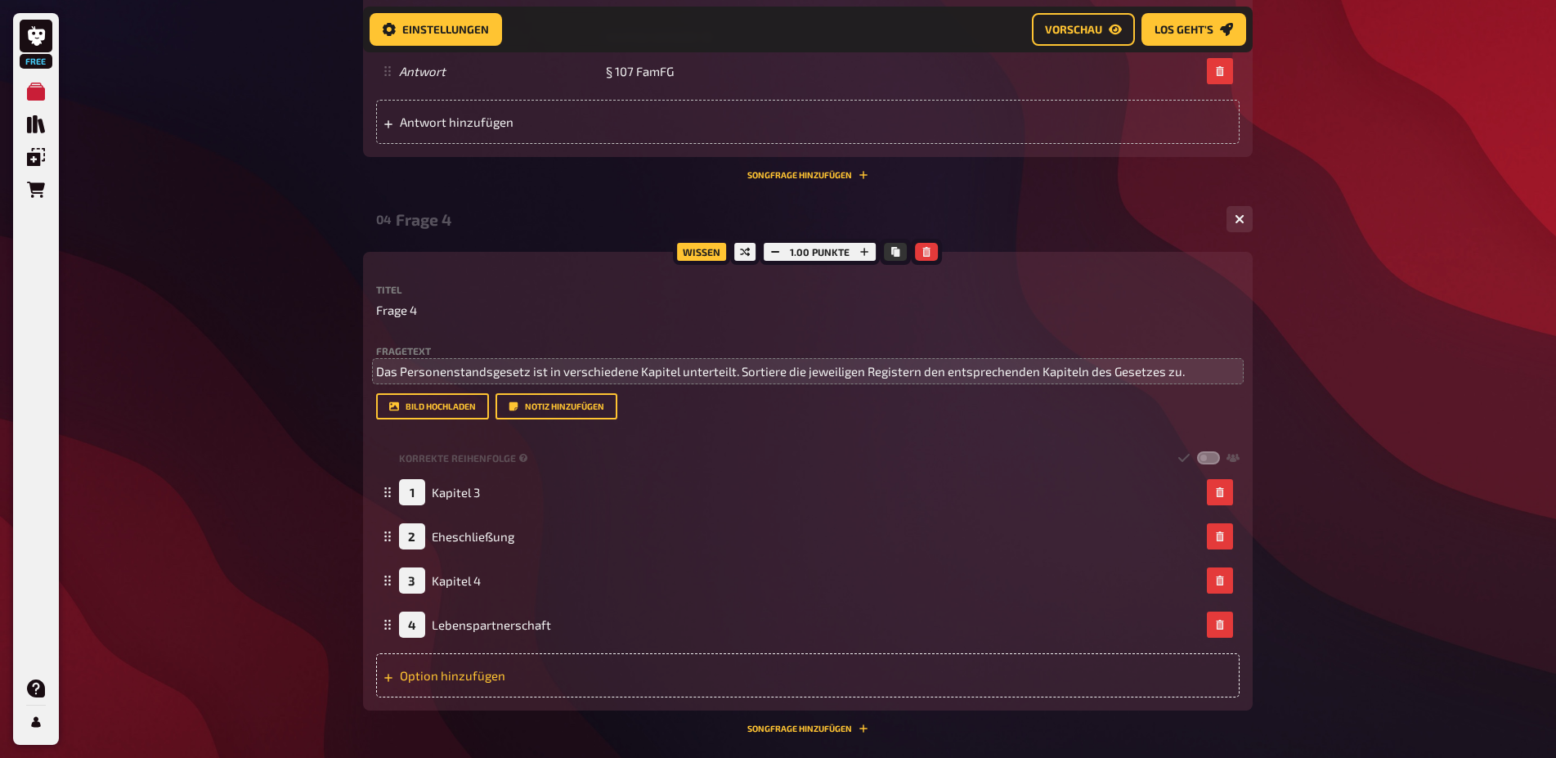
click at [442, 697] on div "Option hinzufügen" at bounding box center [807, 675] width 863 height 44
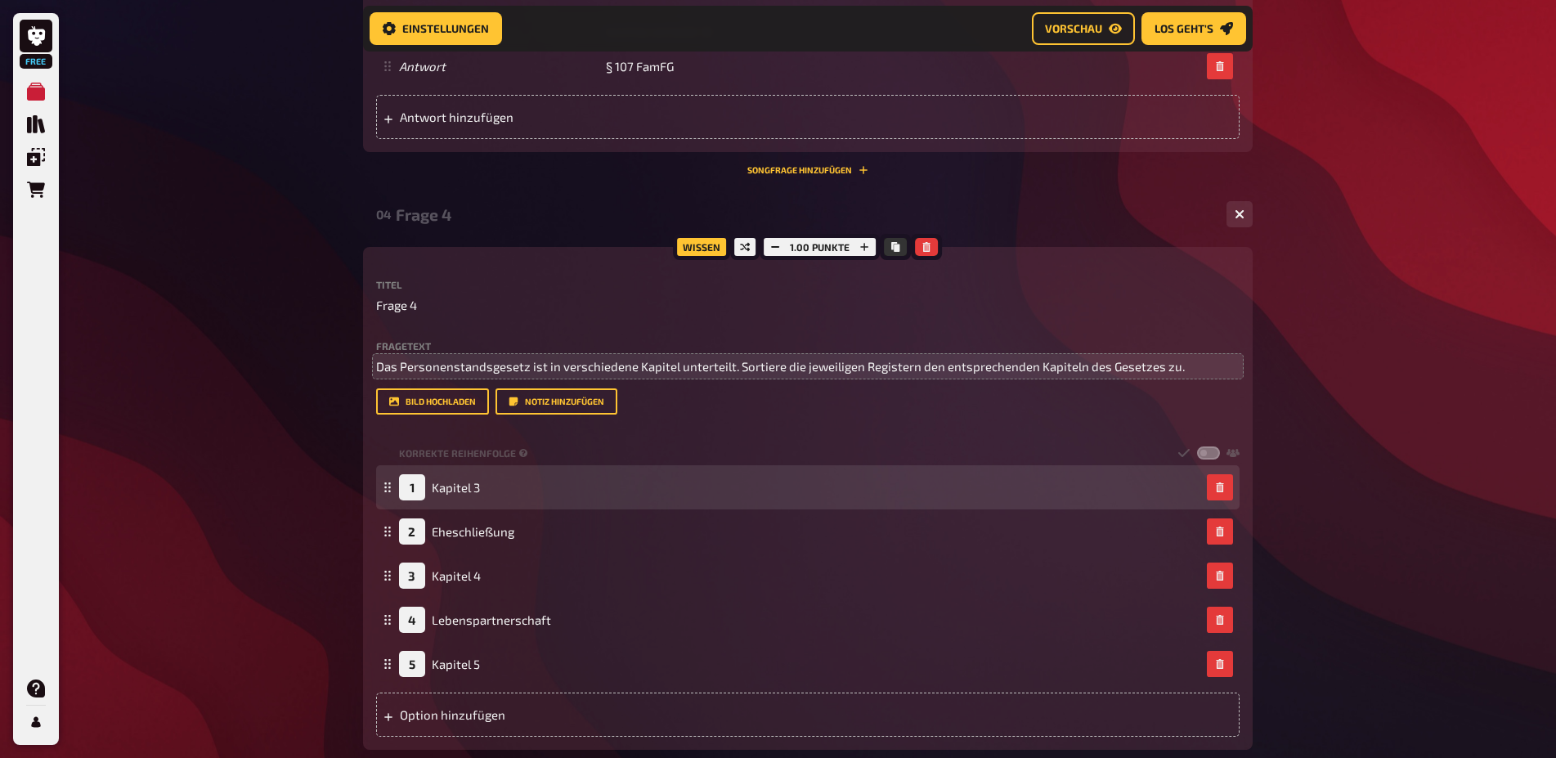
scroll to position [1647, 0]
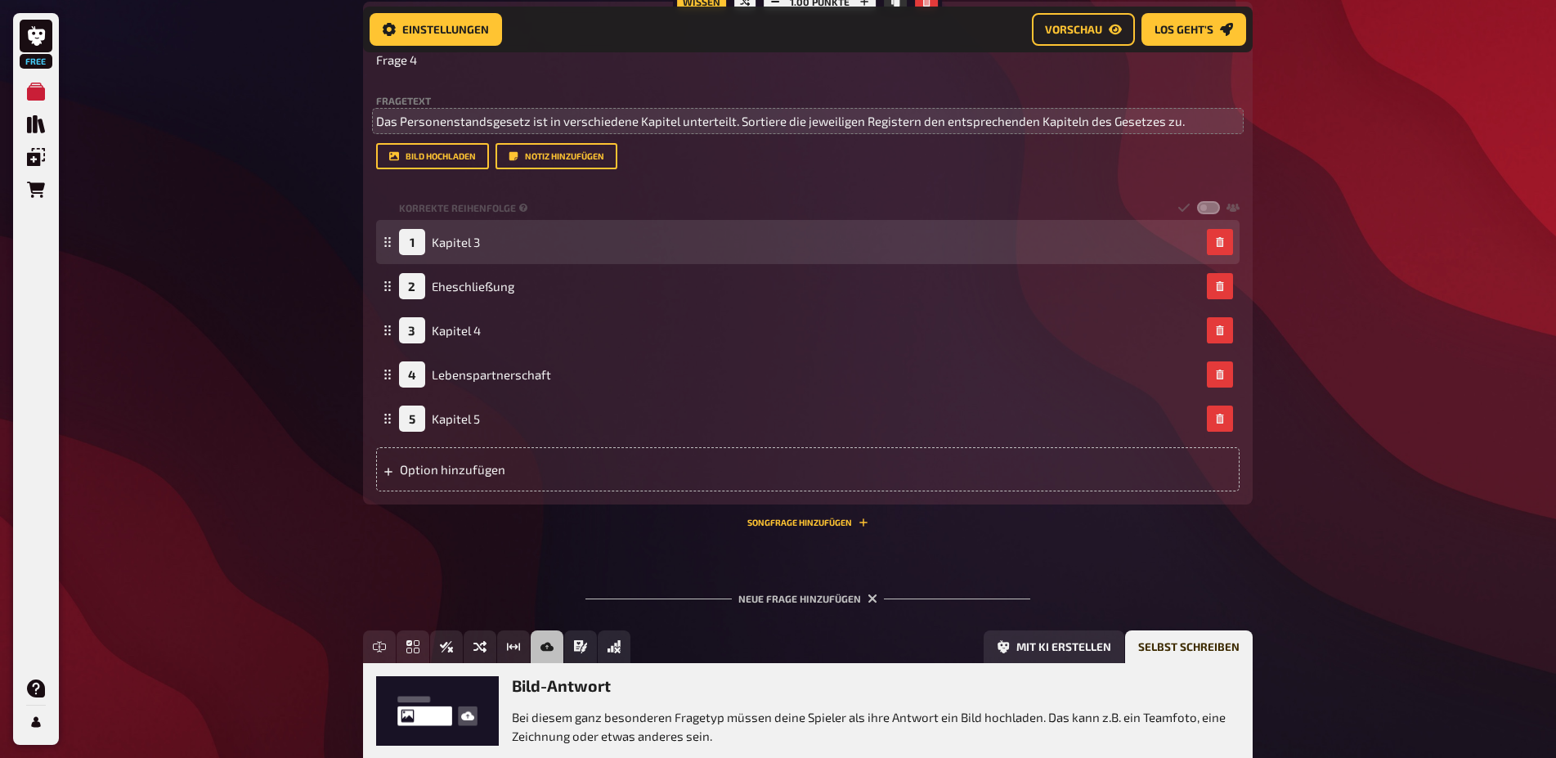
click at [437, 491] on div "Option hinzufügen" at bounding box center [807, 469] width 863 height 44
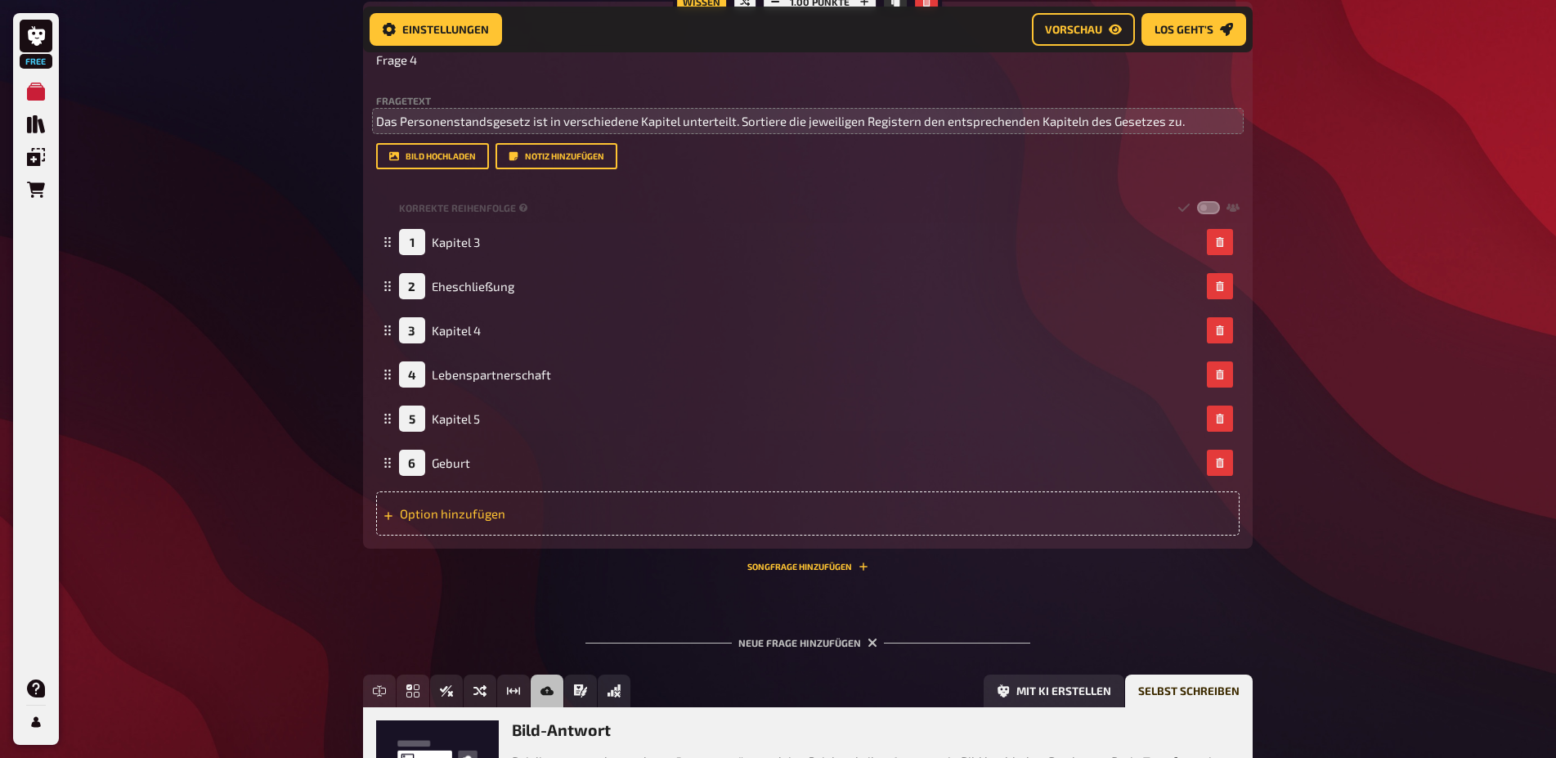
click at [464, 535] on div "Option hinzufügen" at bounding box center [807, 513] width 863 height 44
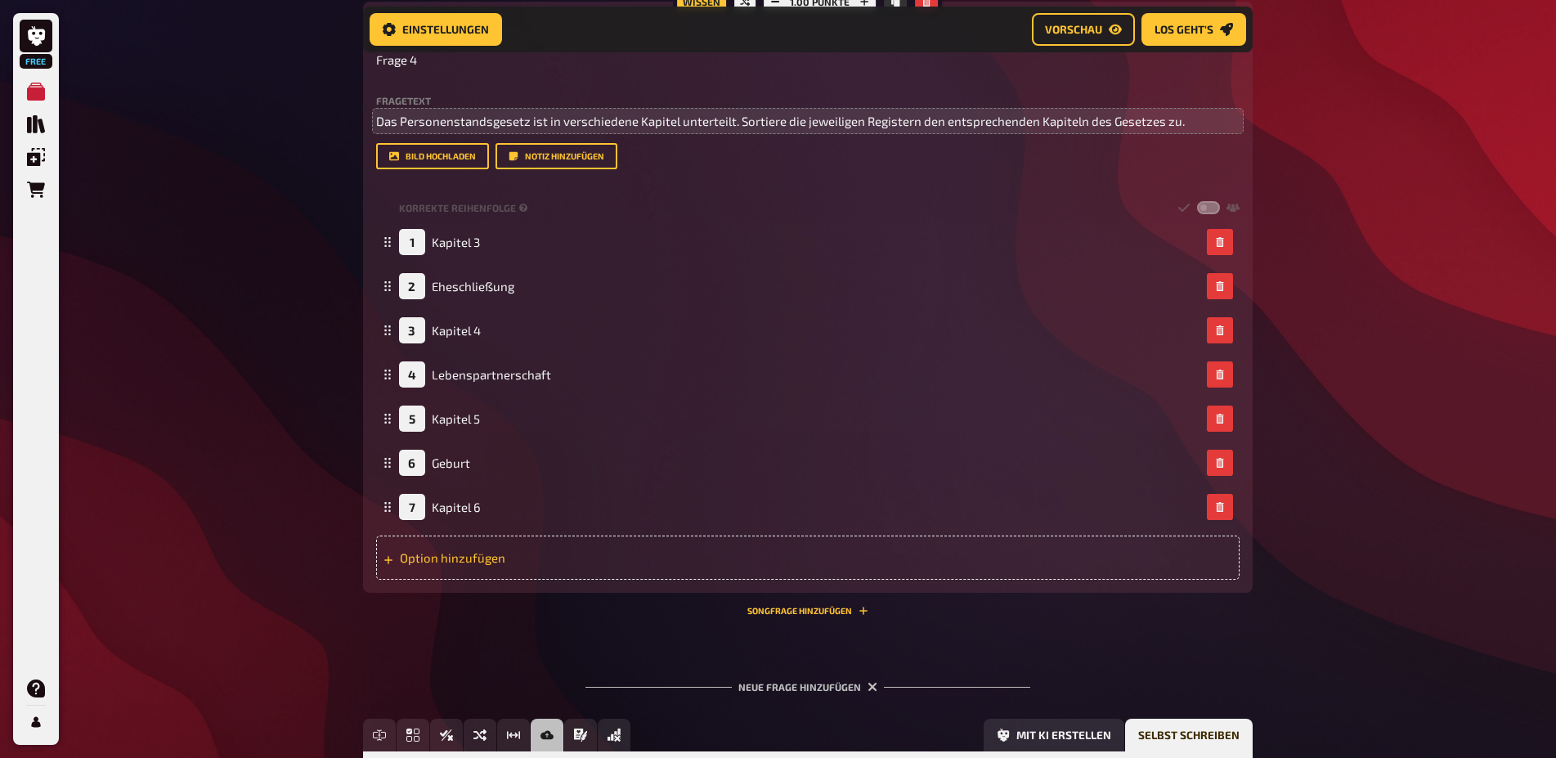
click at [415, 580] on div "Option hinzufügen" at bounding box center [807, 557] width 863 height 44
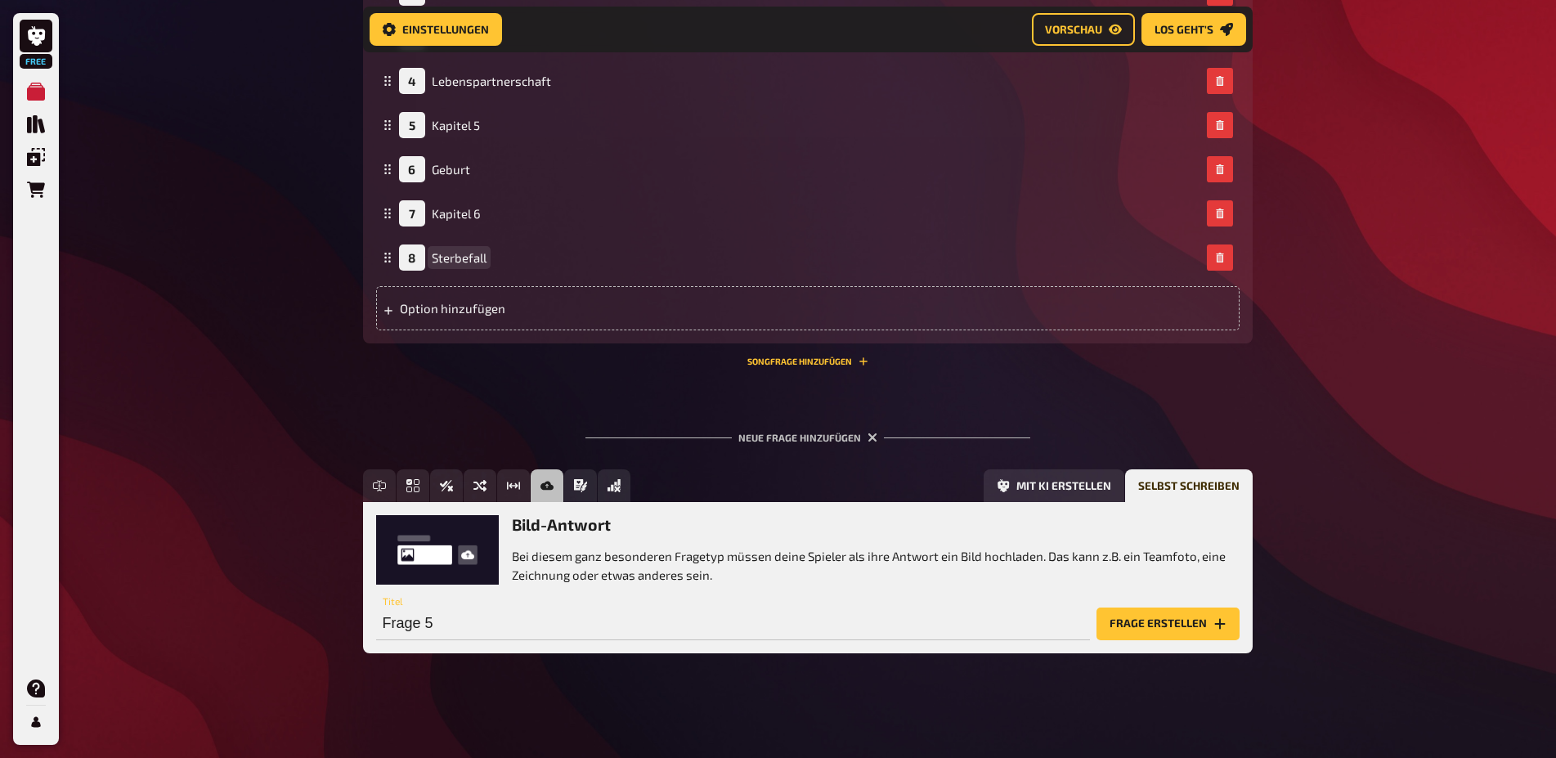
scroll to position [1995, 0]
click at [512, 485] on icon "Schätzfrage" at bounding box center [513, 486] width 13 height 8
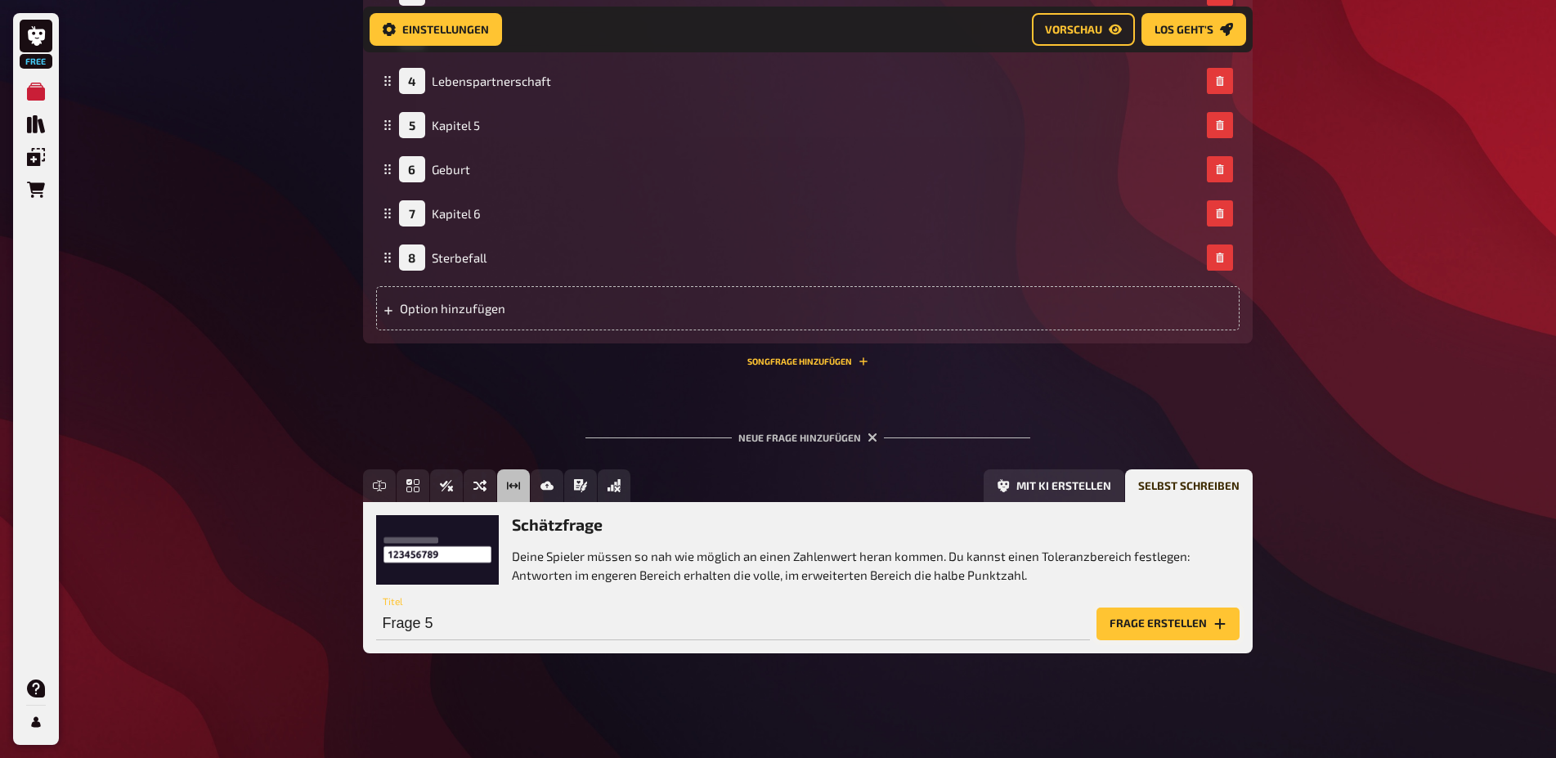
click at [1131, 624] on button "Frage erstellen" at bounding box center [1167, 623] width 143 height 33
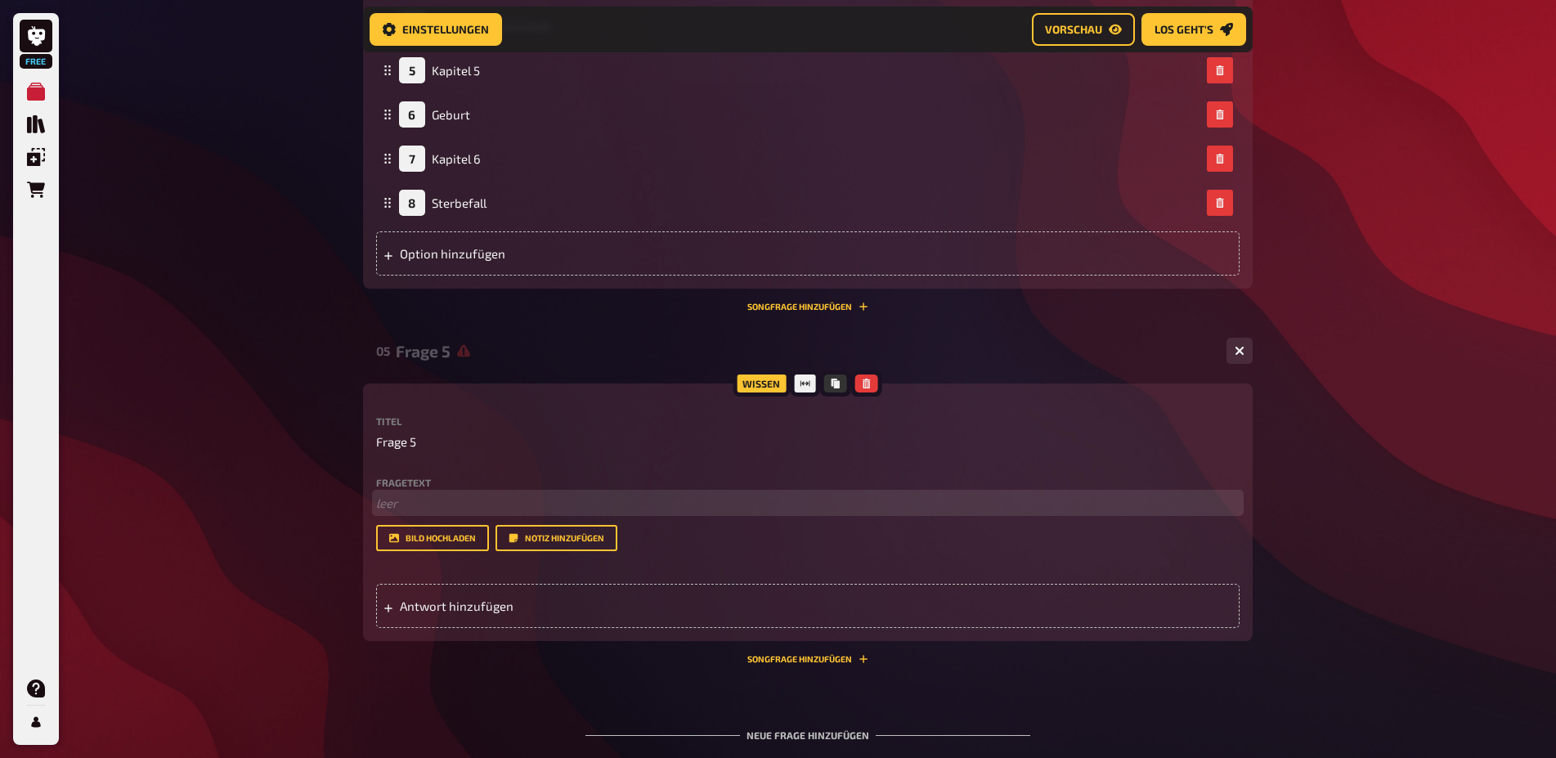
click at [426, 513] on p "﻿ leer" at bounding box center [807, 503] width 863 height 19
click at [428, 513] on p "﻿ leer" at bounding box center [807, 503] width 863 height 19
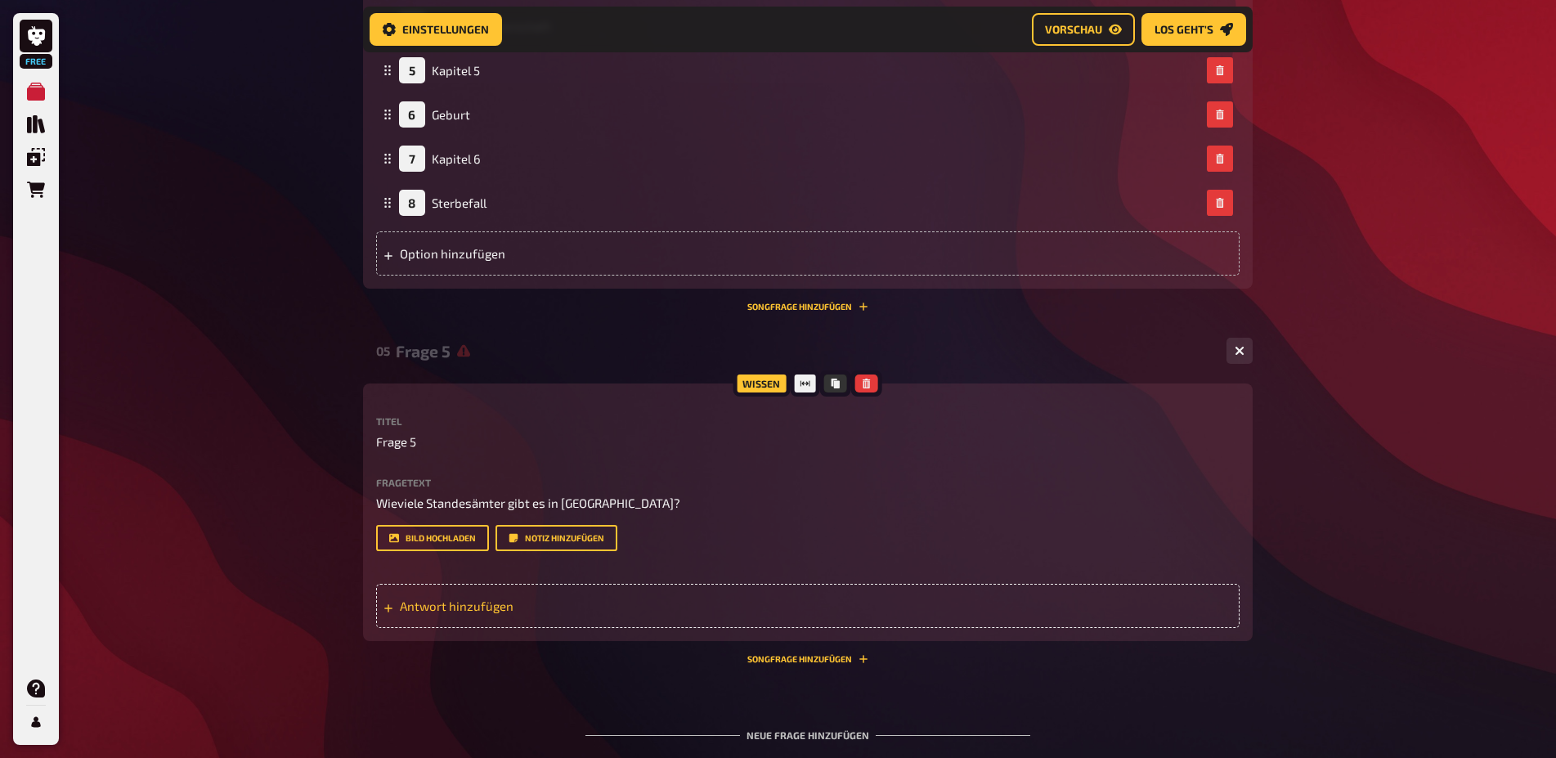
click at [384, 613] on div at bounding box center [388, 605] width 10 height 15
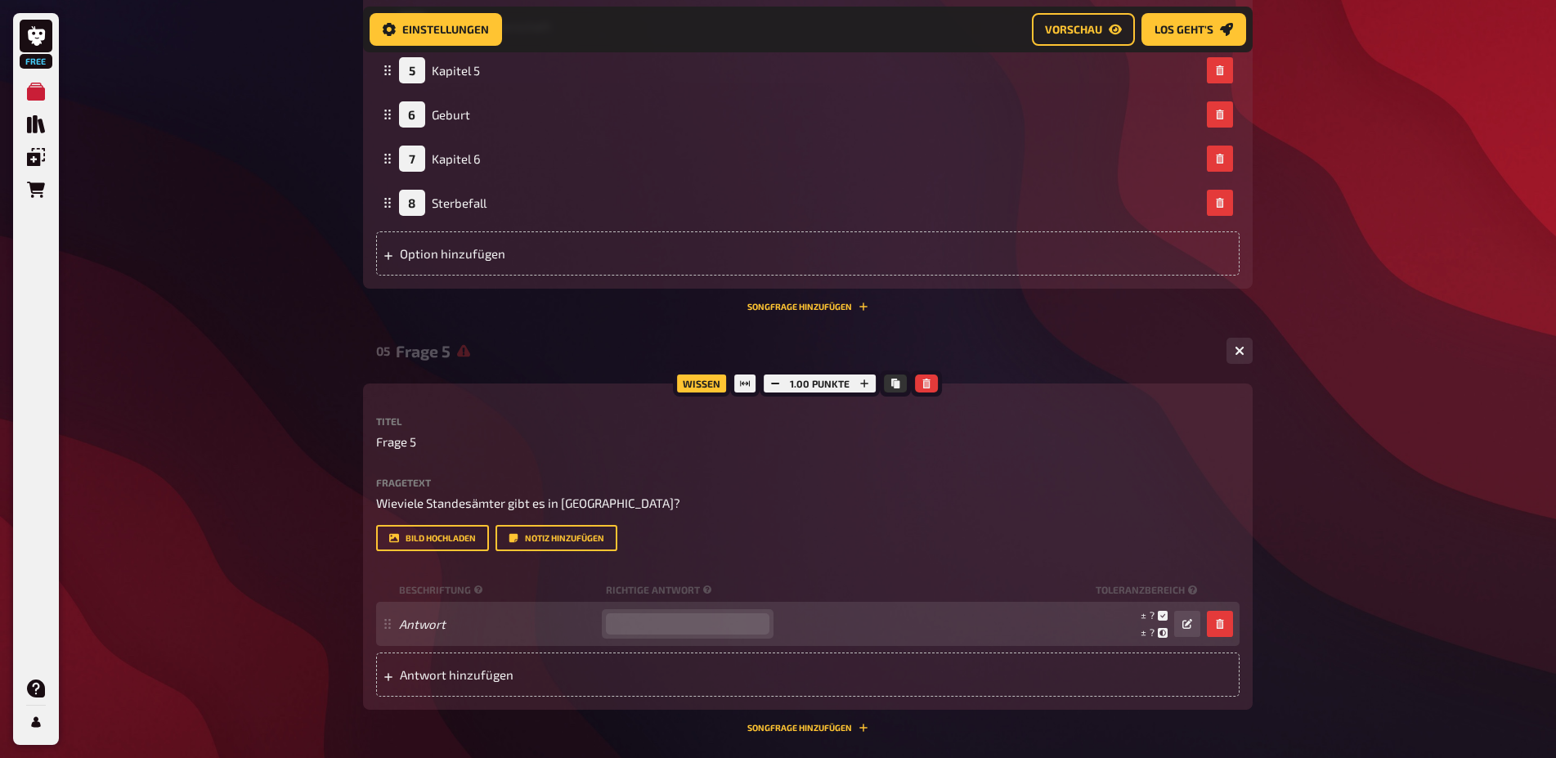
click at [659, 634] on input "number" at bounding box center [688, 623] width 164 height 21
click at [764, 634] on input "1160" at bounding box center [688, 623] width 164 height 21
type input "1161"
click at [765, 634] on input "1161" at bounding box center [688, 623] width 164 height 21
click at [1157, 622] on small "± 58" at bounding box center [1151, 615] width 33 height 14
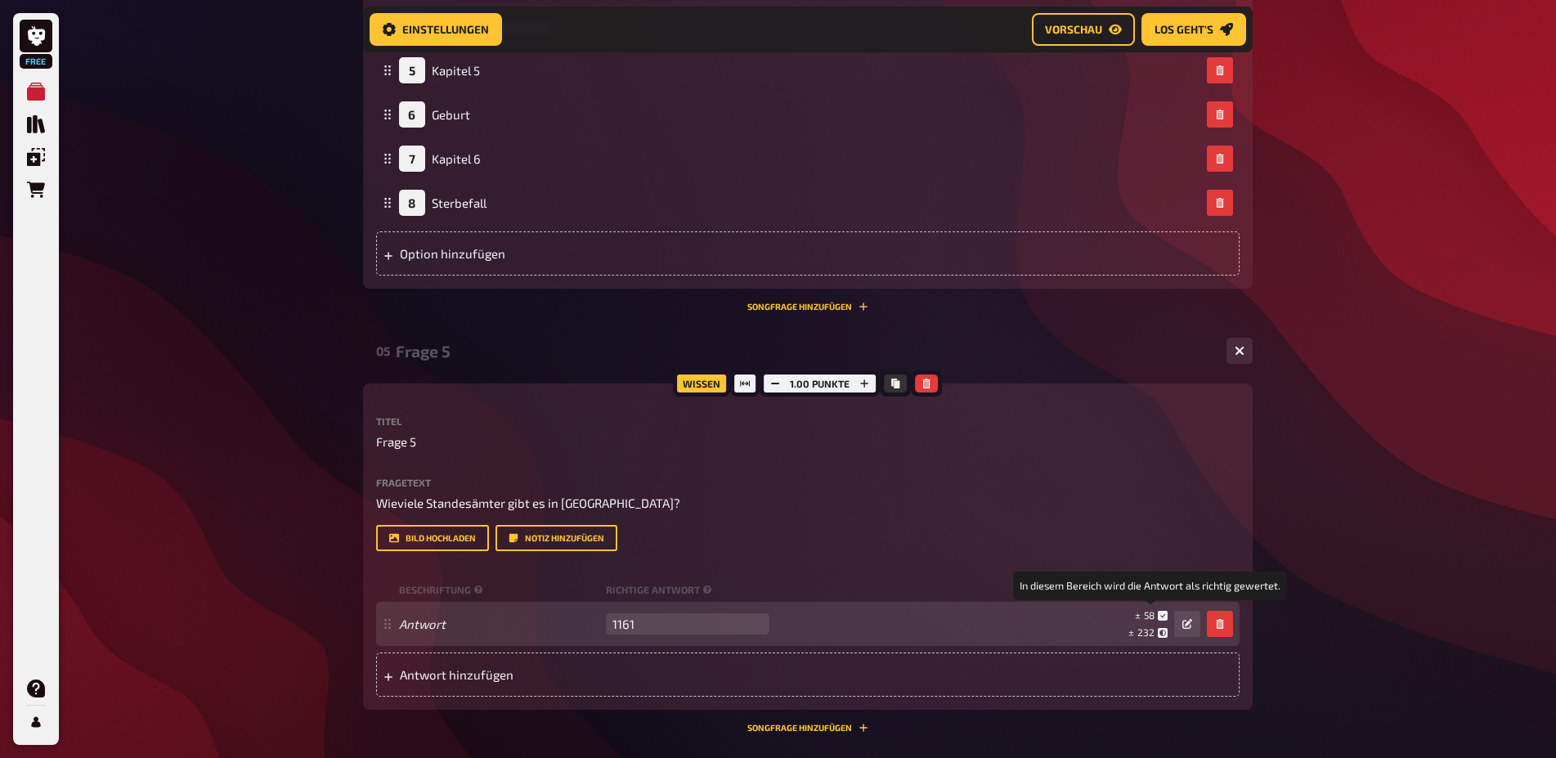
click at [1149, 621] on span "58" at bounding box center [1149, 614] width 11 height 11
click at [1188, 629] on icon "button" at bounding box center [1187, 624] width 10 height 10
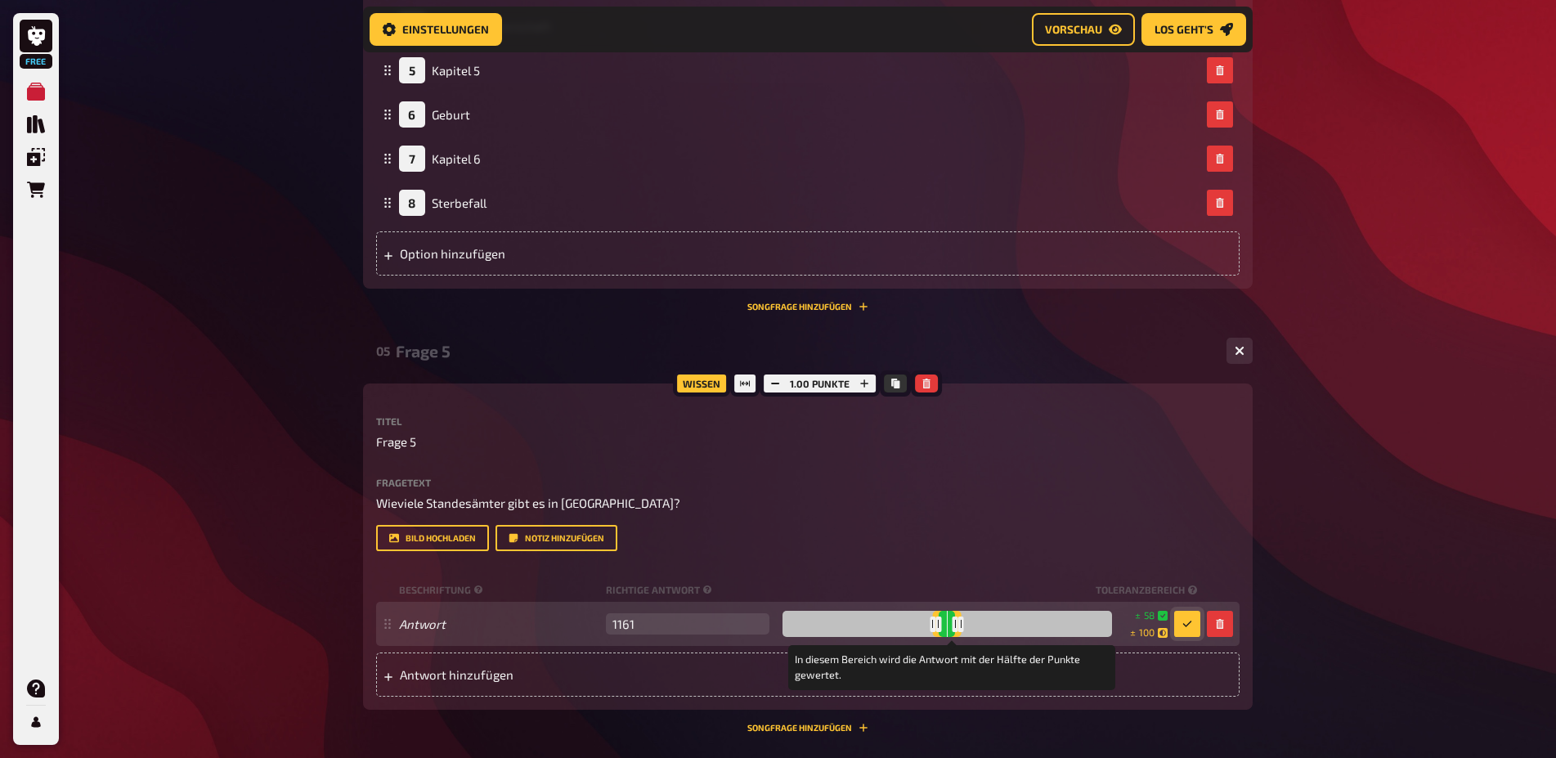
drag, startPoint x: 921, startPoint y: 676, endPoint x: 938, endPoint y: 678, distance: 17.2
click at [935, 632] on div at bounding box center [933, 624] width 6 height 16
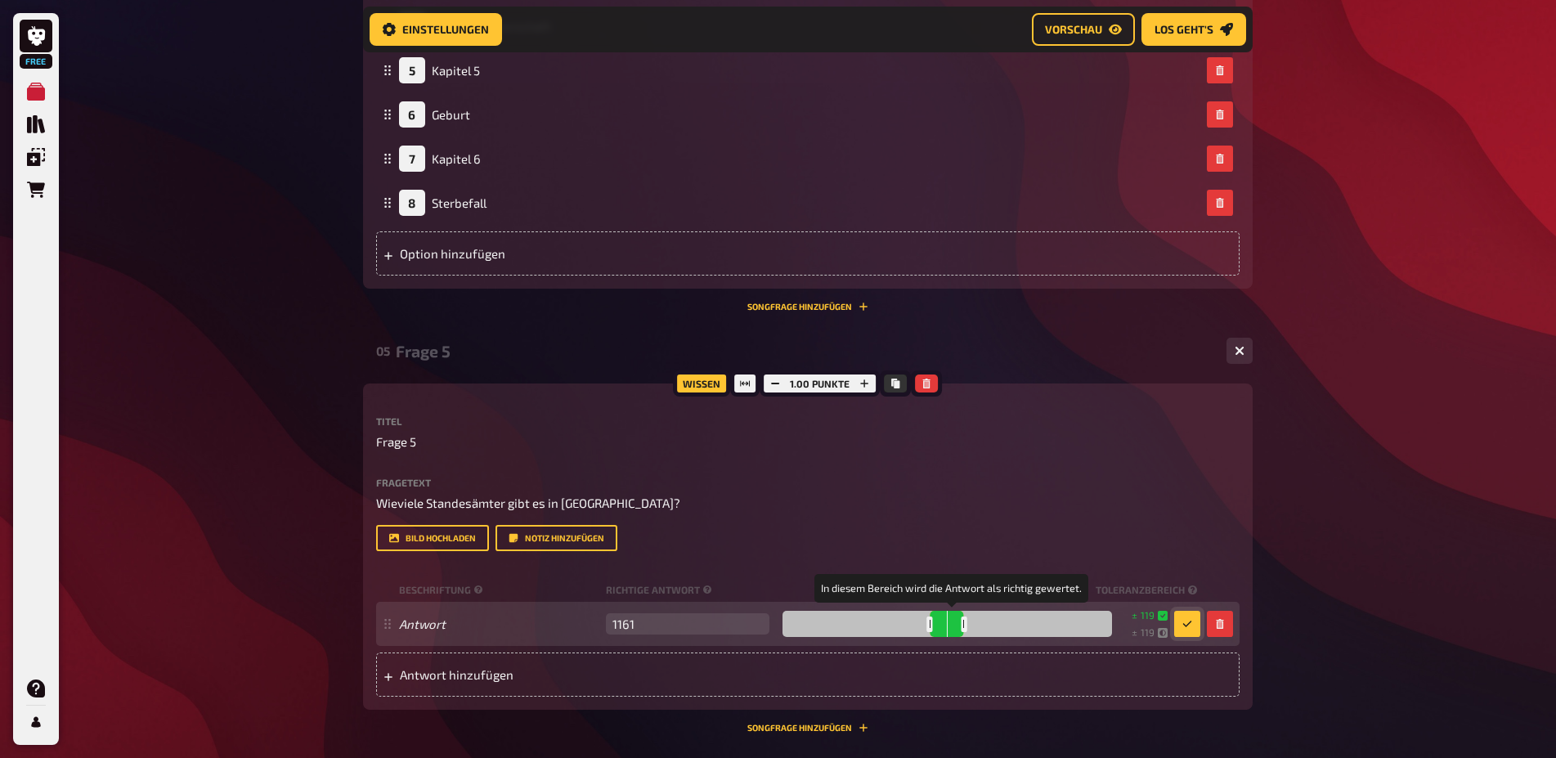
click at [966, 632] on div at bounding box center [964, 624] width 6 height 16
click at [975, 632] on div at bounding box center [972, 624] width 6 height 16
click at [1161, 621] on icon at bounding box center [1163, 616] width 10 height 10
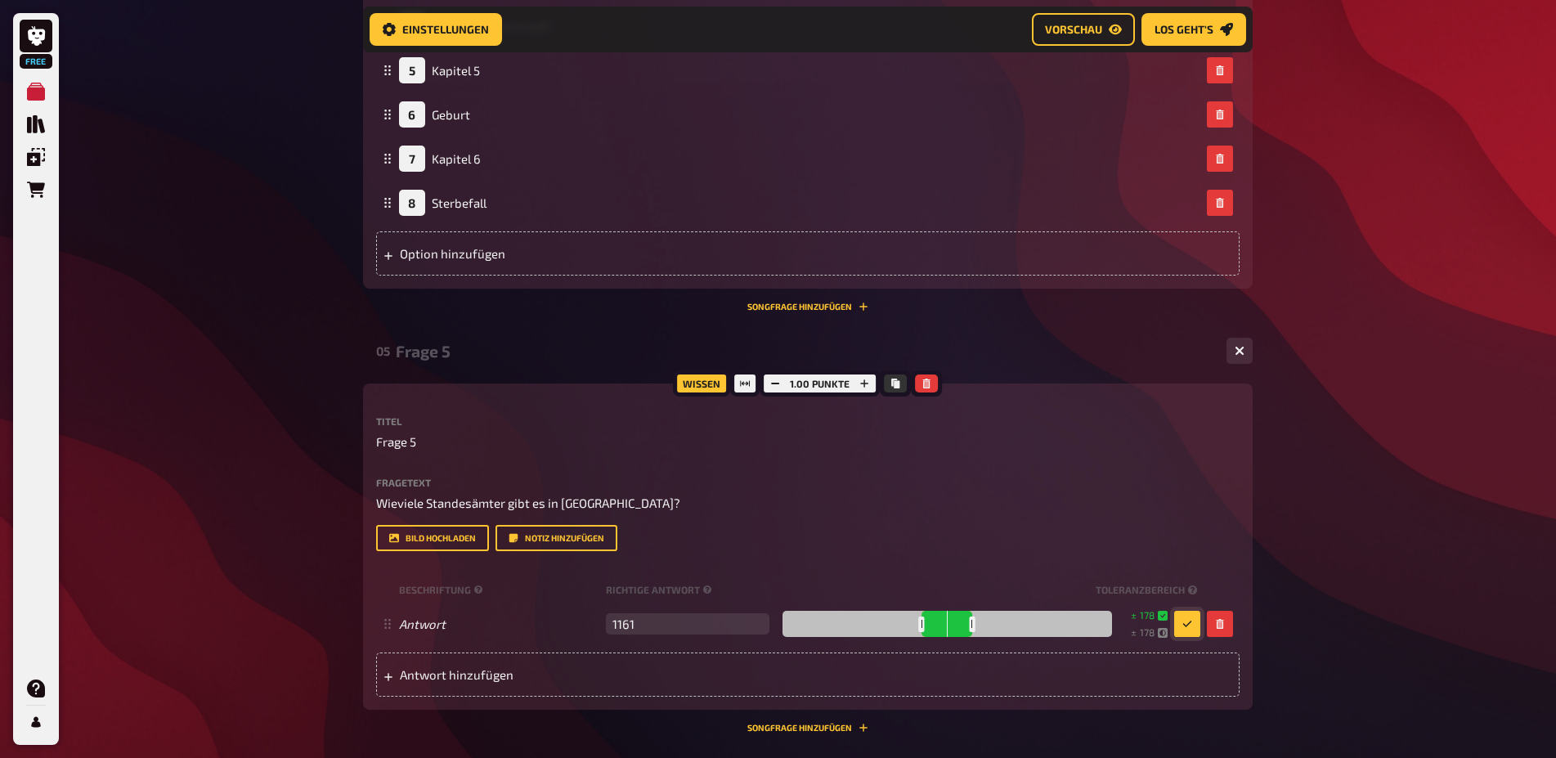
click at [1177, 637] on button "button" at bounding box center [1187, 624] width 26 height 26
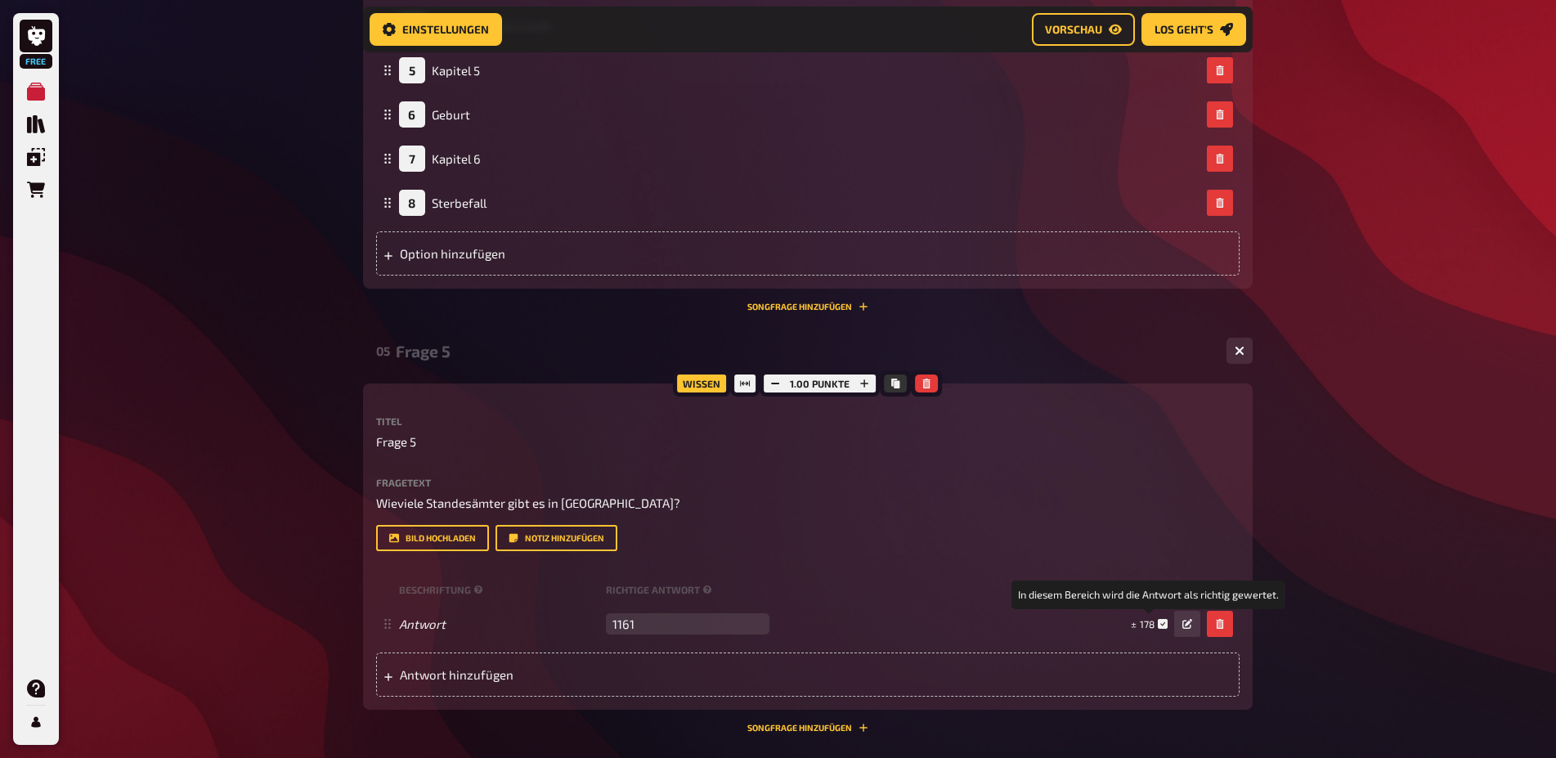
click at [1158, 629] on icon at bounding box center [1163, 624] width 10 height 10
click at [1145, 631] on span "178" at bounding box center [1147, 624] width 15 height 14
click at [1130, 631] on div "± 178" at bounding box center [1142, 624] width 49 height 14
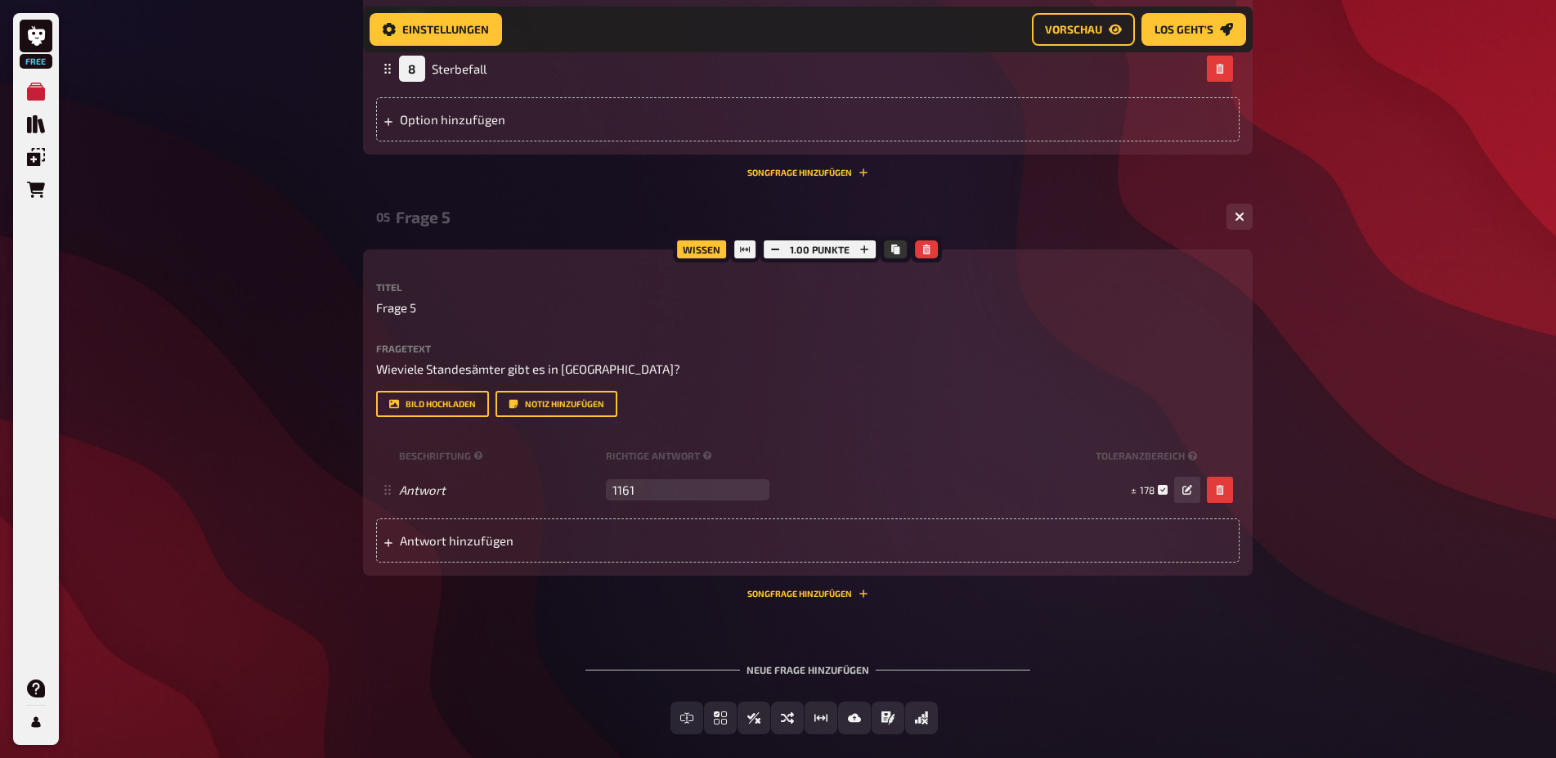
scroll to position [2245, 0]
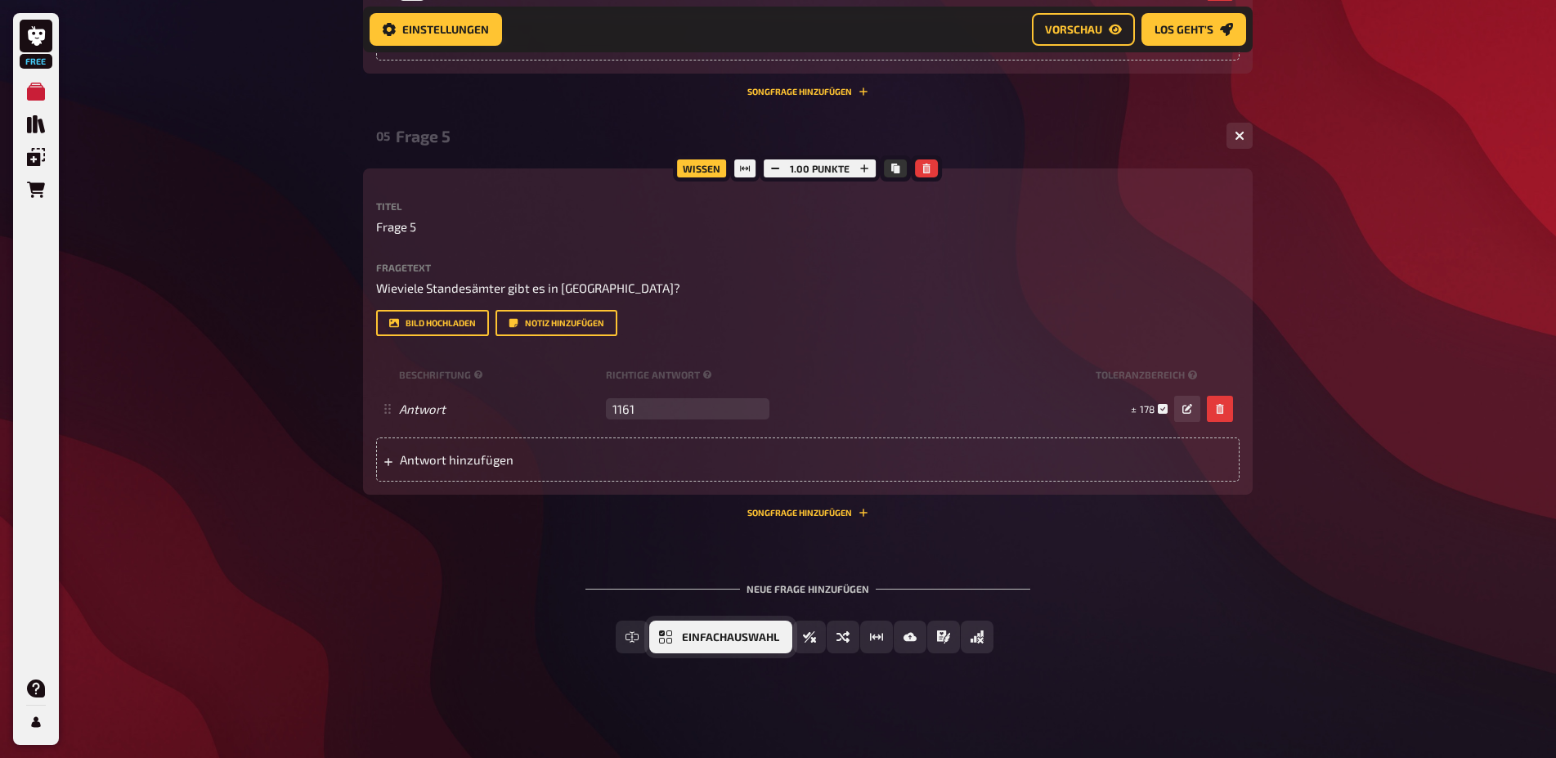
click at [729, 643] on span "Einfachauswahl" at bounding box center [730, 637] width 97 height 11
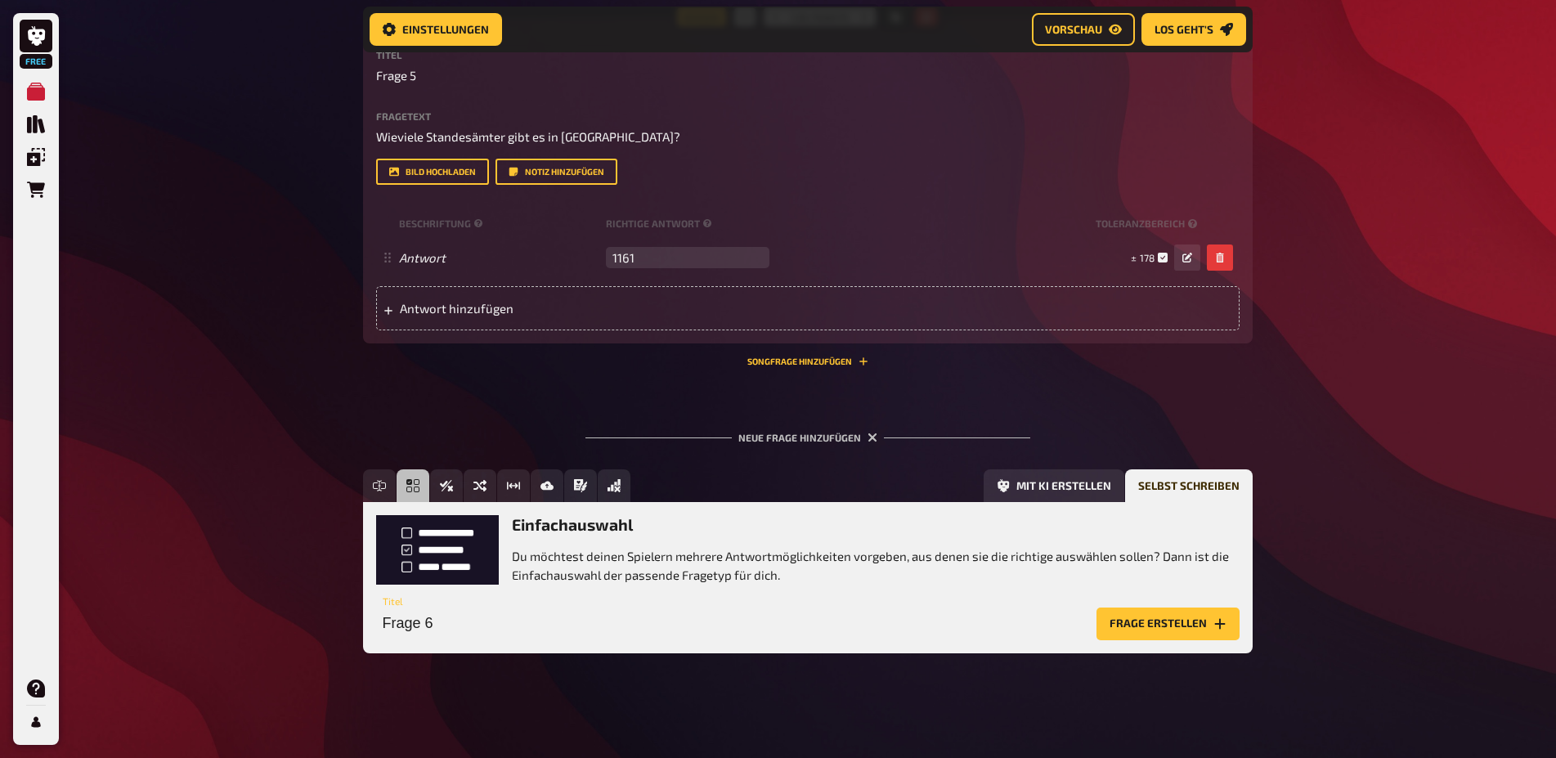
scroll to position [2416, 0]
click at [1145, 621] on button "Frage erstellen" at bounding box center [1167, 623] width 143 height 33
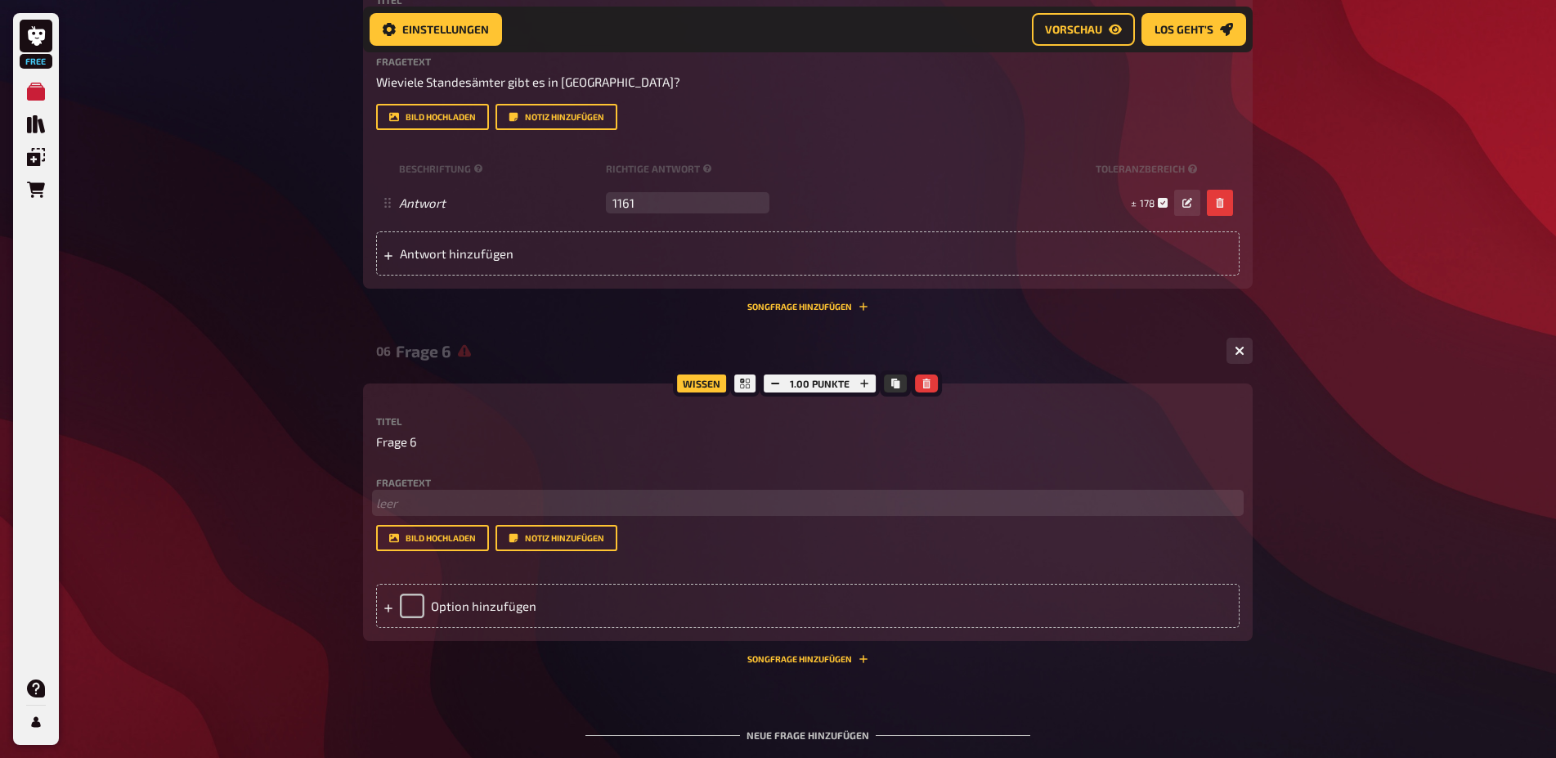
click at [400, 513] on p "﻿ leer" at bounding box center [807, 503] width 863 height 19
click at [484, 628] on div "Option hinzufügen" at bounding box center [807, 606] width 863 height 44
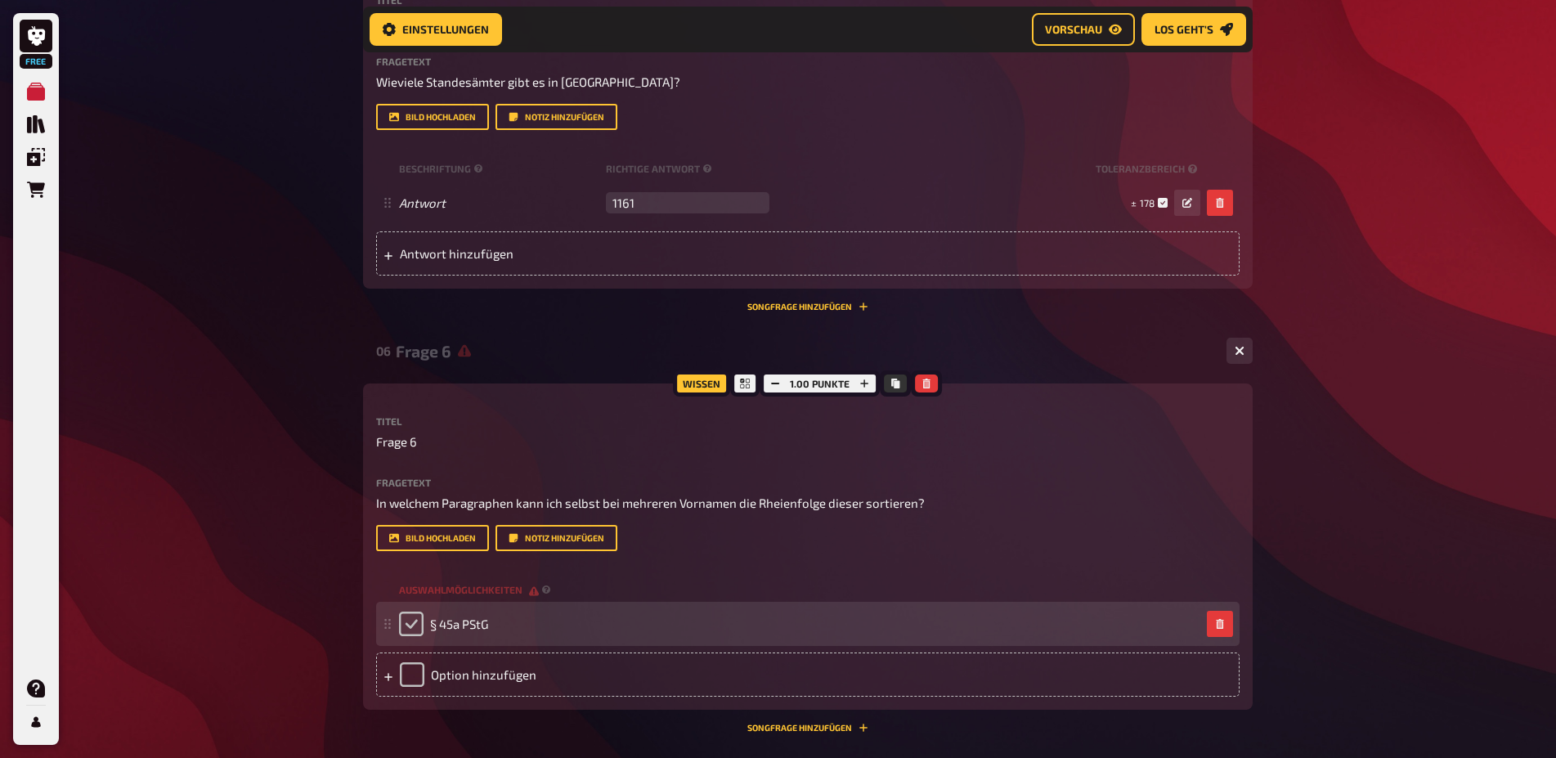
click at [414, 636] on input "checkbox" at bounding box center [411, 624] width 25 height 25
checkbox input "true"
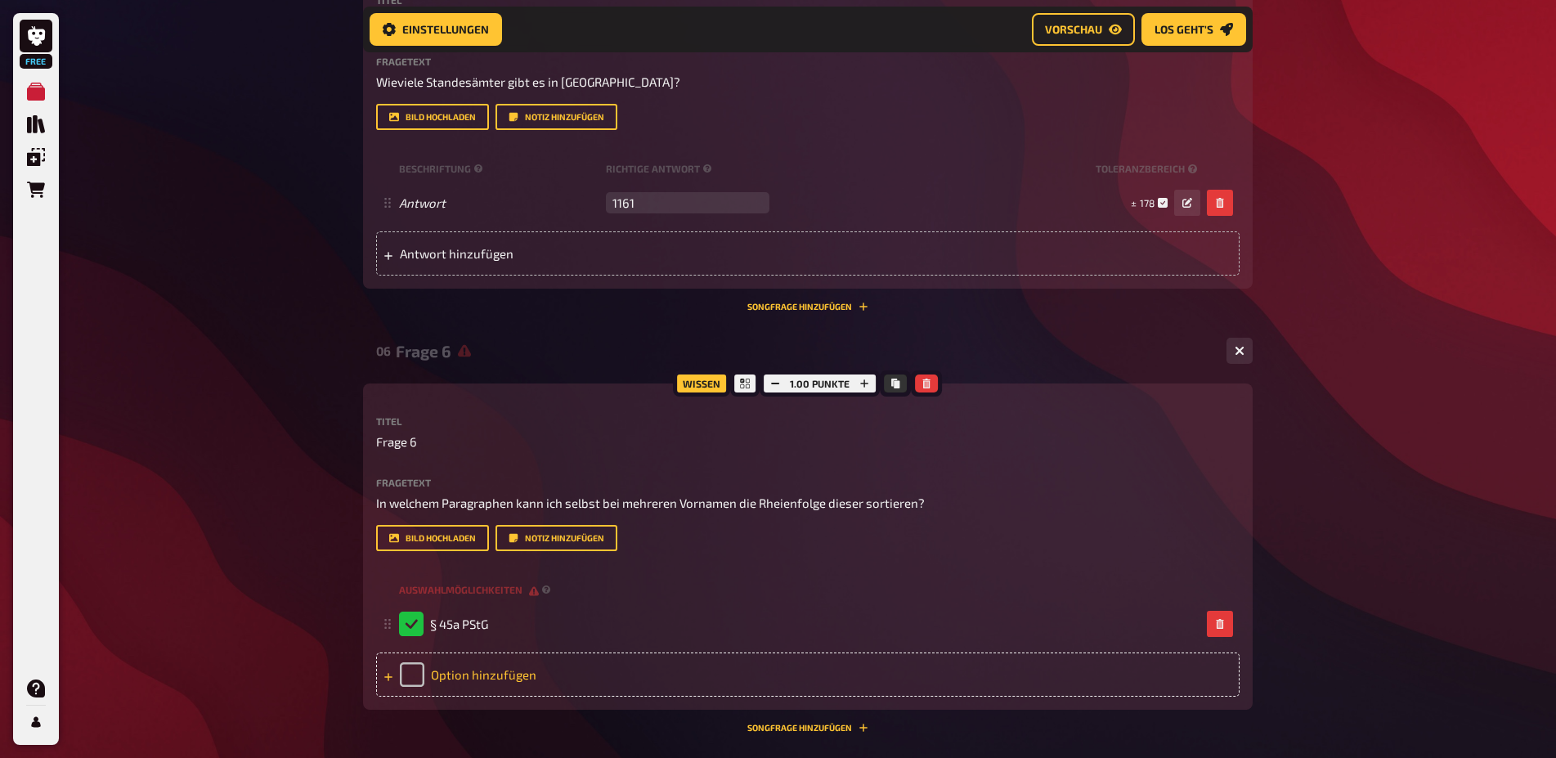
click at [469, 697] on div "Option hinzufügen" at bounding box center [807, 674] width 863 height 44
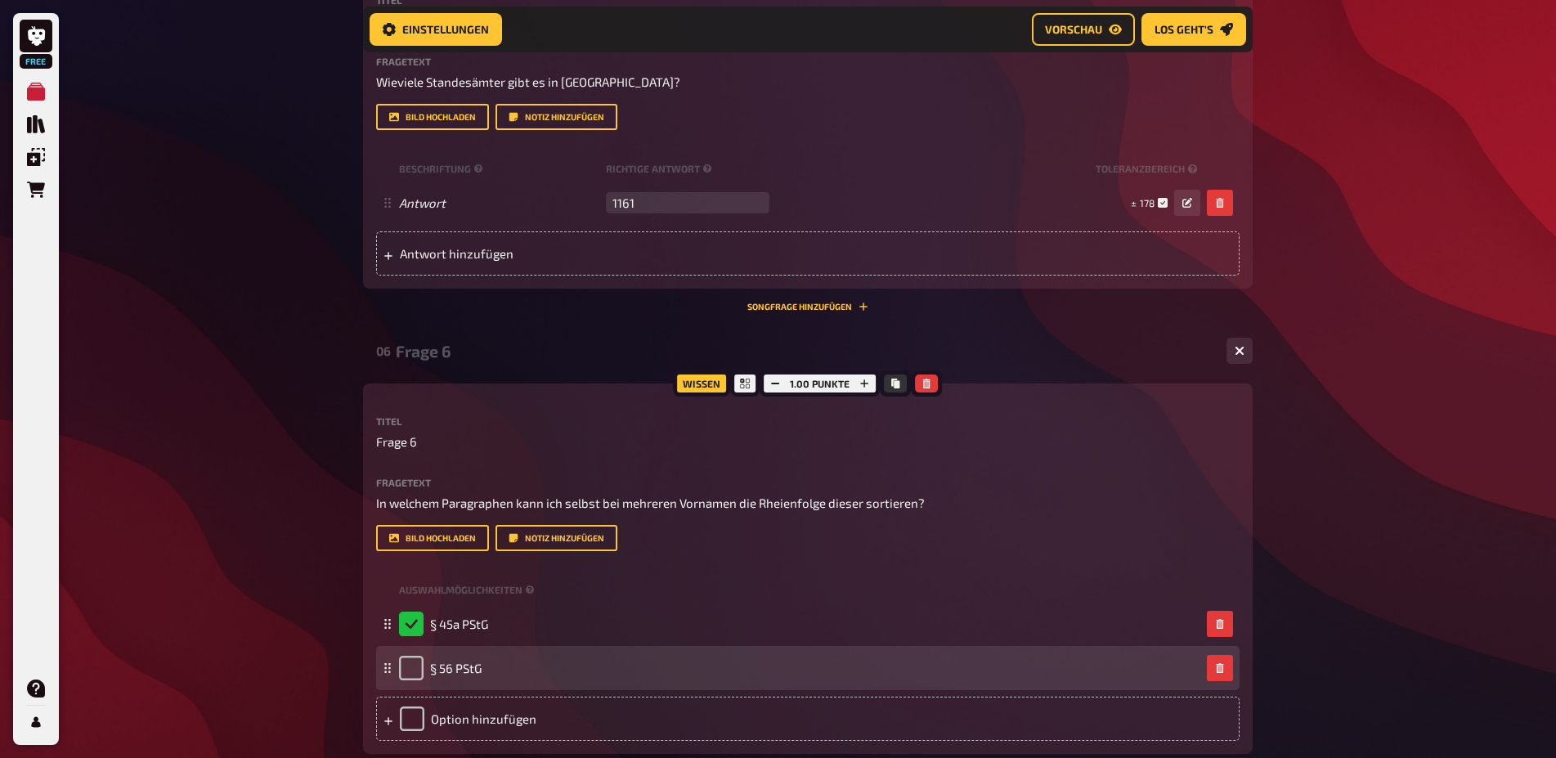
scroll to position [2731, 0]
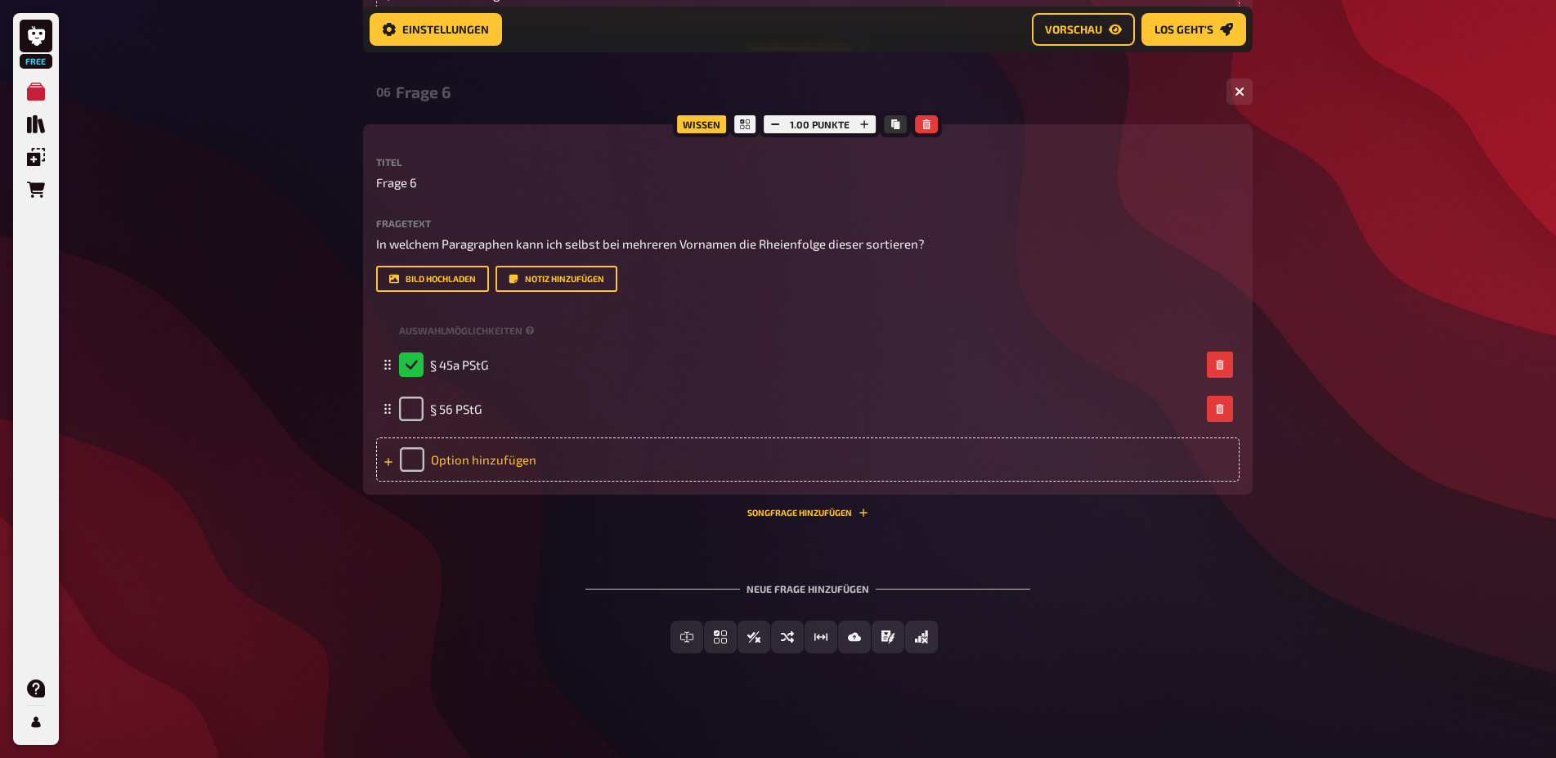
click at [475, 458] on div "Option hinzufügen" at bounding box center [807, 459] width 863 height 44
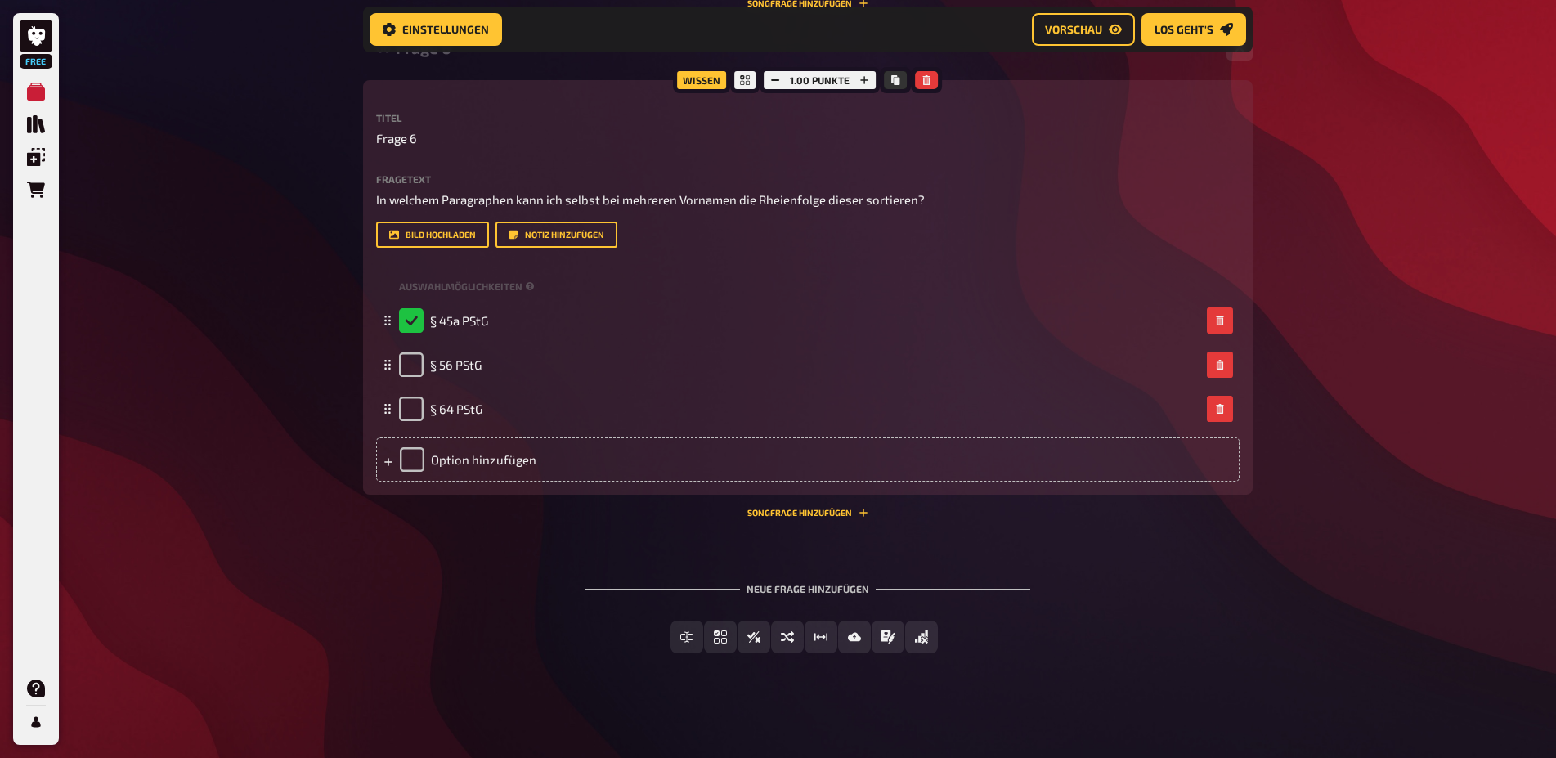
click at [1109, 619] on div "Neue Frage hinzufügen Freitext Eingabe Einfachauswahl Wahr / Falsch Sortierfrag…" at bounding box center [807, 618] width 889 height 123
click at [1085, 26] on span "Vorschau" at bounding box center [1073, 29] width 57 height 11
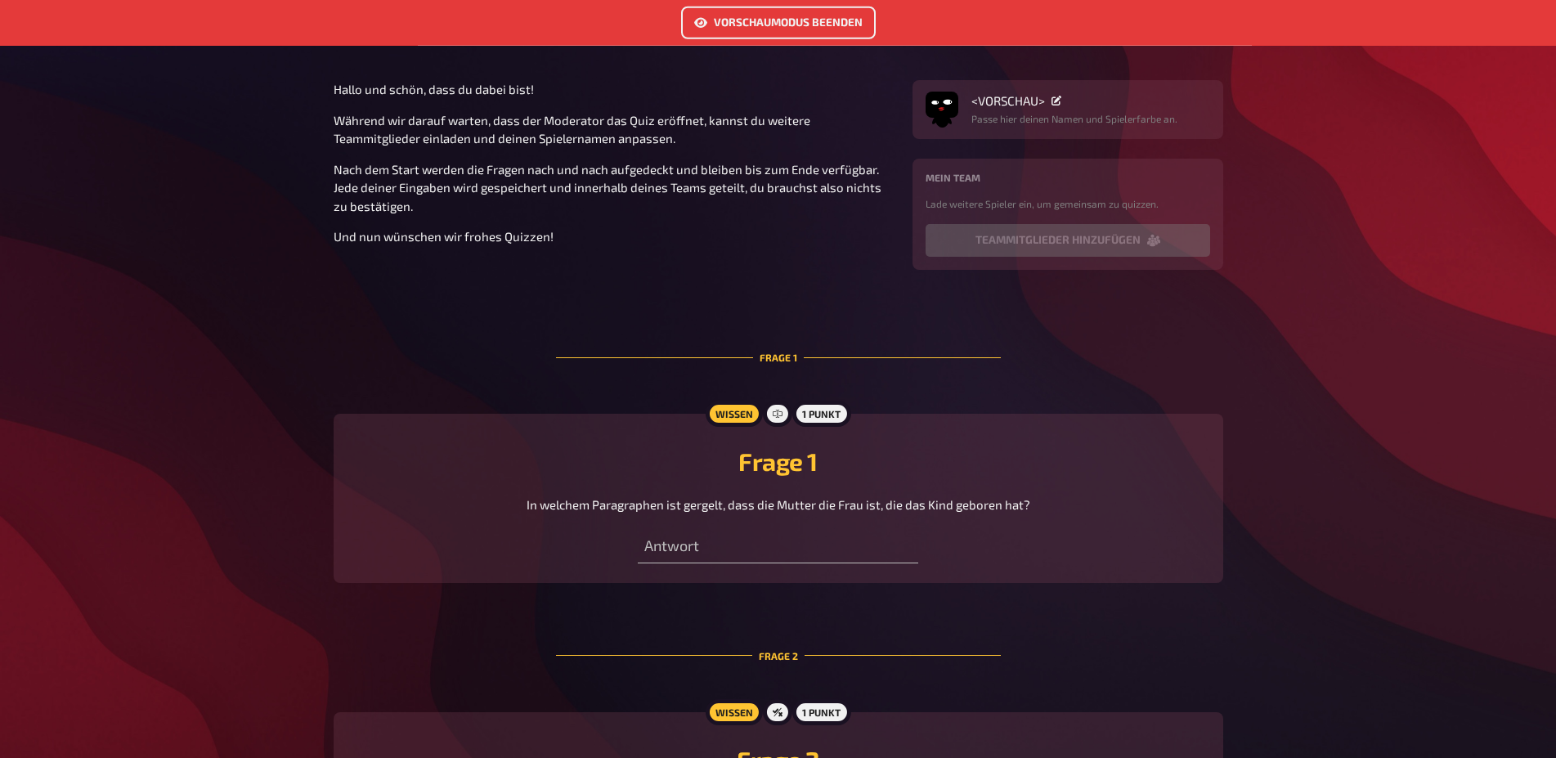
scroll to position [167, 0]
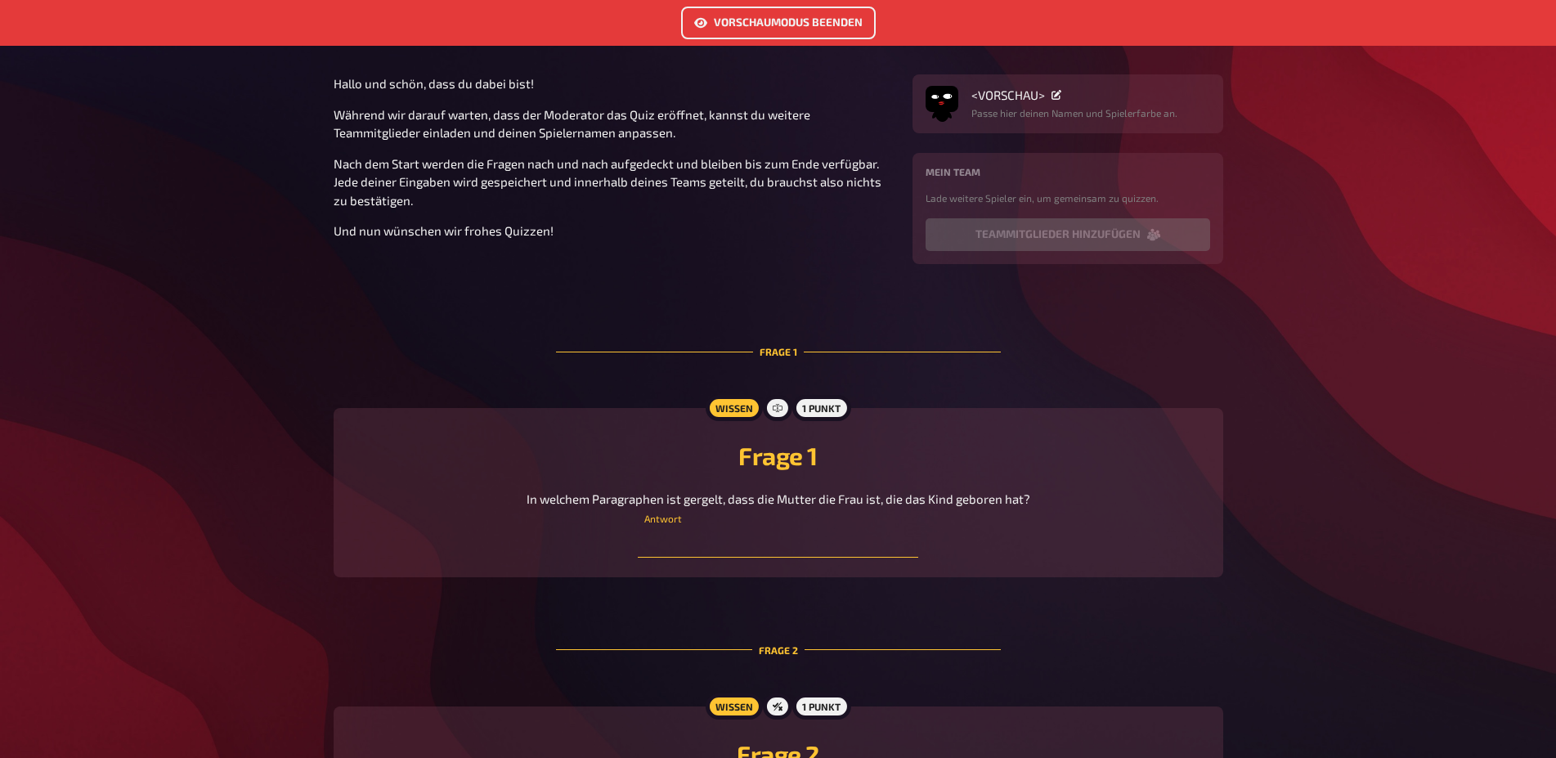
click at [705, 558] on input "text" at bounding box center [778, 541] width 280 height 33
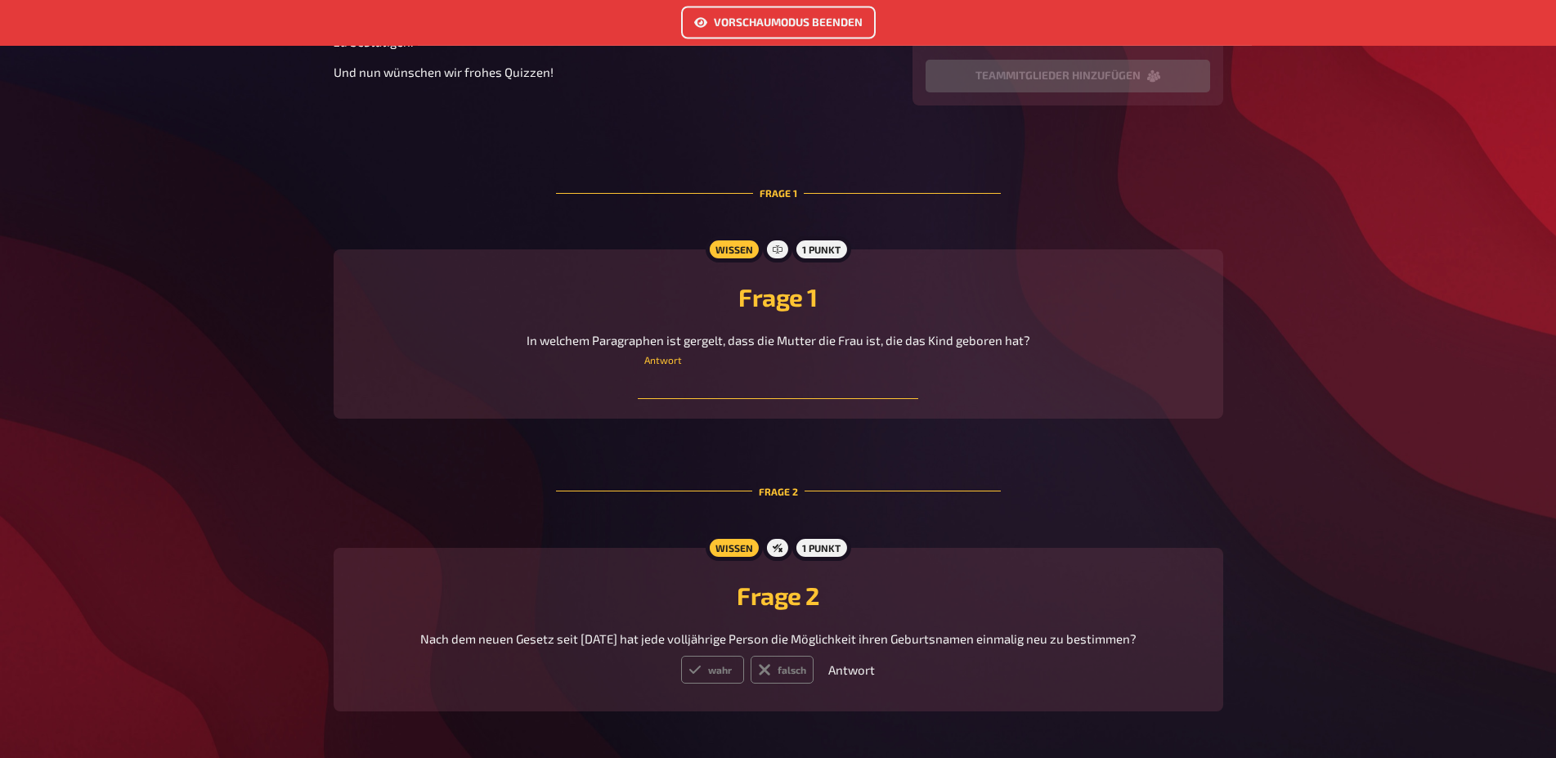
scroll to position [500, 0]
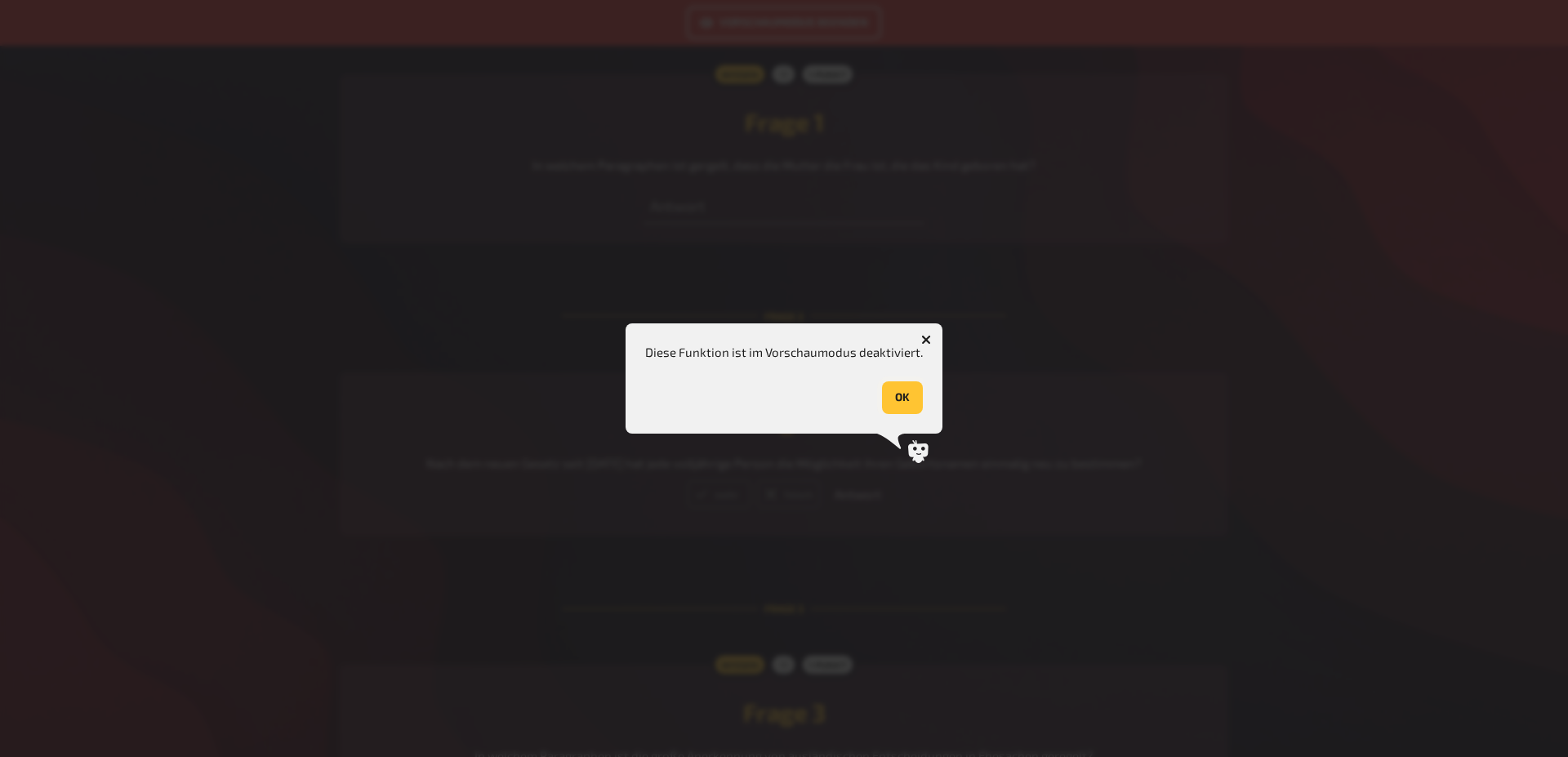
click at [902, 383] on button "OK" at bounding box center [902, 397] width 41 height 33
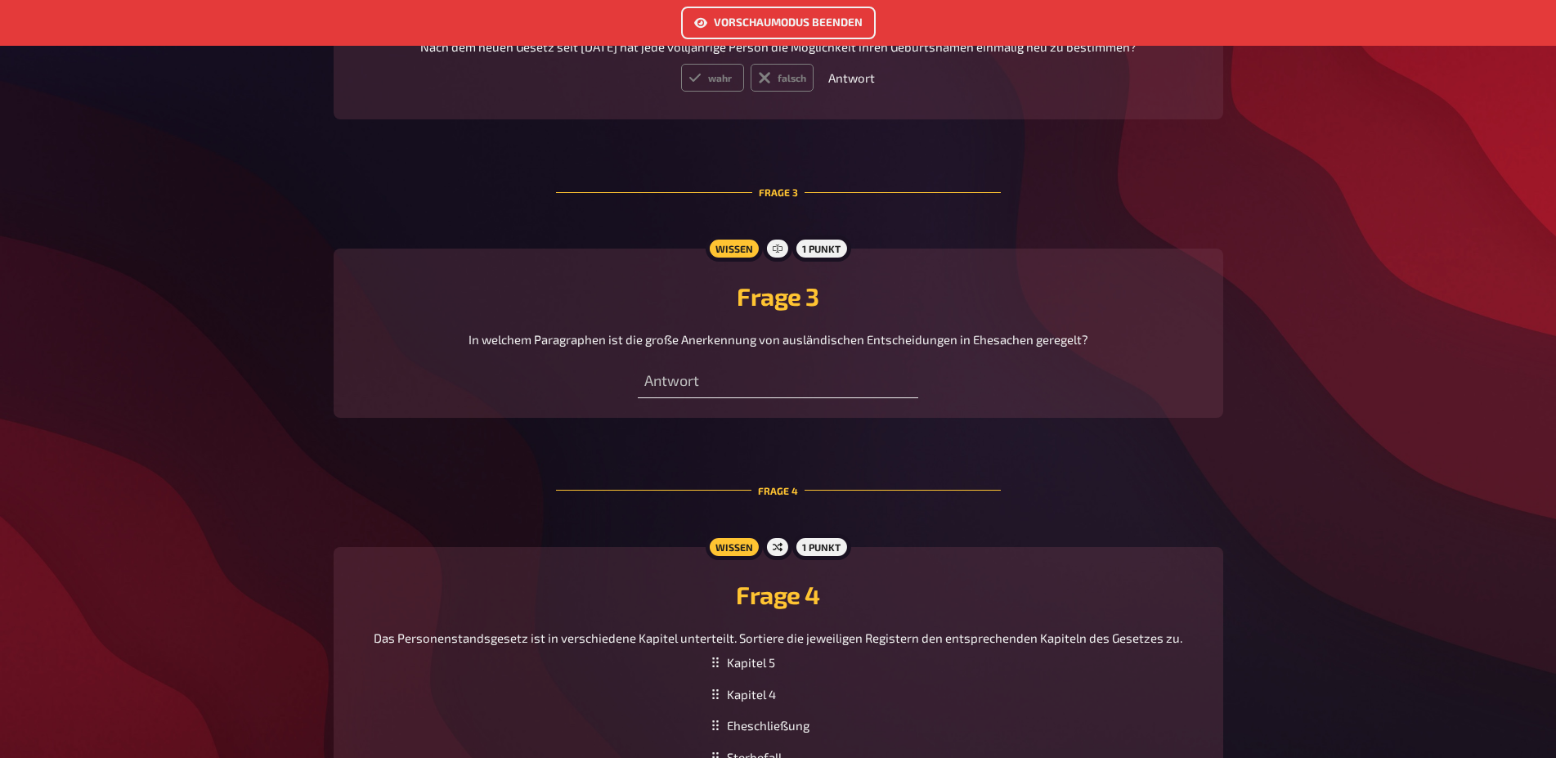
scroll to position [1167, 0]
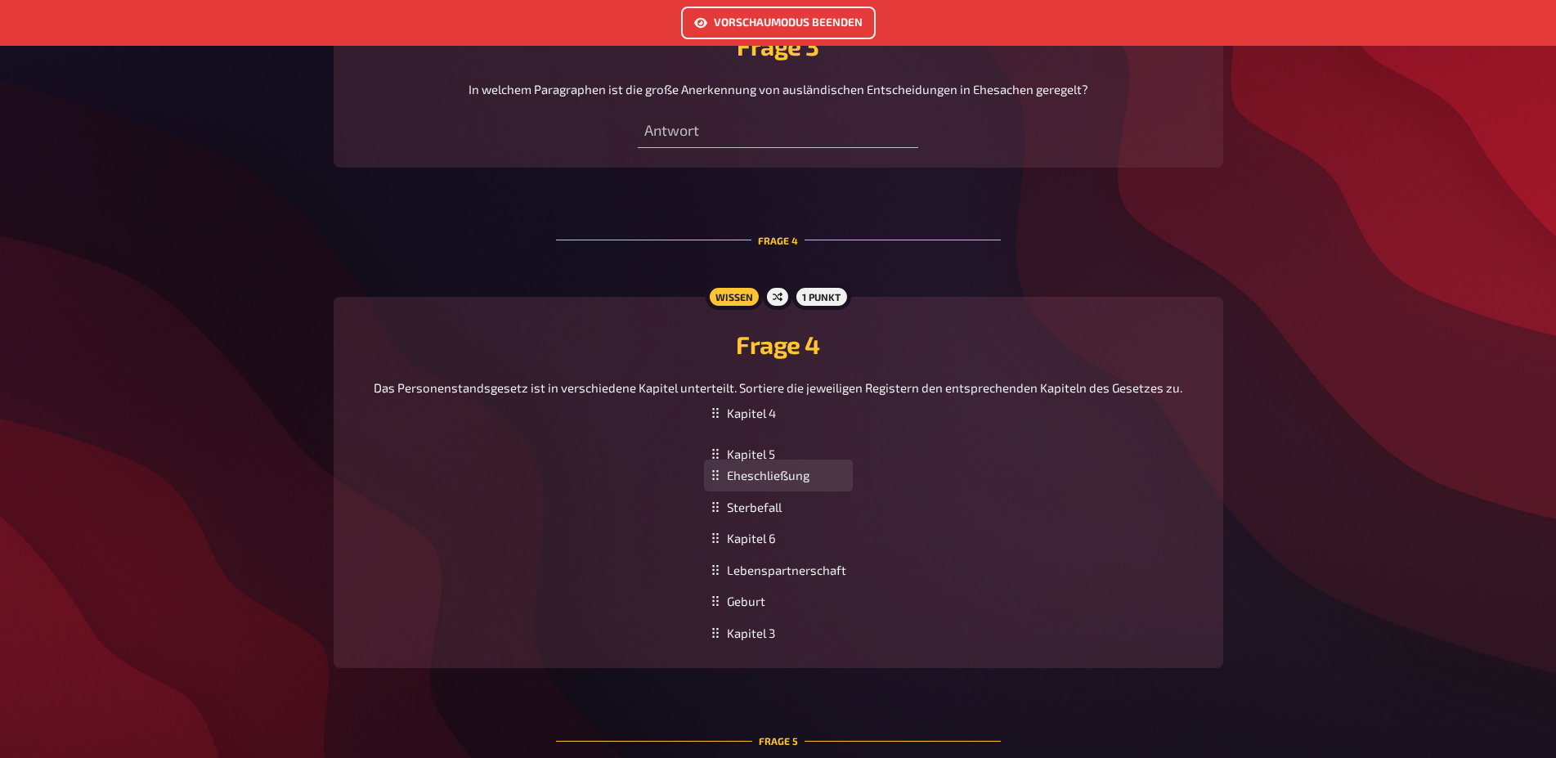
drag, startPoint x: 757, startPoint y: 475, endPoint x: 820, endPoint y: 517, distance: 75.5
click at [820, 517] on ol "Kapitel 5 Kapitel 4 Eheschließung Sterbefall Kapitel 6 Lebenspartnerschaft Gebu…" at bounding box center [778, 523] width 149 height 252
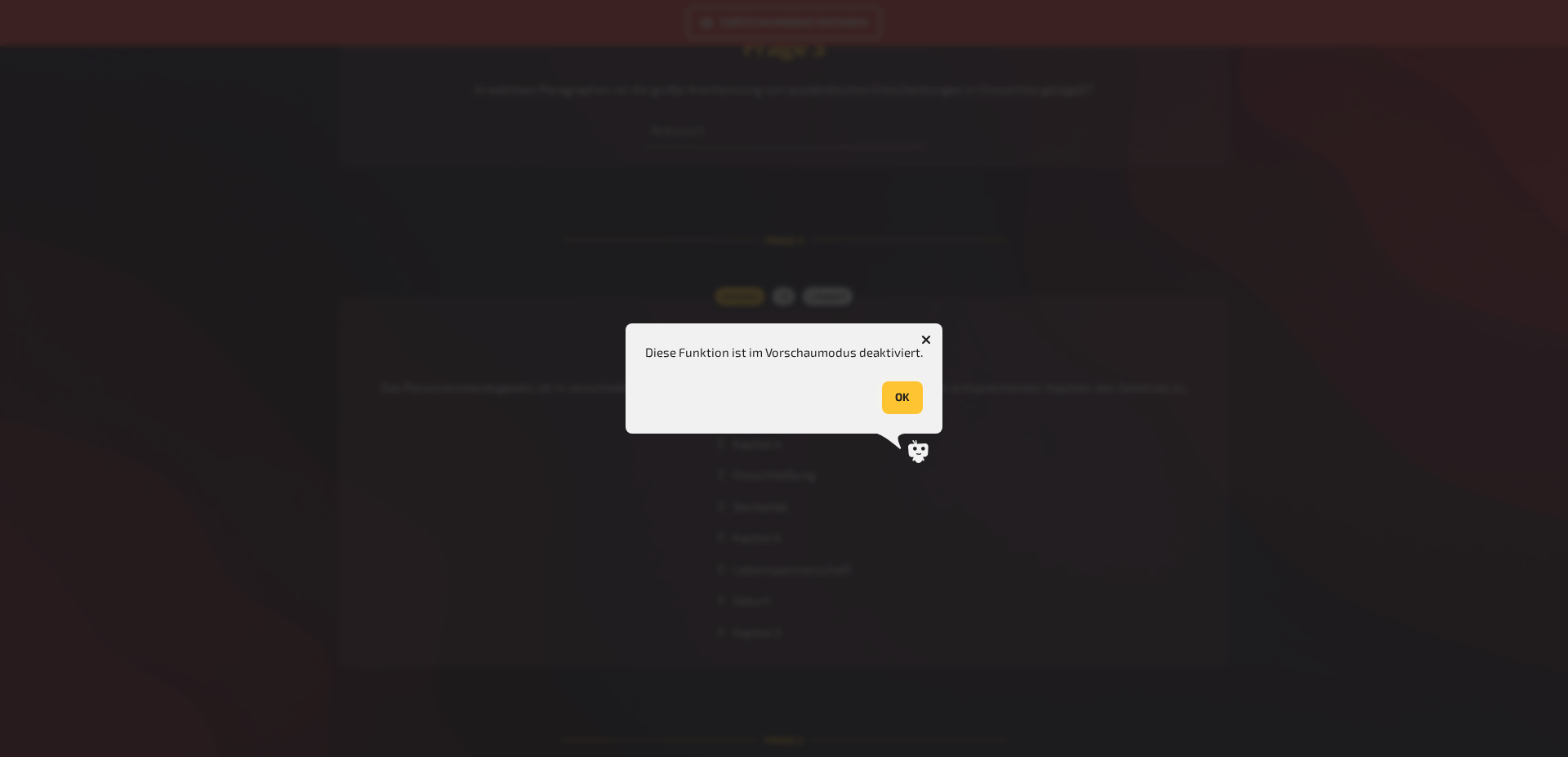
click at [906, 388] on button "OK" at bounding box center [902, 397] width 41 height 33
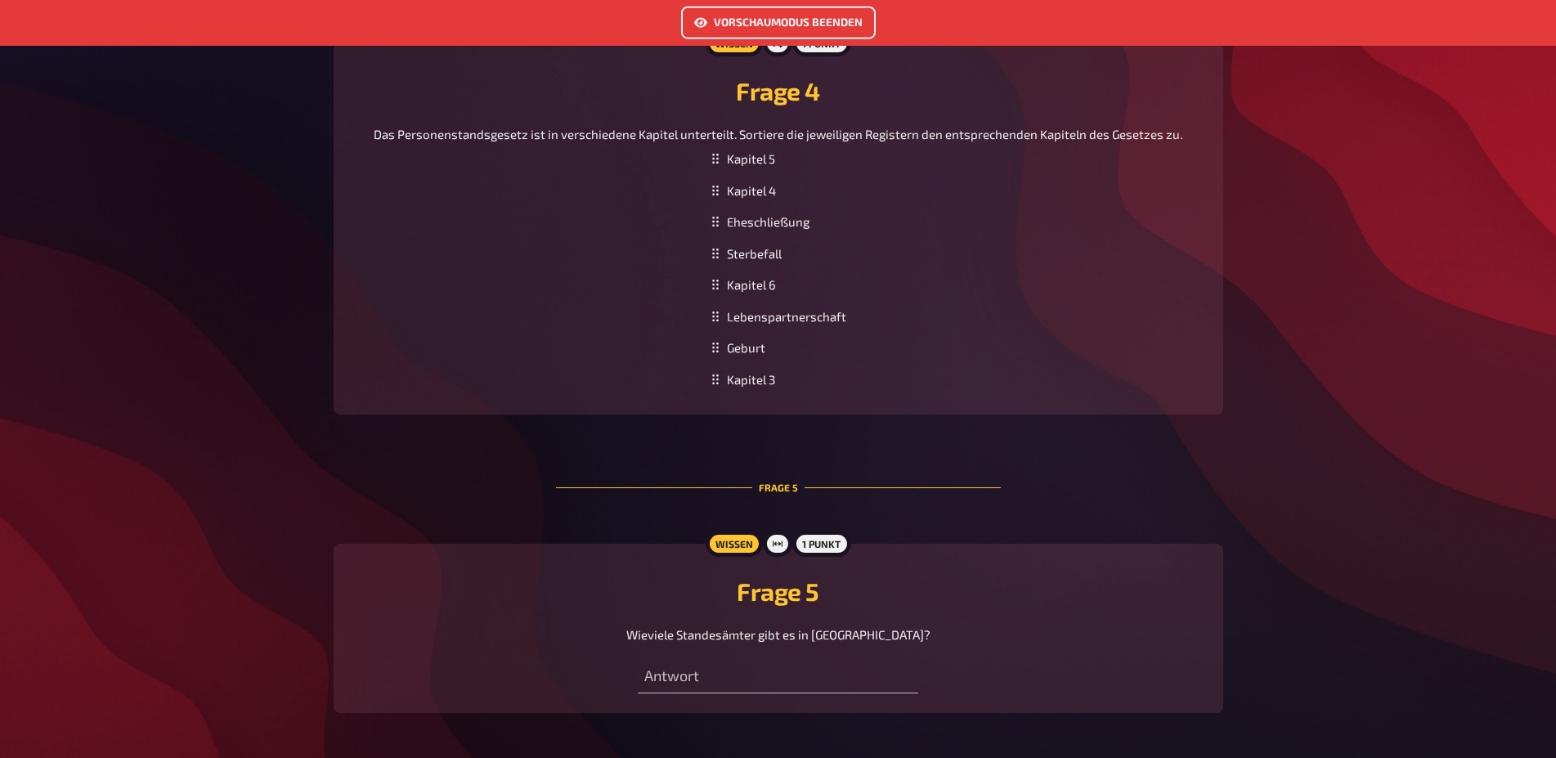
scroll to position [1334, 0]
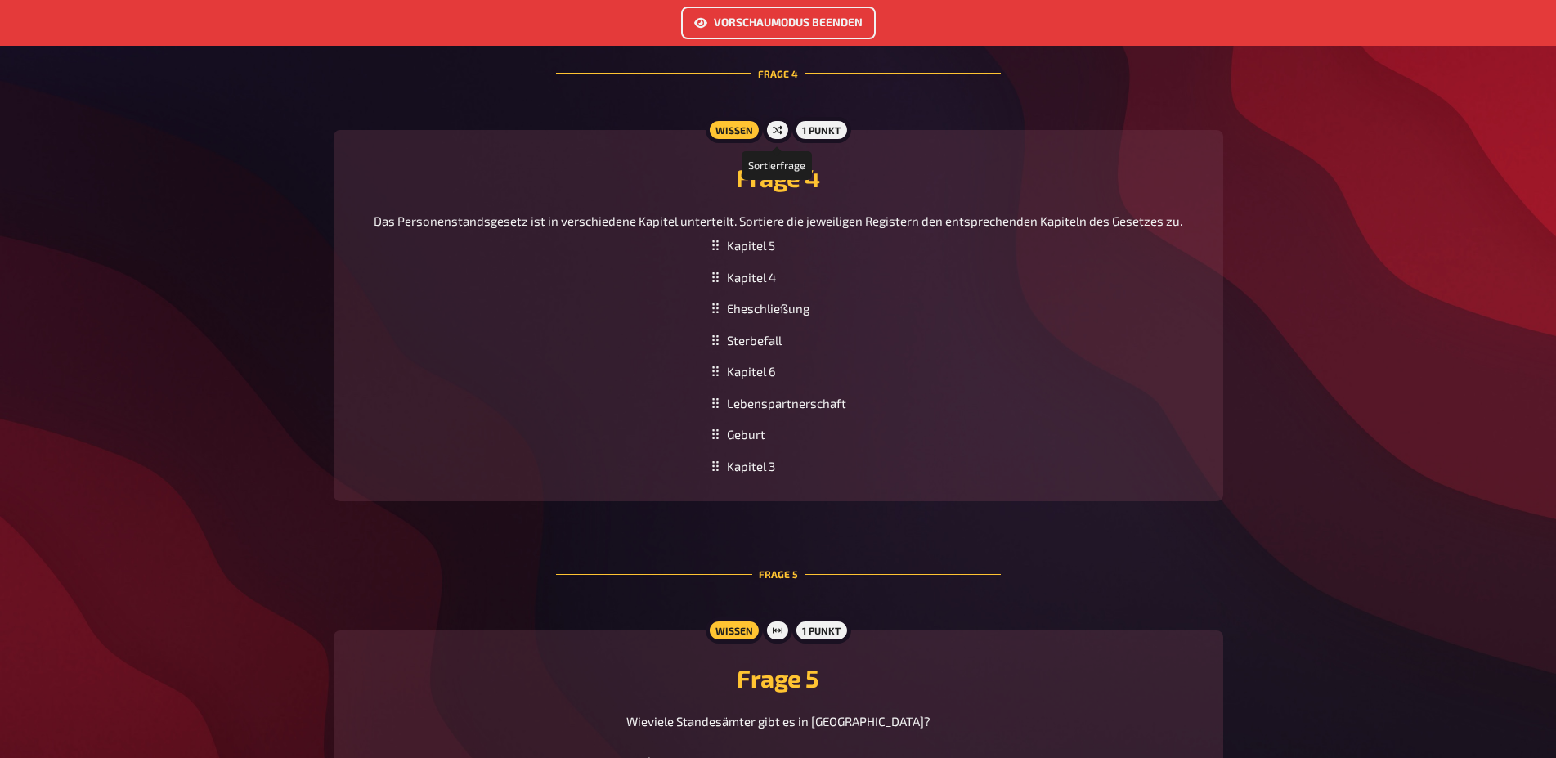
click at [774, 135] on icon at bounding box center [778, 130] width 10 height 10
click at [828, 143] on div "1 Punkt" at bounding box center [821, 130] width 58 height 26
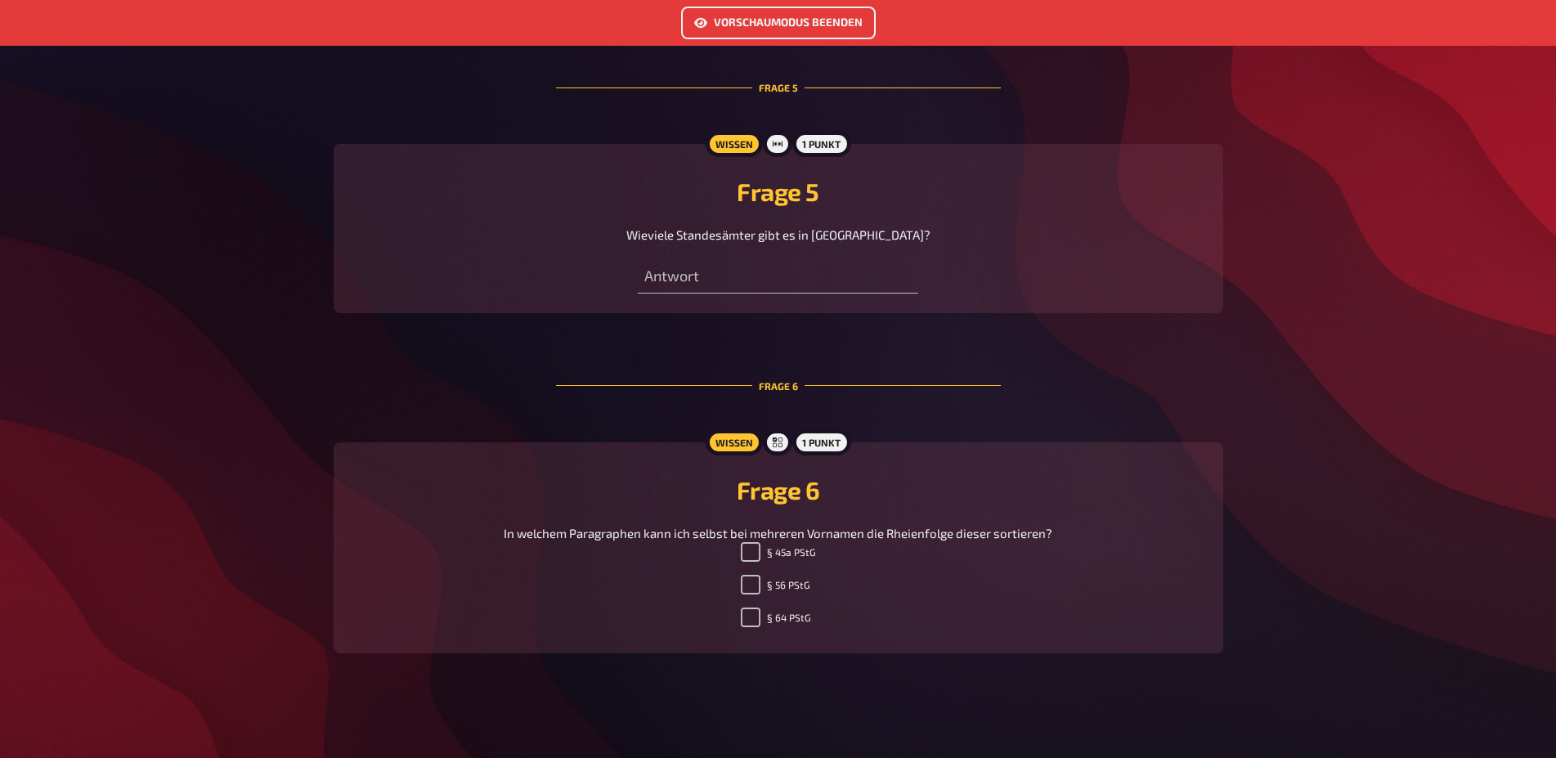
scroll to position [1293, 0]
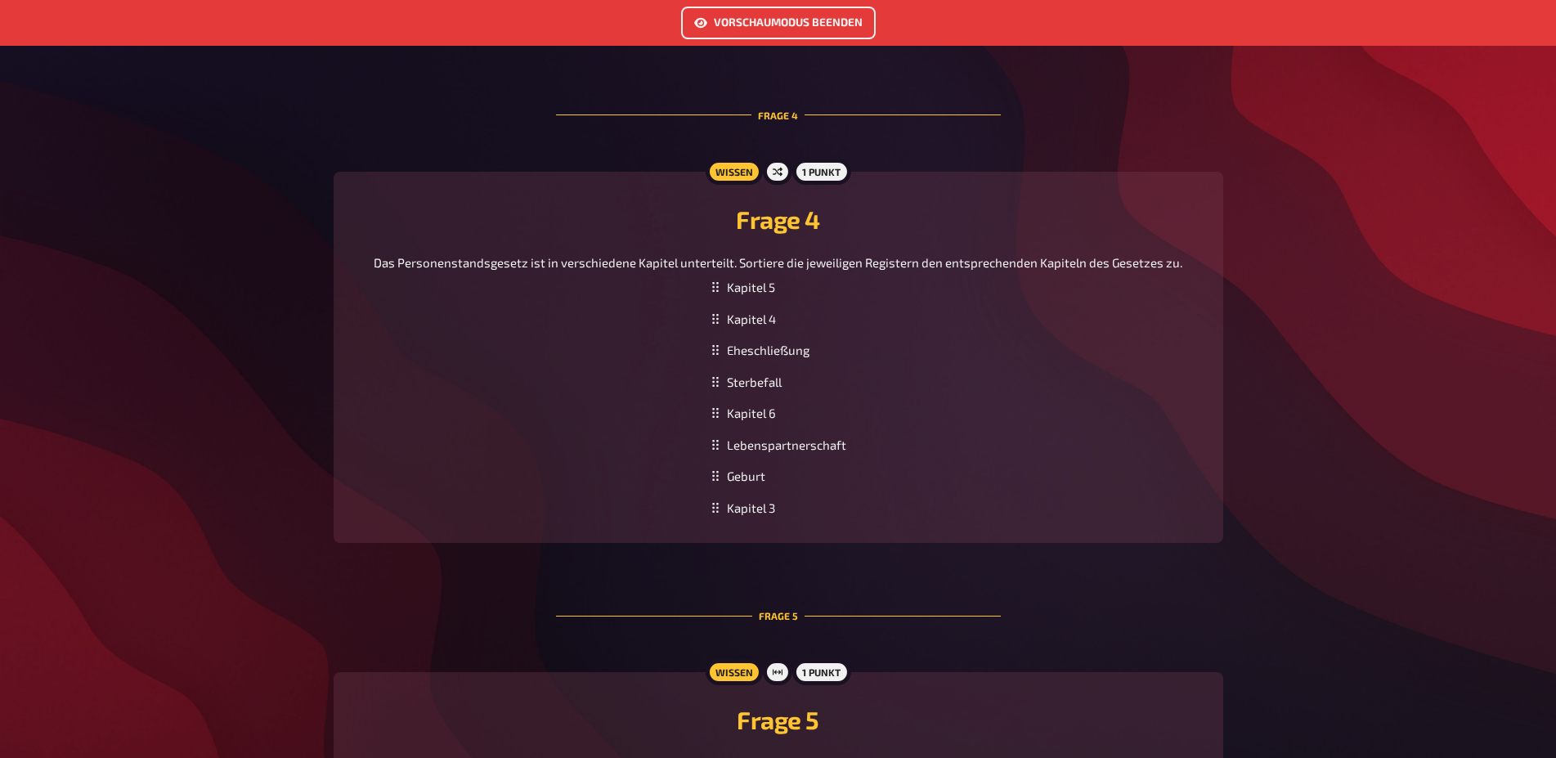
click at [764, 25] on button "Vorschaumodus beenden" at bounding box center [778, 23] width 195 height 33
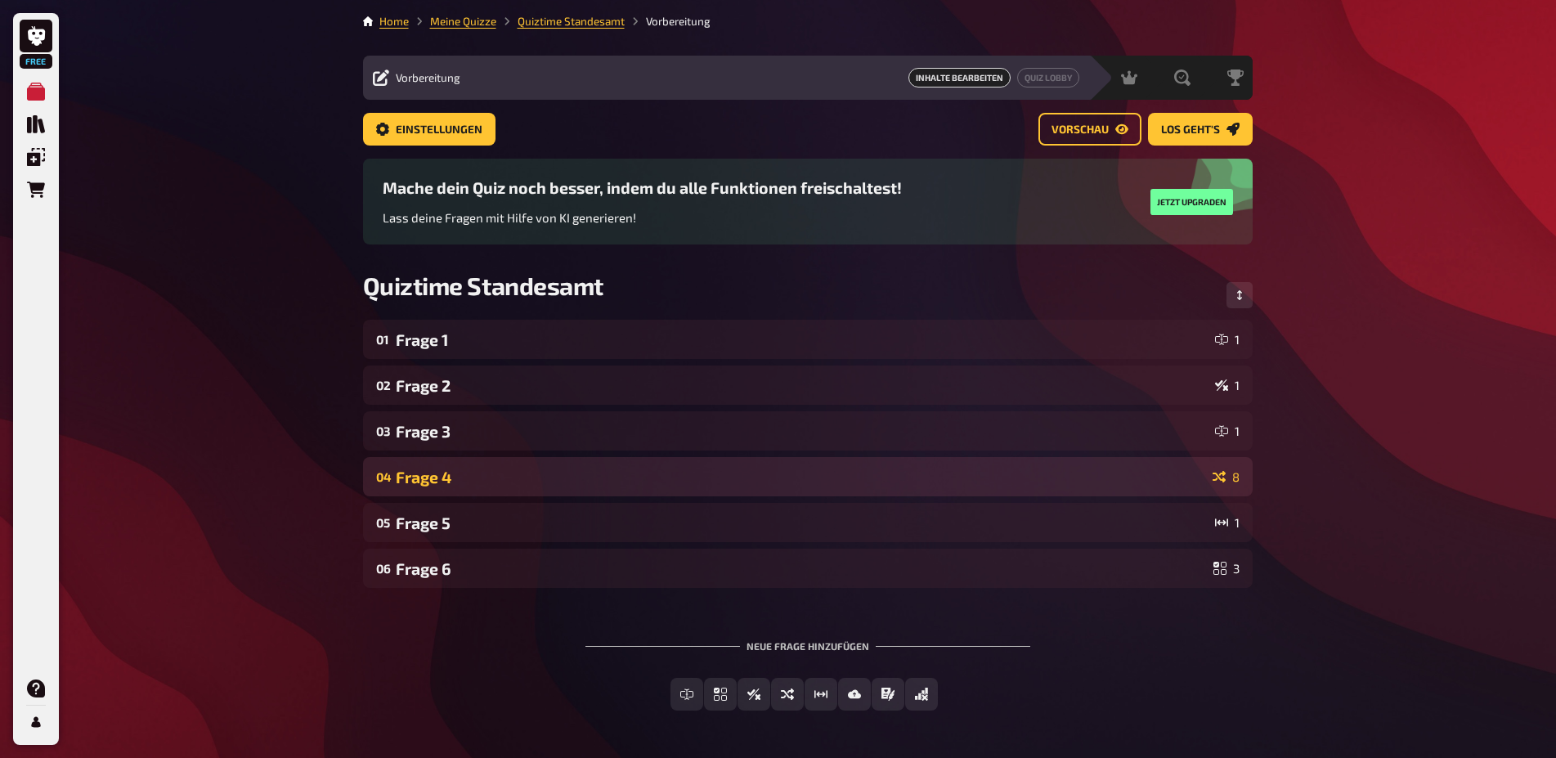
click at [1136, 486] on div "04 Frage 4 8" at bounding box center [807, 476] width 889 height 39
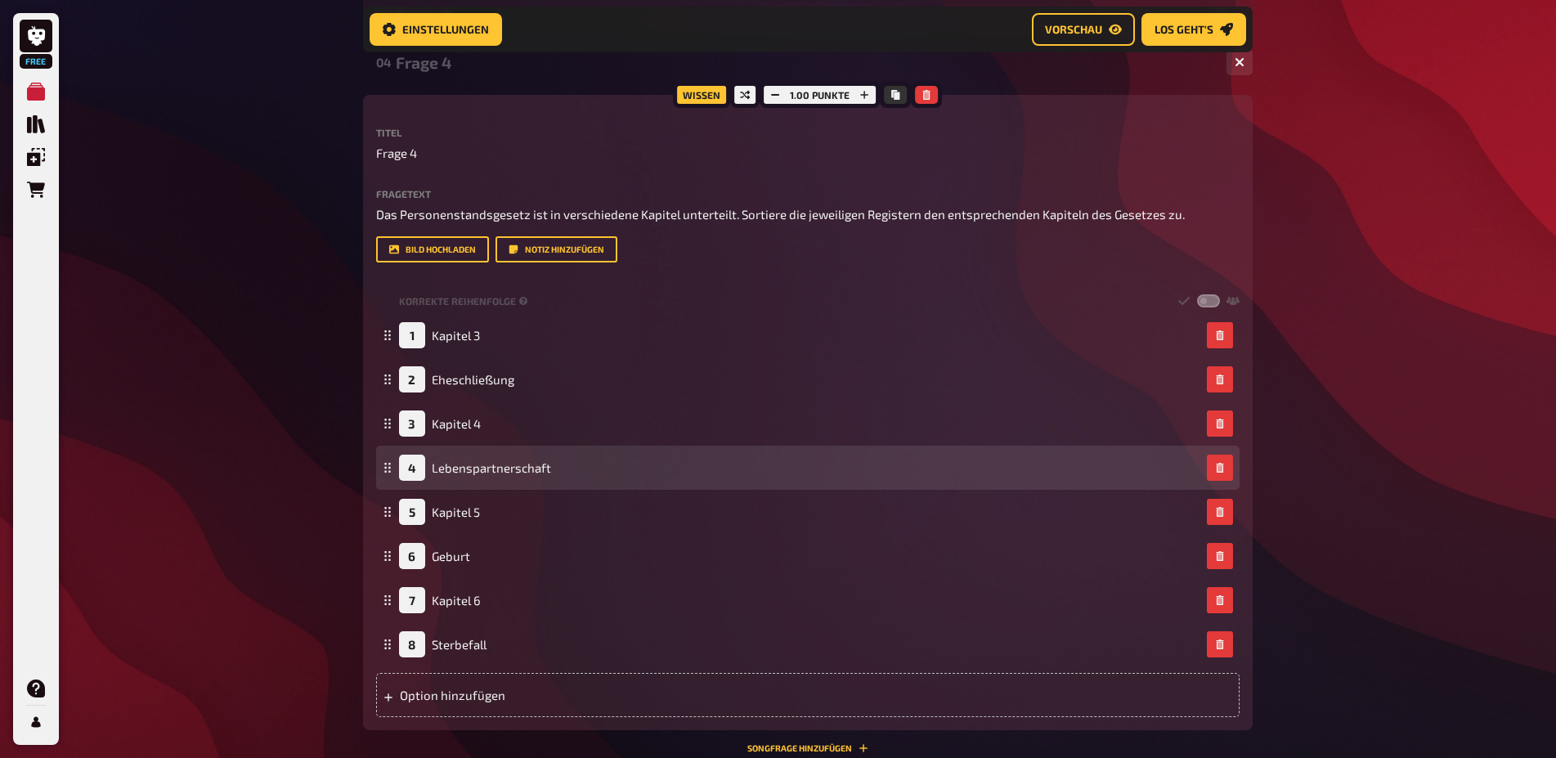
scroll to position [430, 0]
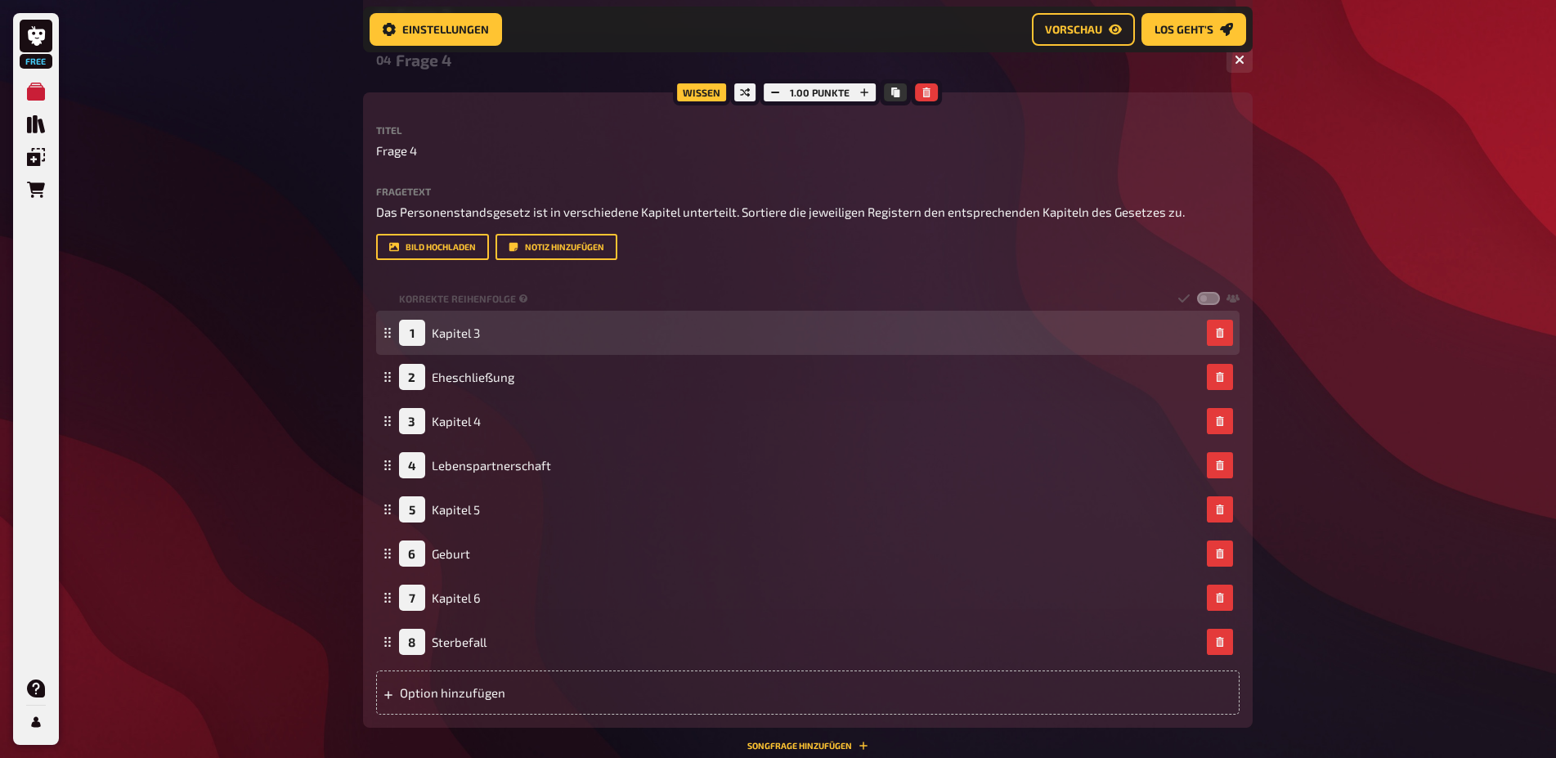
click at [506, 329] on div "1 Kapitel 3" at bounding box center [799, 333] width 801 height 26
click at [632, 338] on div "1 Kapitel 3" at bounding box center [799, 333] width 801 height 26
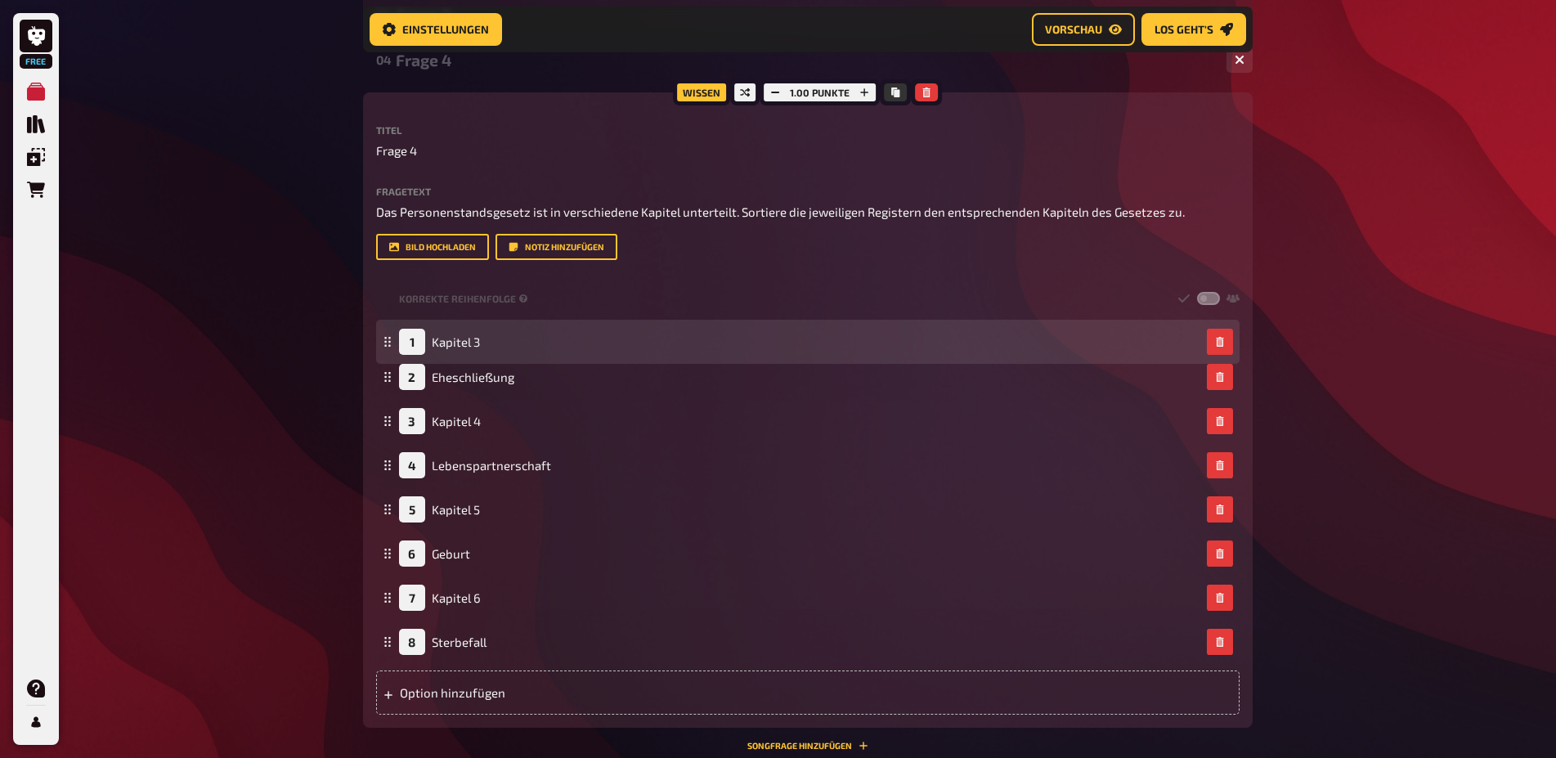
drag, startPoint x: 389, startPoint y: 333, endPoint x: 399, endPoint y: 341, distance: 12.8
click at [399, 341] on div "1 Kapitel 3" at bounding box center [807, 342] width 863 height 44
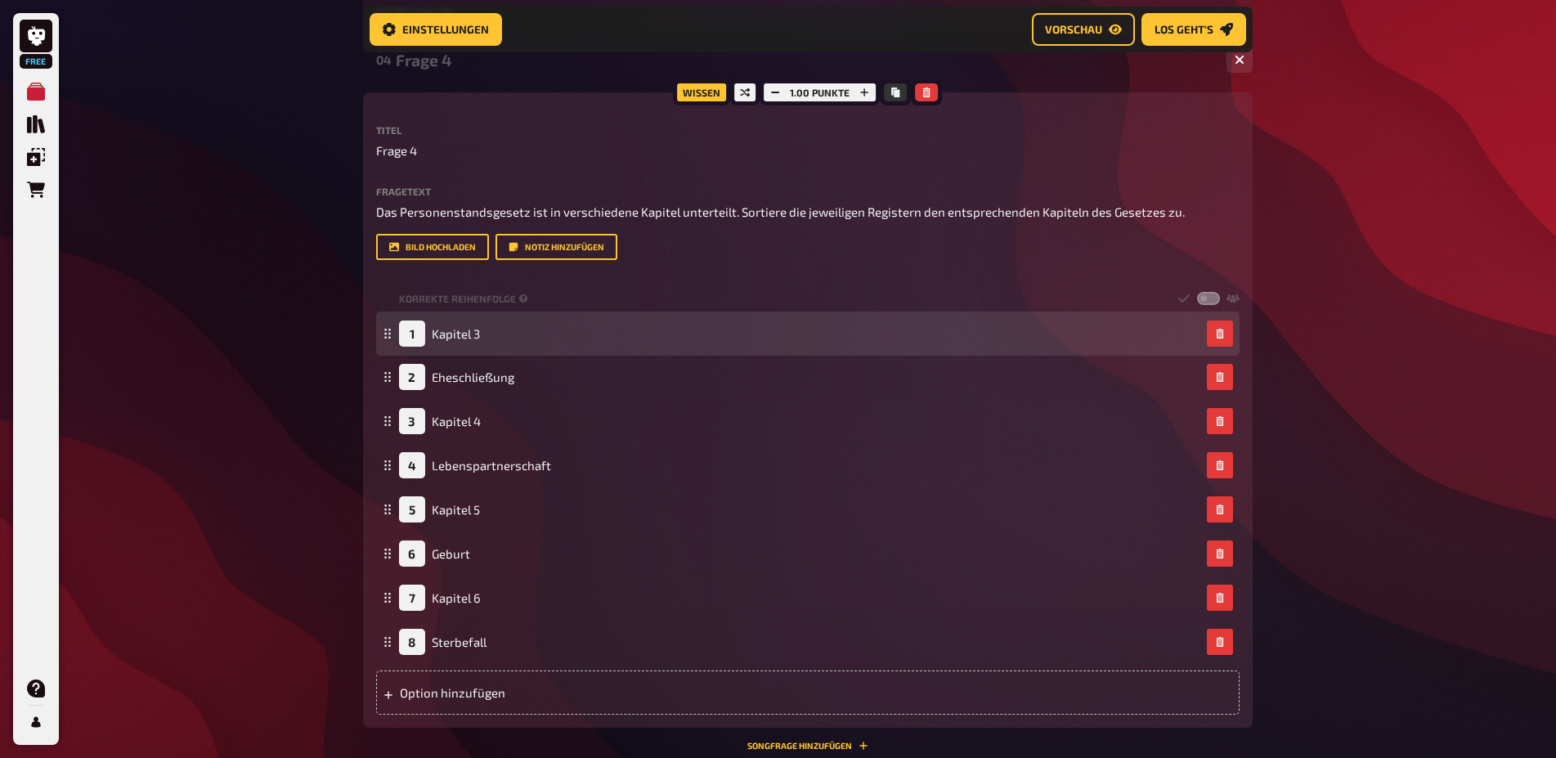
drag, startPoint x: 385, startPoint y: 330, endPoint x: 399, endPoint y: 331, distance: 13.9
click at [399, 331] on div "1 Kapitel 3" at bounding box center [807, 333] width 863 height 44
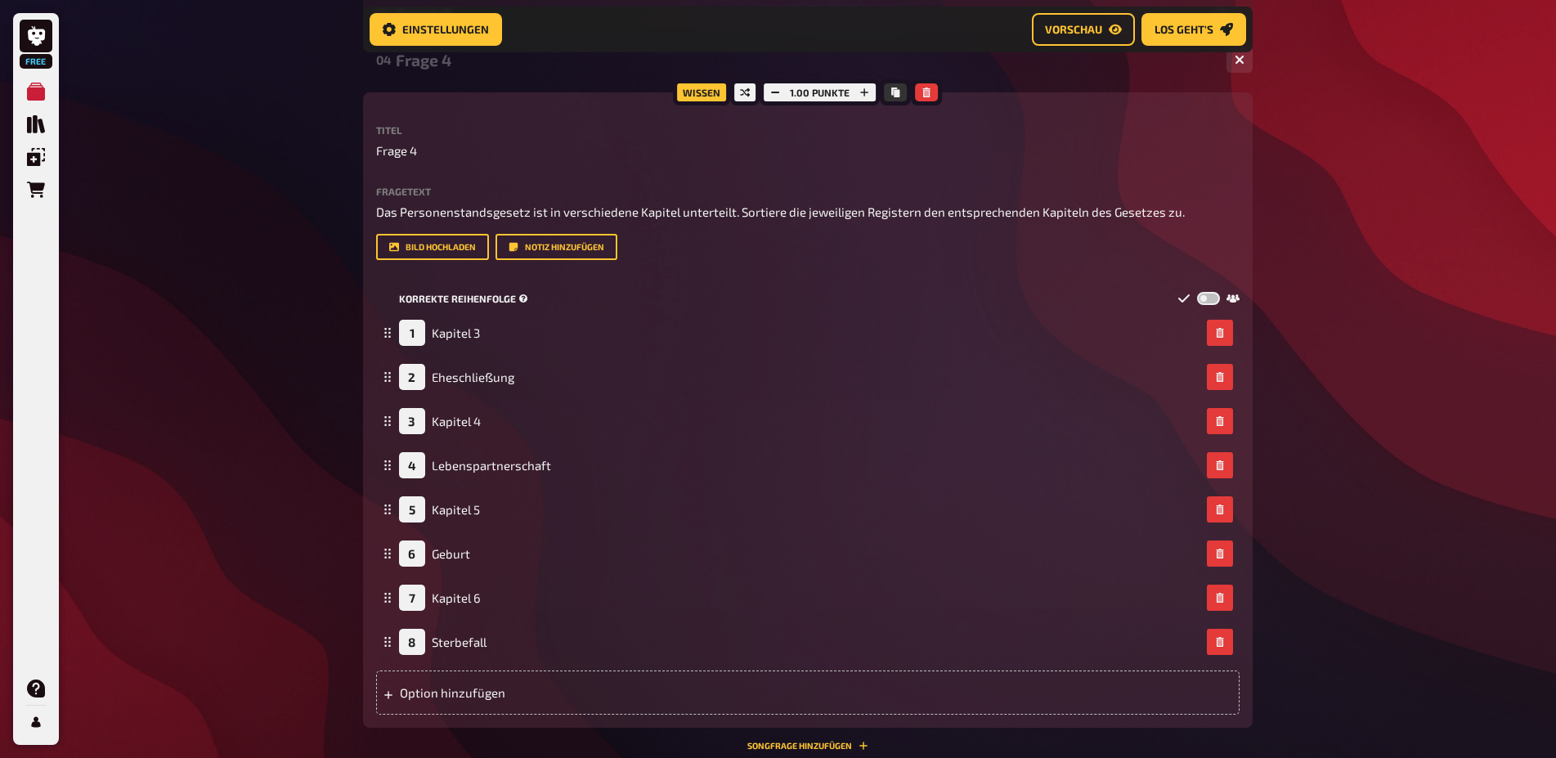
click at [1209, 295] on label at bounding box center [1208, 299] width 23 height 14
click at [1197, 292] on input "checkbox" at bounding box center [1196, 291] width 1 height 1
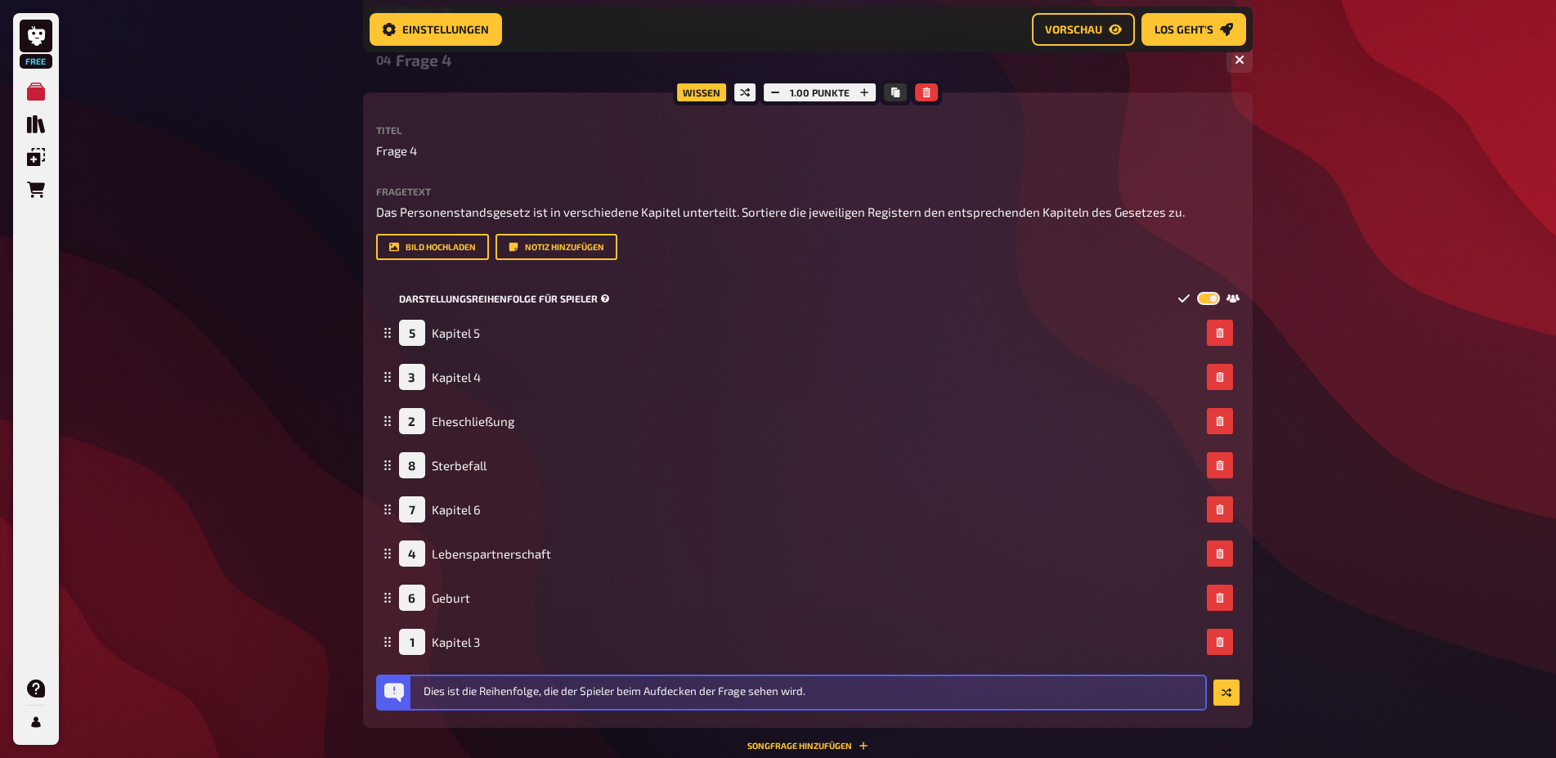
click at [1209, 295] on label at bounding box center [1208, 299] width 23 height 14
click at [1197, 292] on input "checkbox" at bounding box center [1196, 291] width 1 height 1
checkbox input "false"
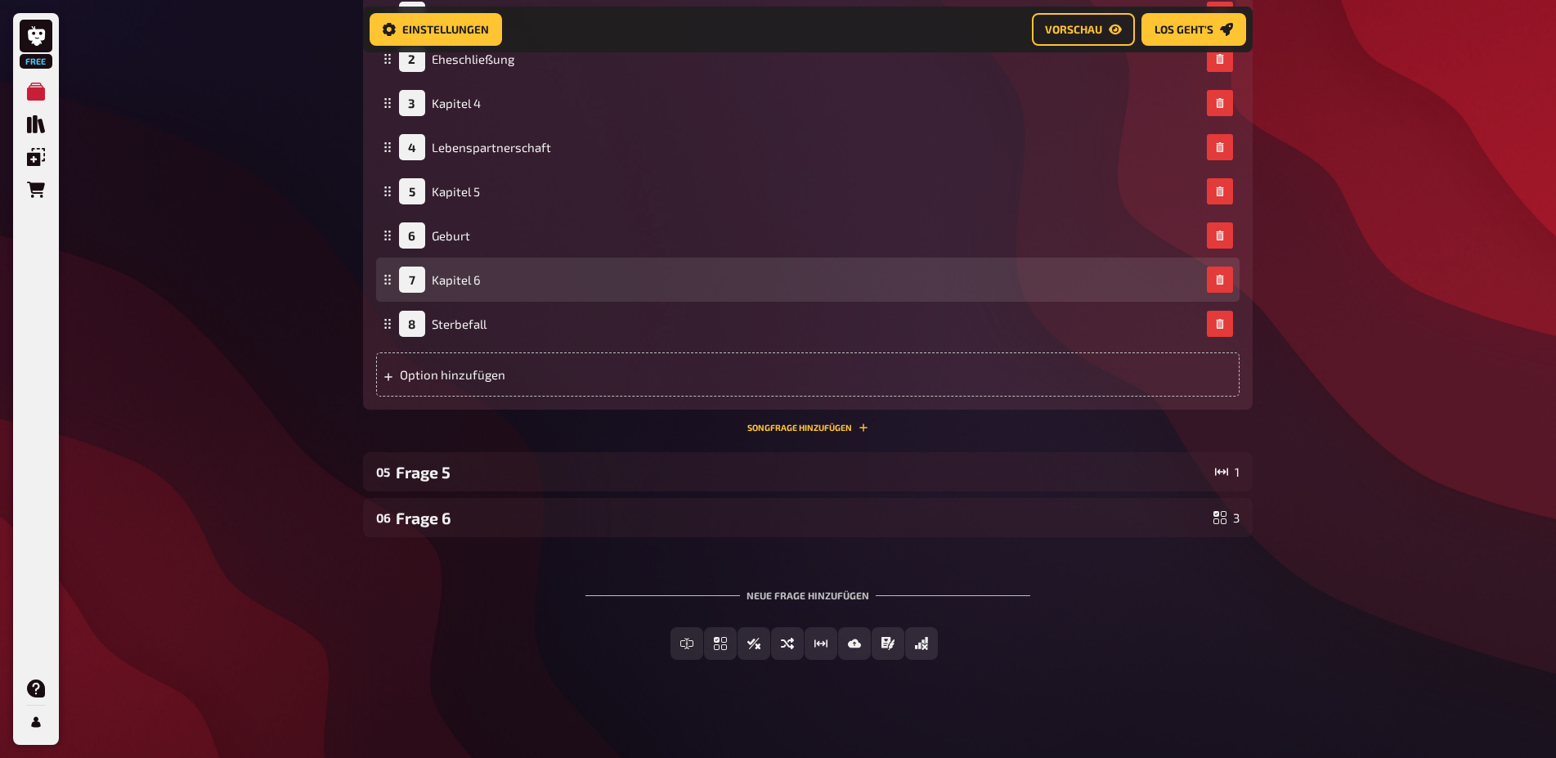
scroll to position [755, 0]
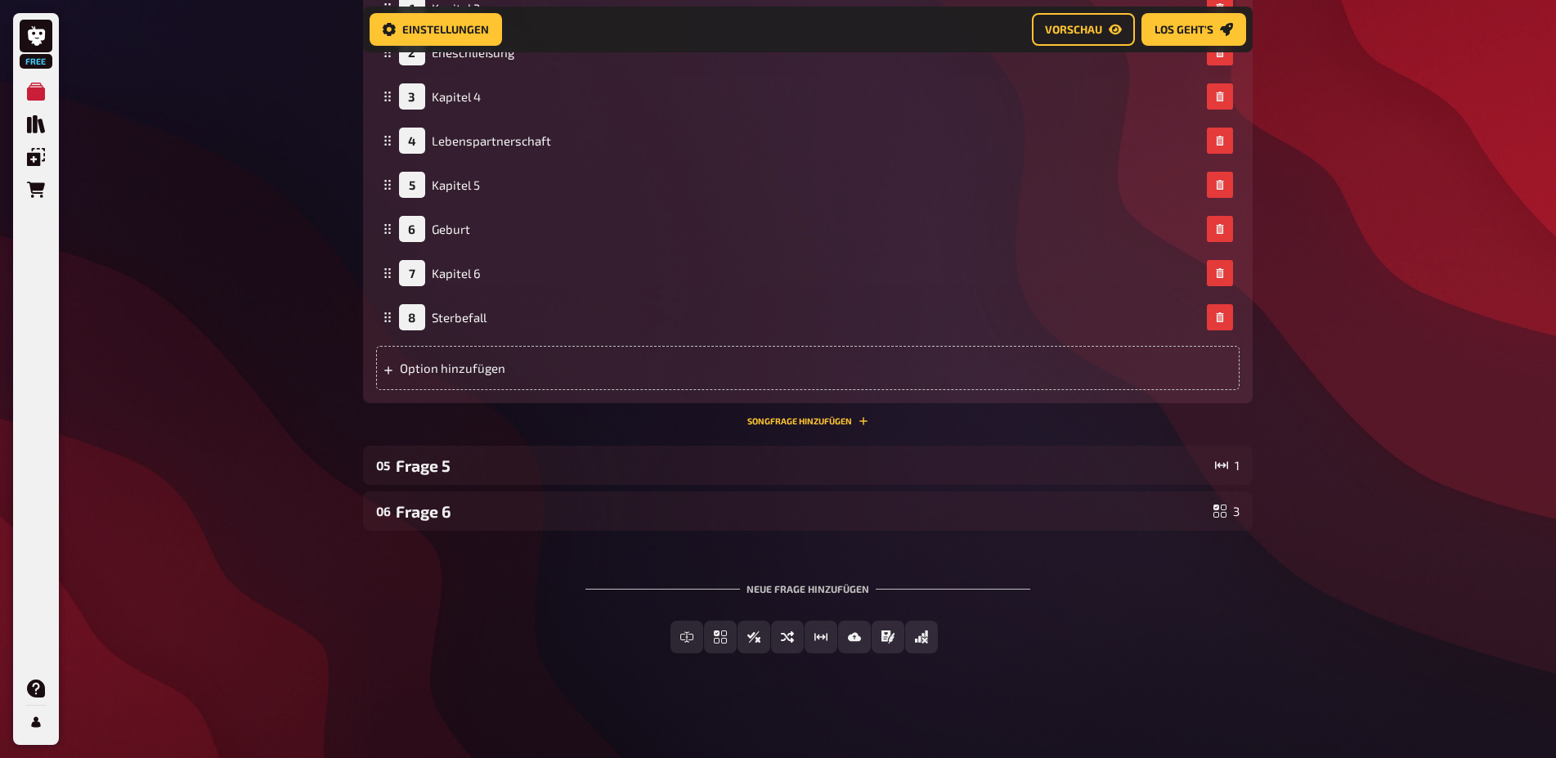
drag, startPoint x: 624, startPoint y: 643, endPoint x: 386, endPoint y: 790, distance: 279.7
click at [750, 641] on span "Wahr / Falsch" at bounding box center [764, 637] width 83 height 11
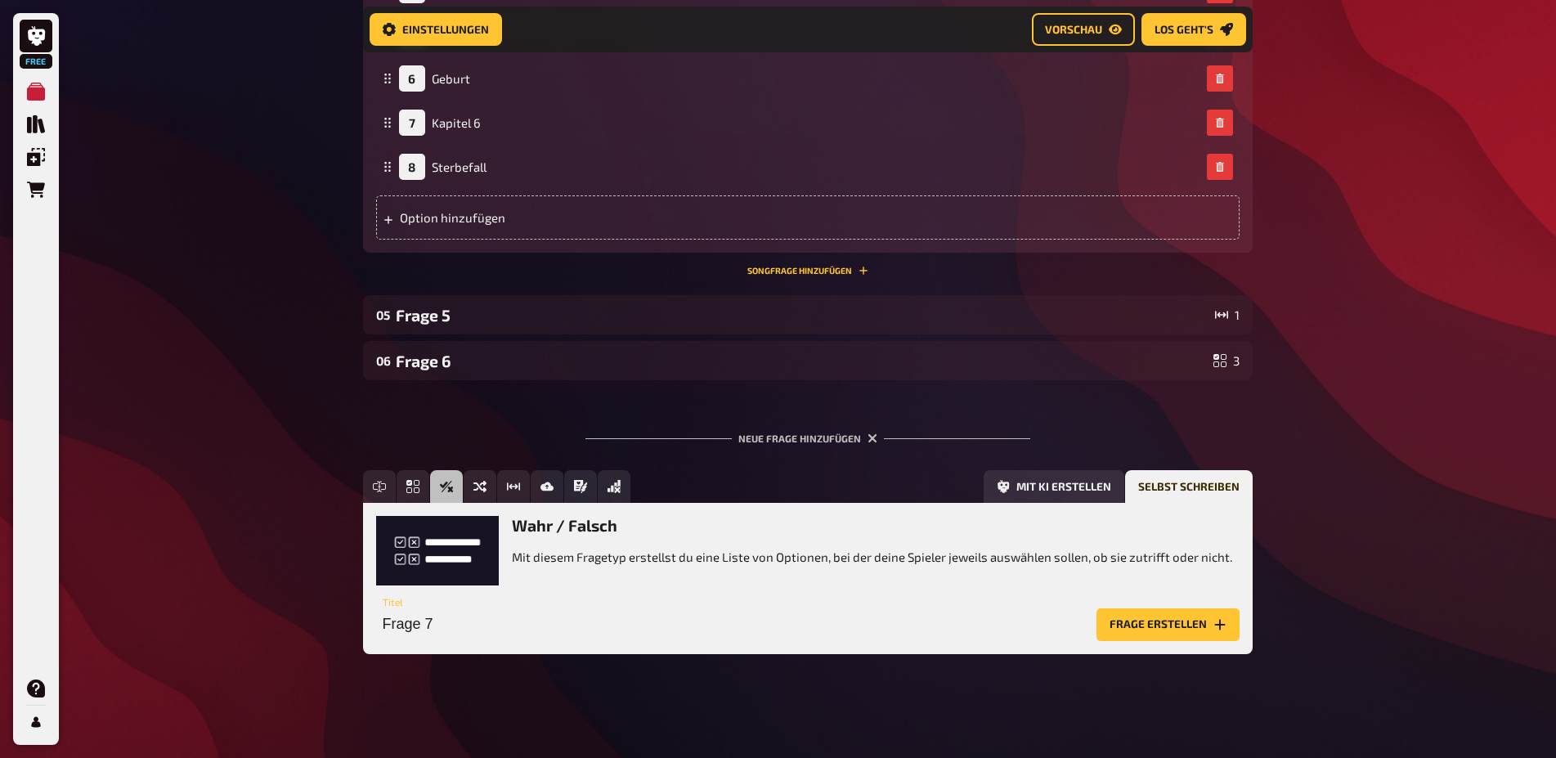
scroll to position [906, 0]
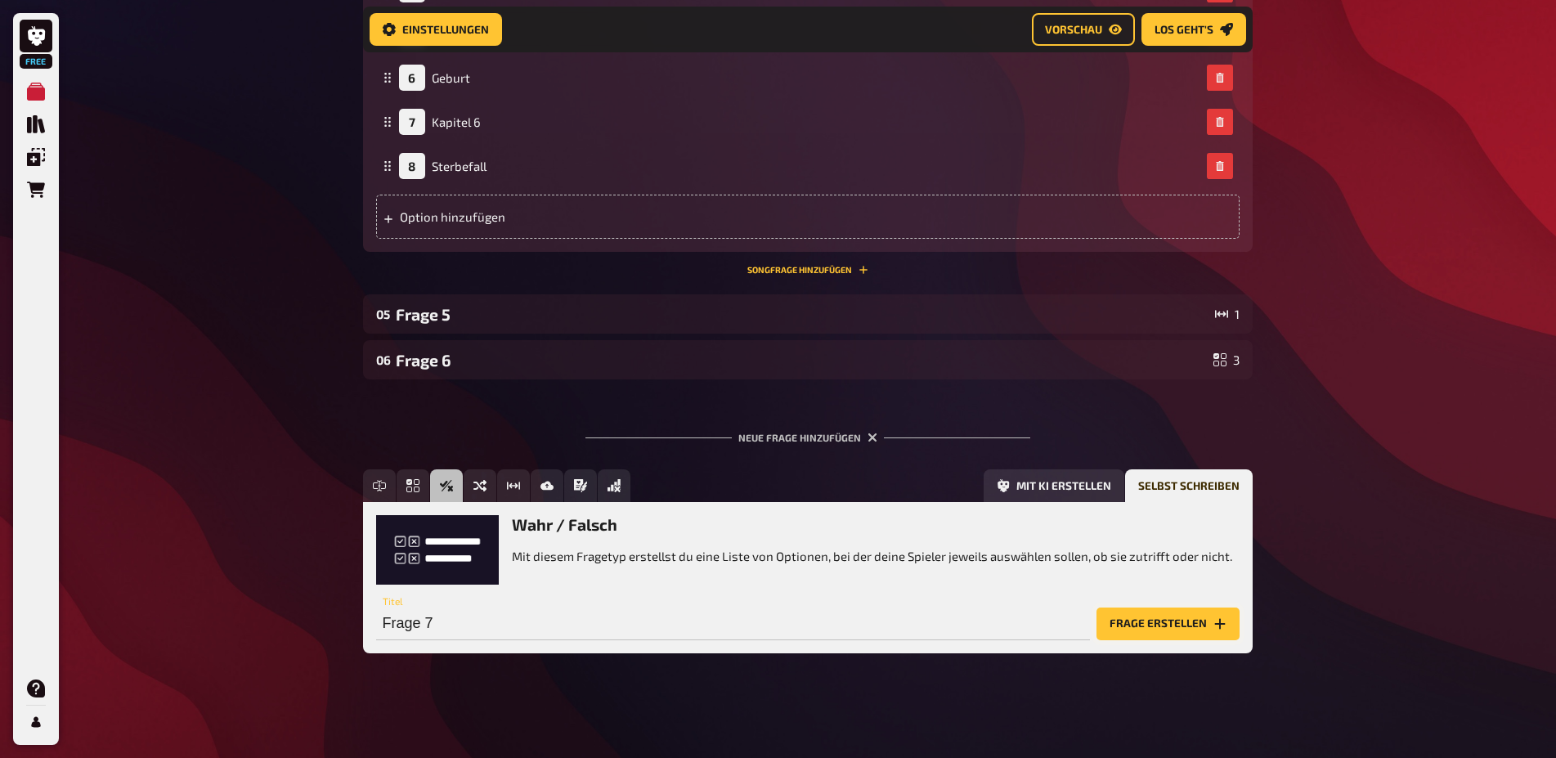
click at [1185, 621] on button "Frage erstellen" at bounding box center [1167, 623] width 143 height 33
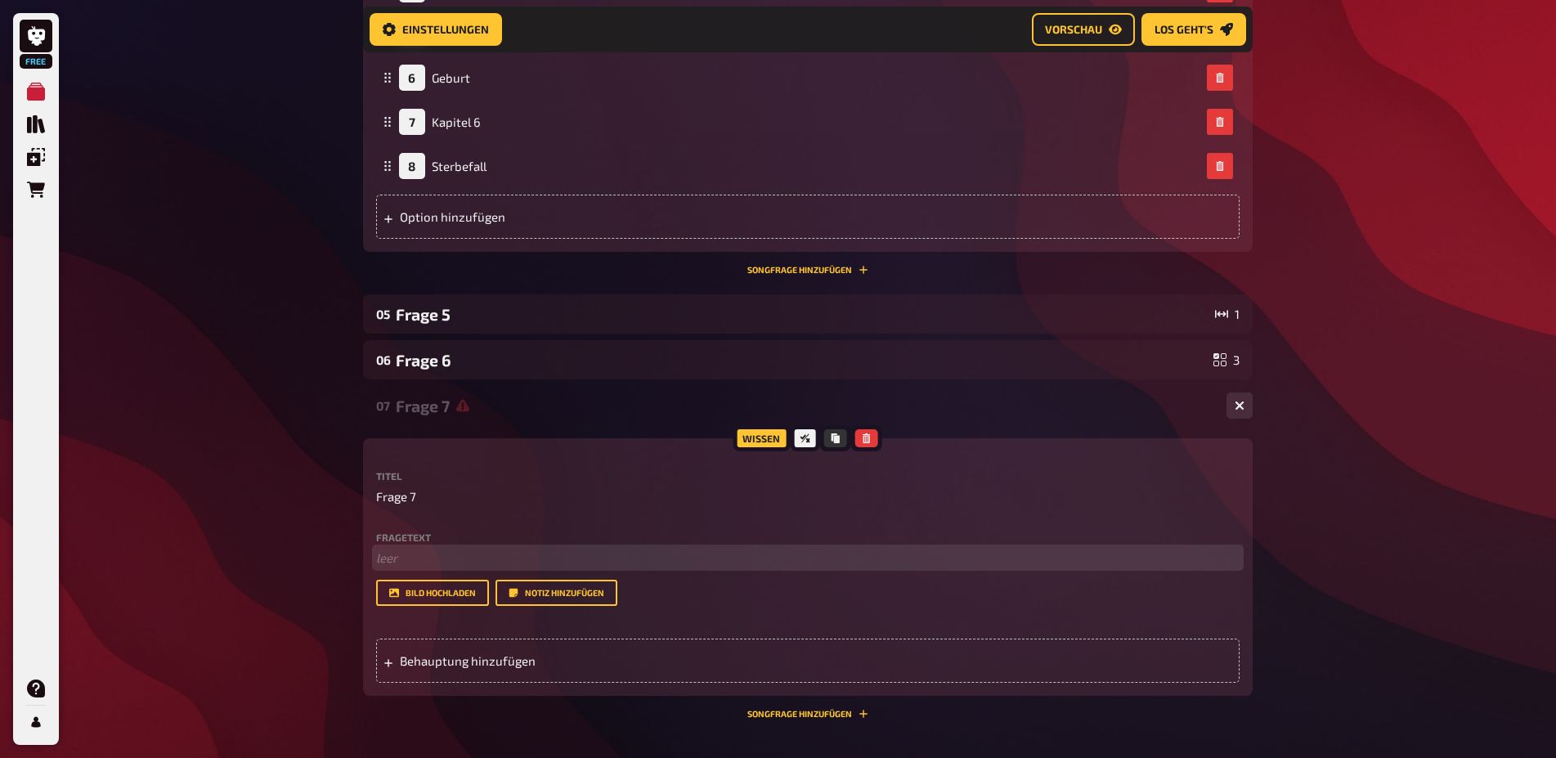
click at [410, 557] on p "﻿ leer" at bounding box center [807, 558] width 863 height 19
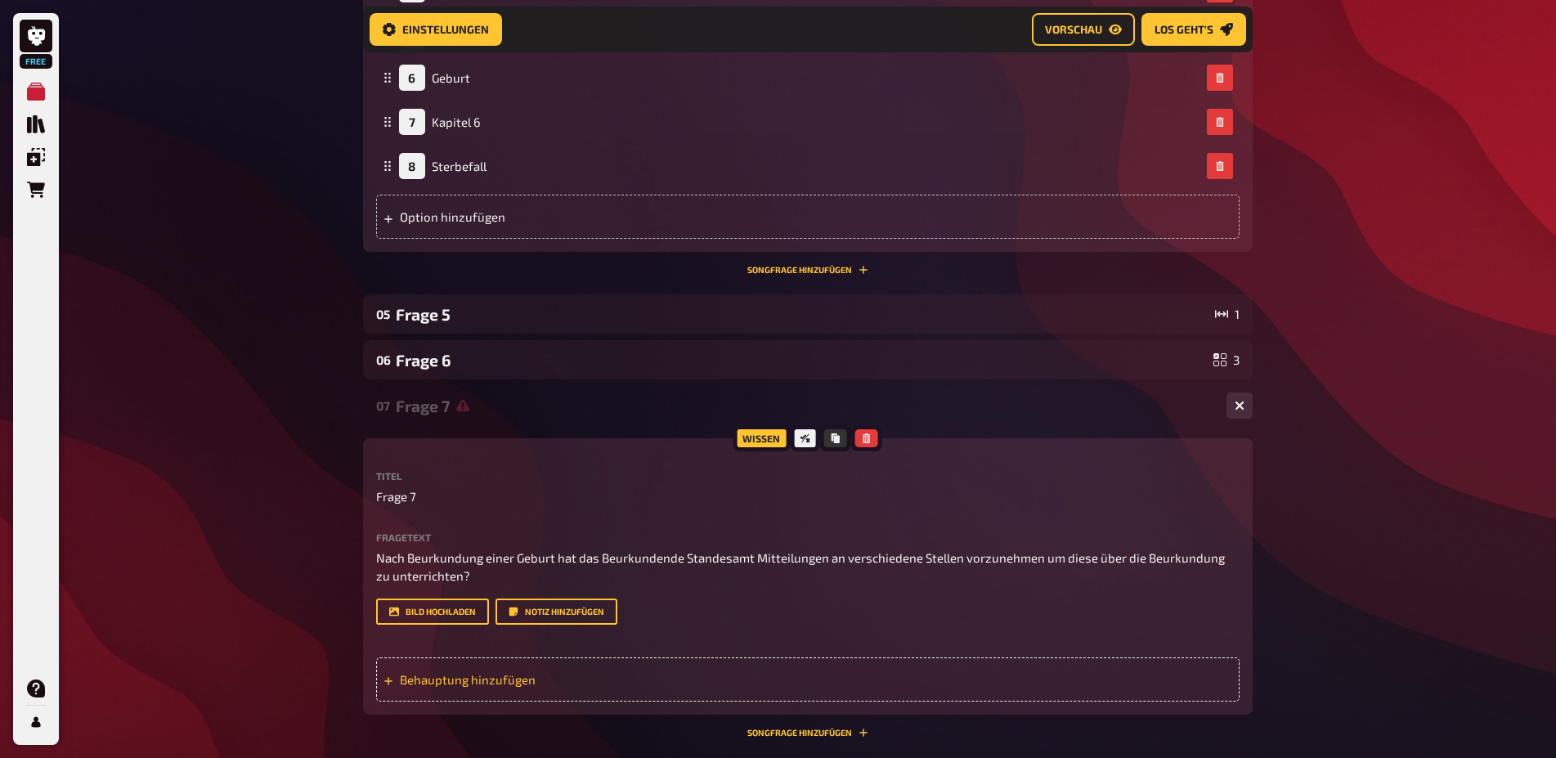
click at [418, 670] on div "Behauptung hinzufügen" at bounding box center [807, 679] width 863 height 44
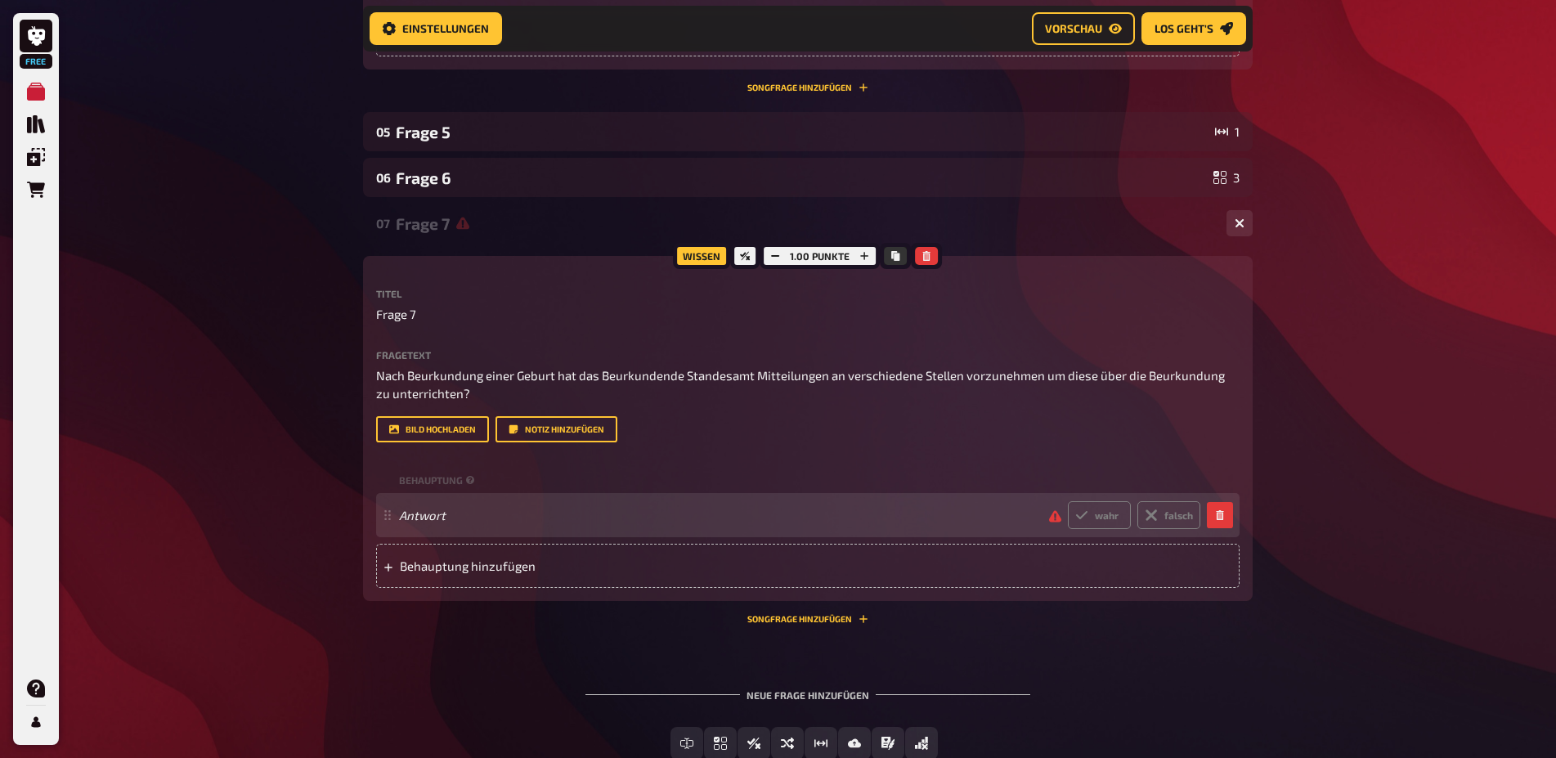
scroll to position [1194, 0]
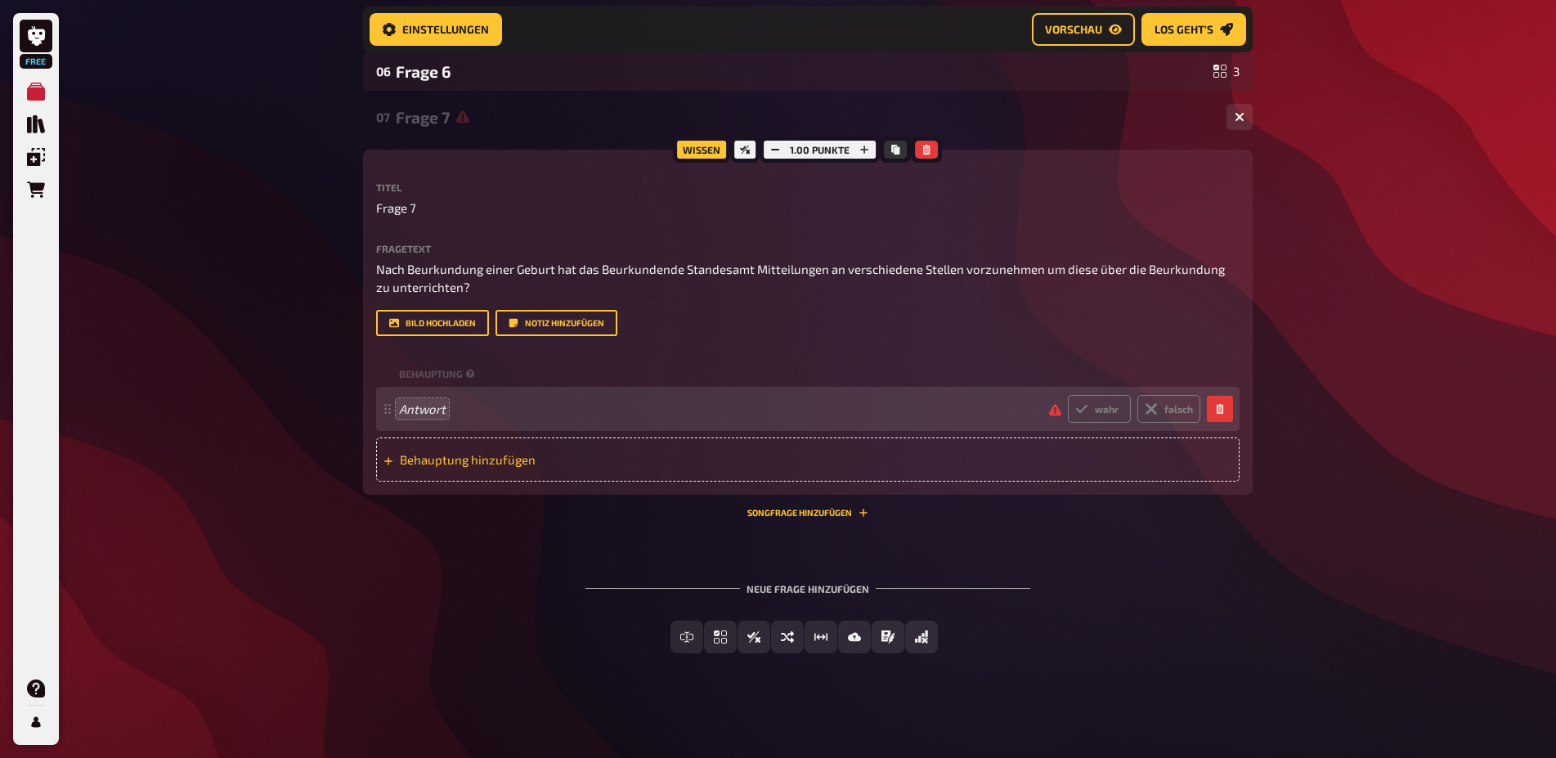
click at [432, 451] on div "Behauptung hinzufügen" at bounding box center [807, 459] width 863 height 44
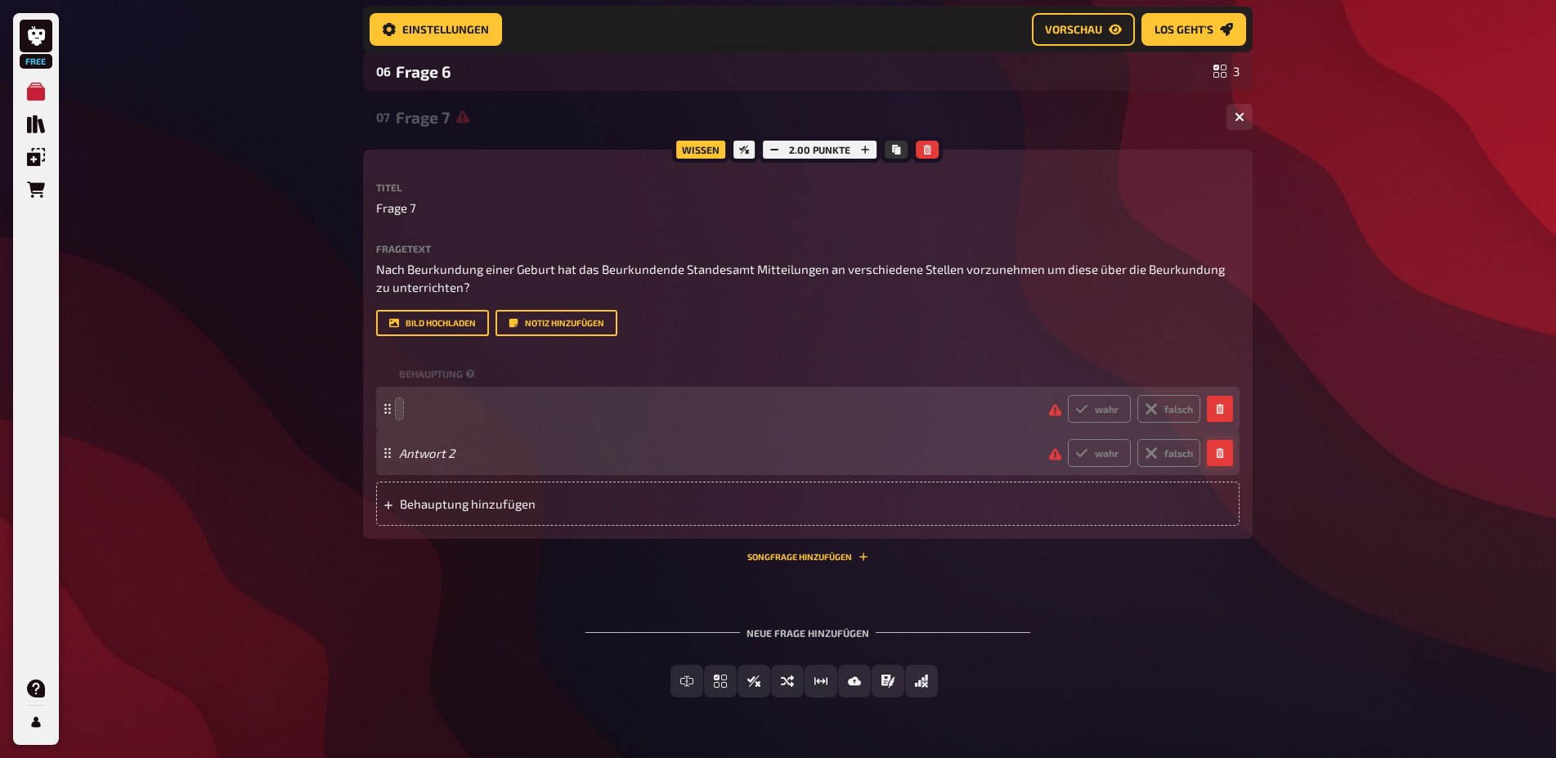
click at [1221, 452] on icon "button" at bounding box center [1219, 453] width 7 height 10
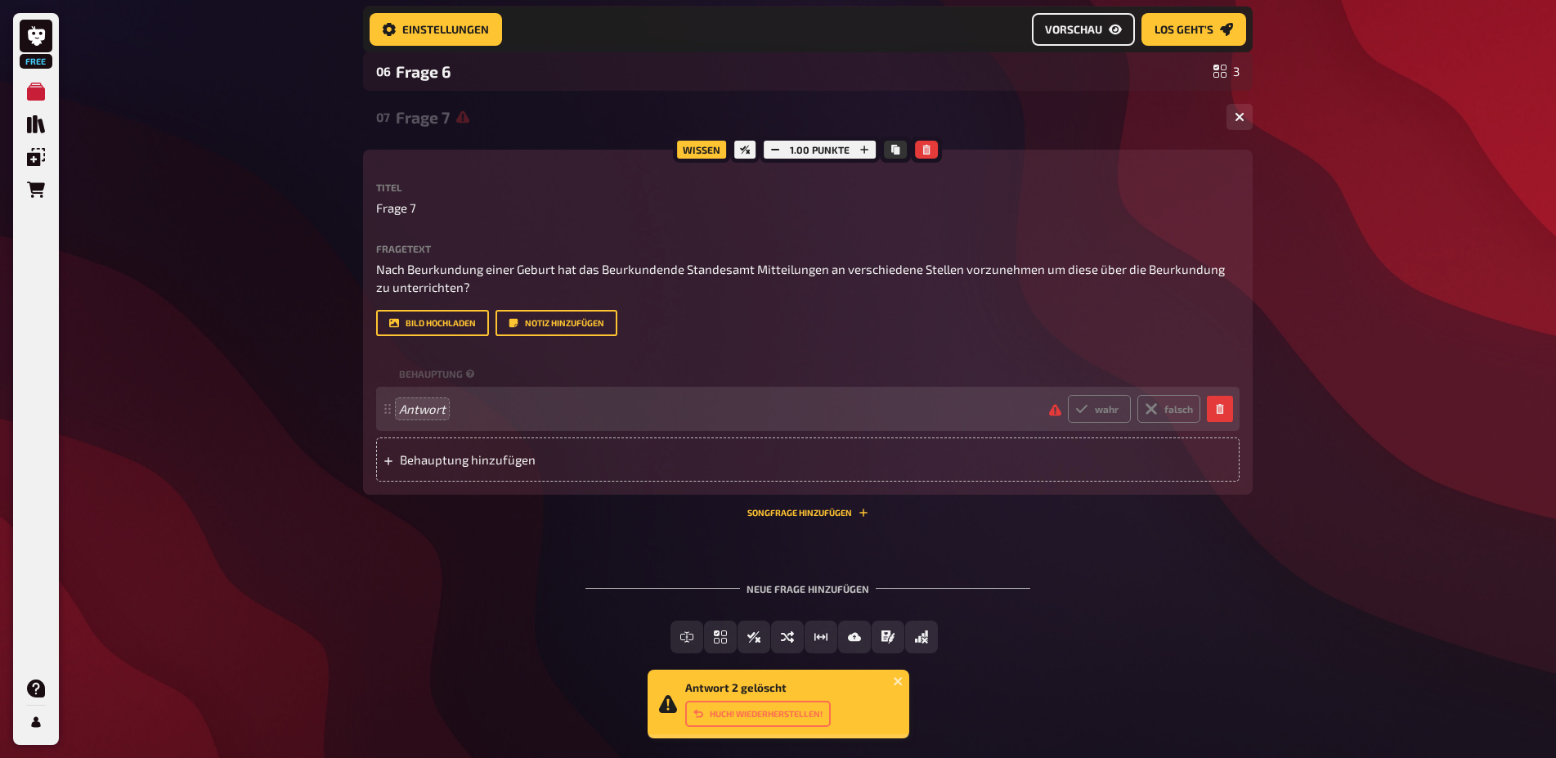
click at [1077, 20] on button "Vorschau" at bounding box center [1083, 29] width 103 height 33
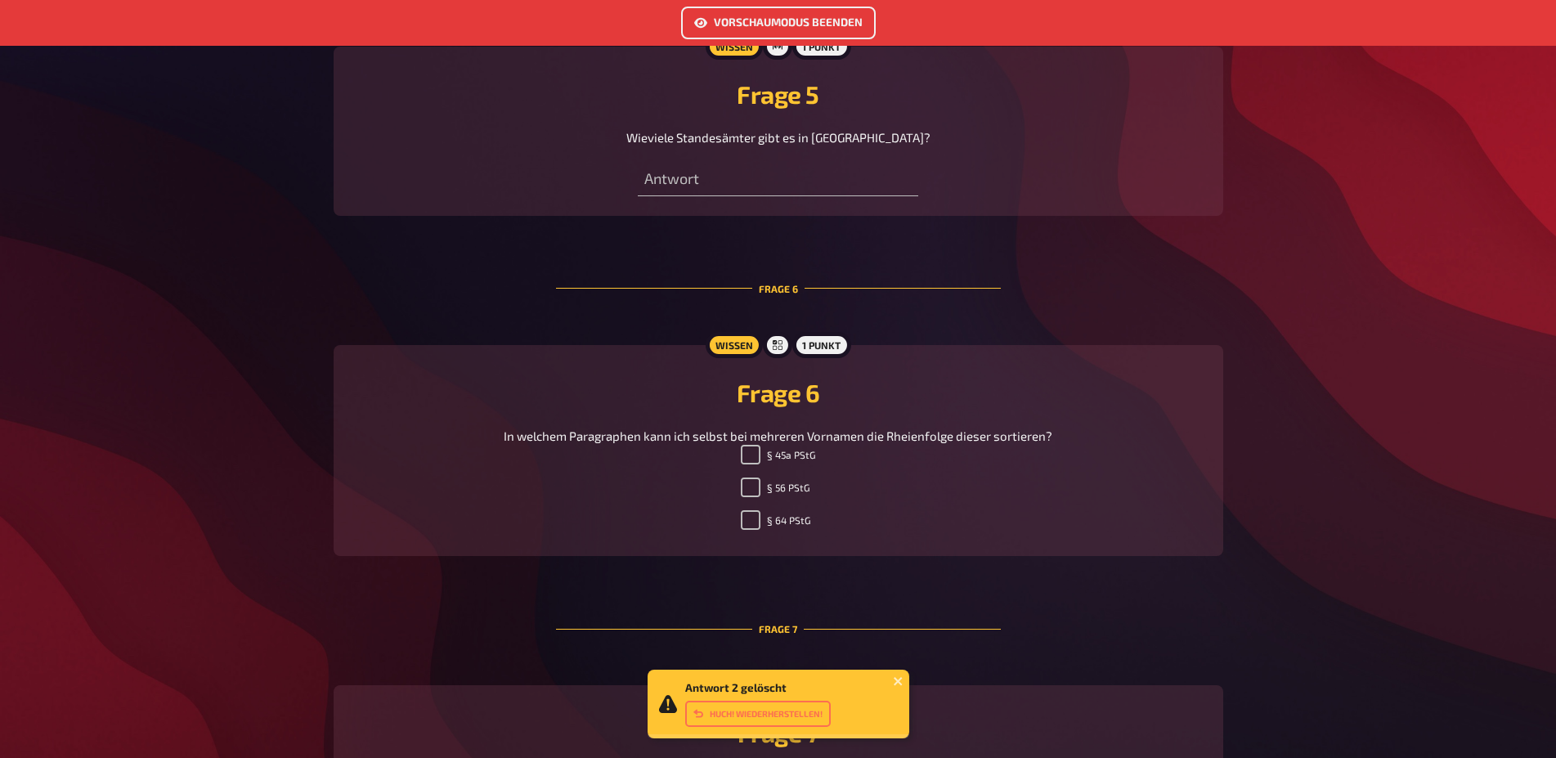
scroll to position [2188, 0]
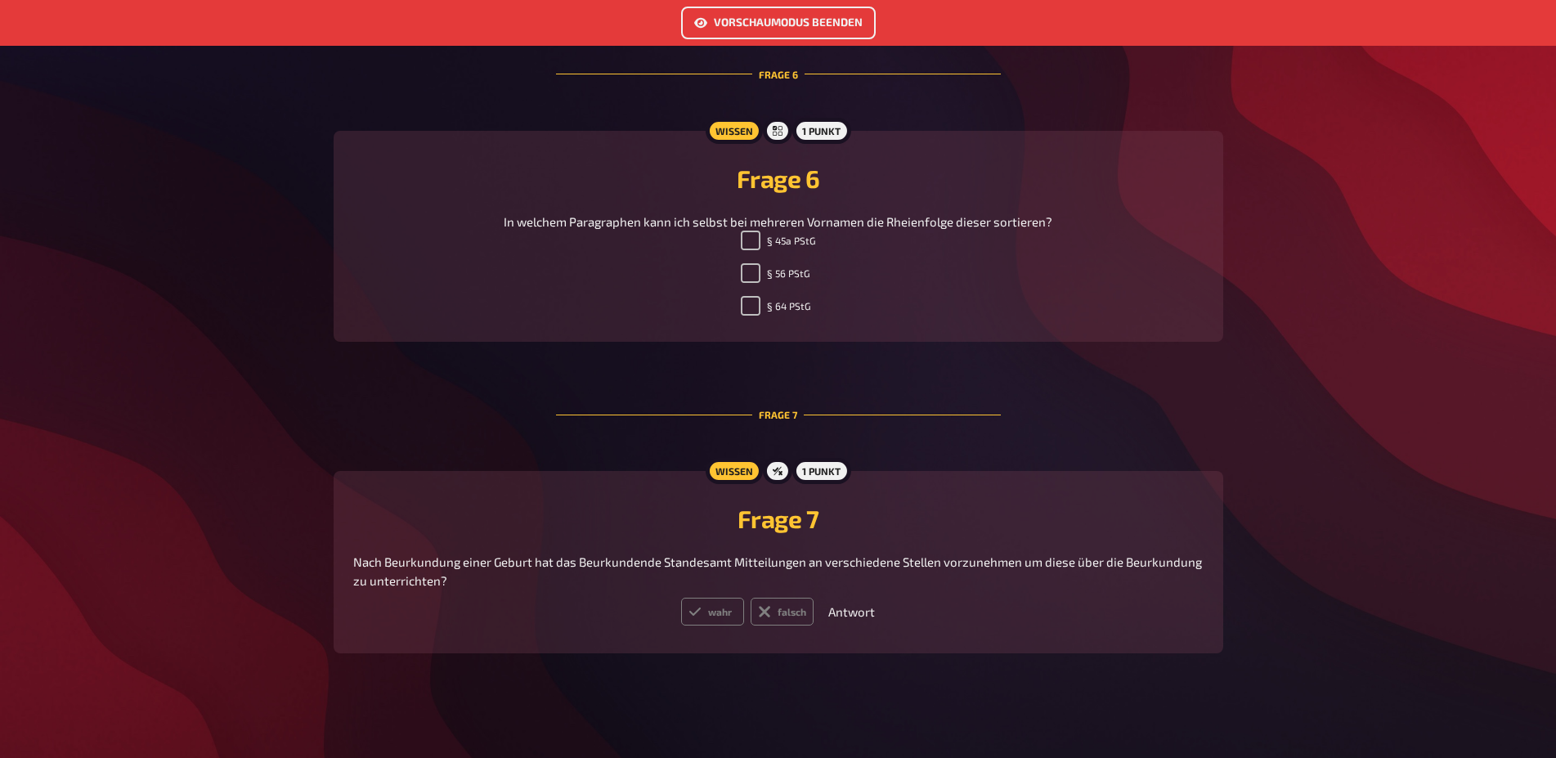
click at [804, 14] on button "Vorschaumodus beenden" at bounding box center [778, 23] width 195 height 33
